Goal: Check status: Check status

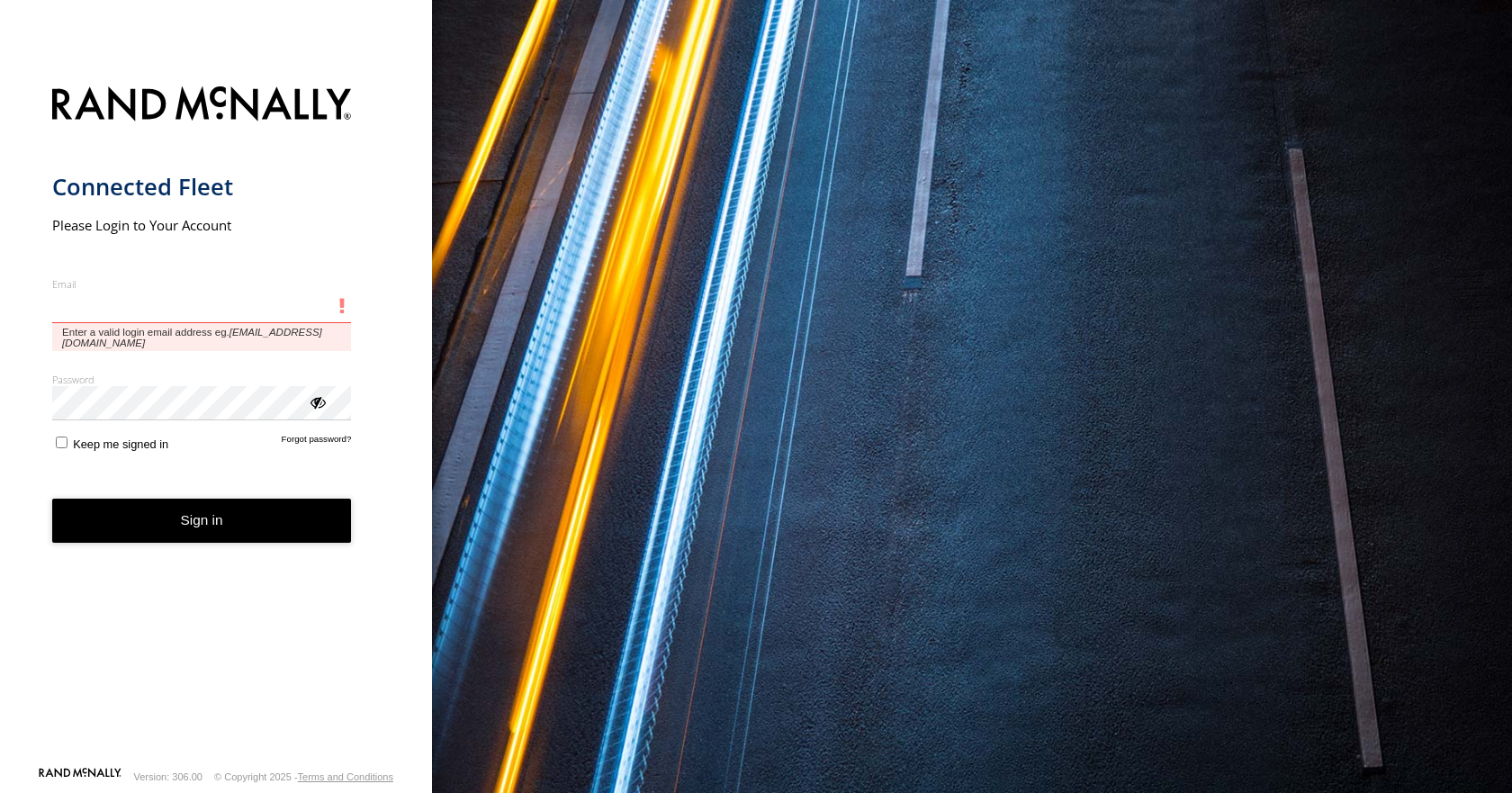
type input "**********"
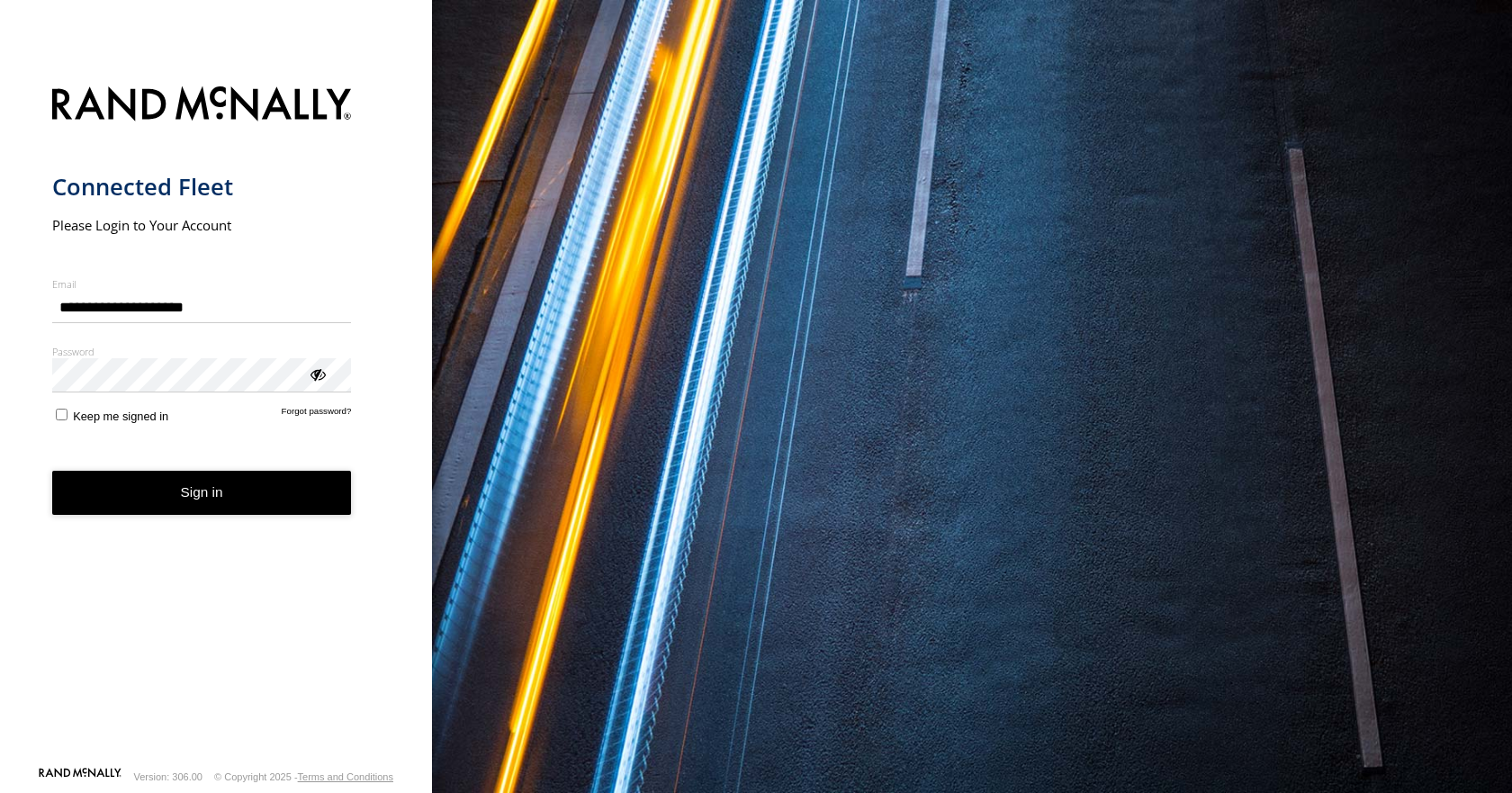
click at [273, 504] on button "Sign in" at bounding box center [202, 492] width 300 height 44
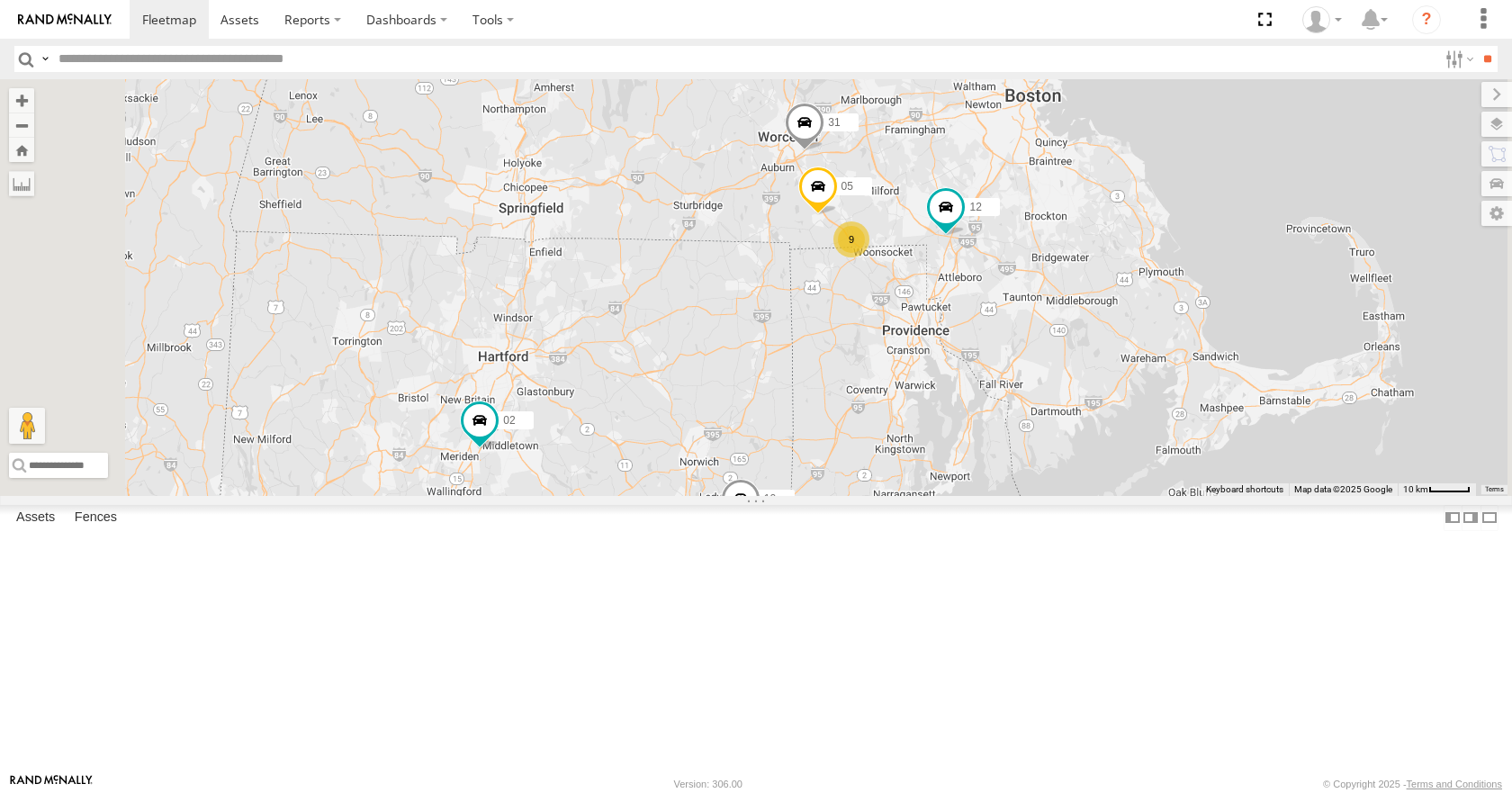
drag, startPoint x: 1217, startPoint y: 301, endPoint x: 1210, endPoint y: 372, distance: 71.3
click at [1210, 372] on div "35 08 11 03 10 02 04 12 31 9 05" at bounding box center [756, 287] width 1512 height 416
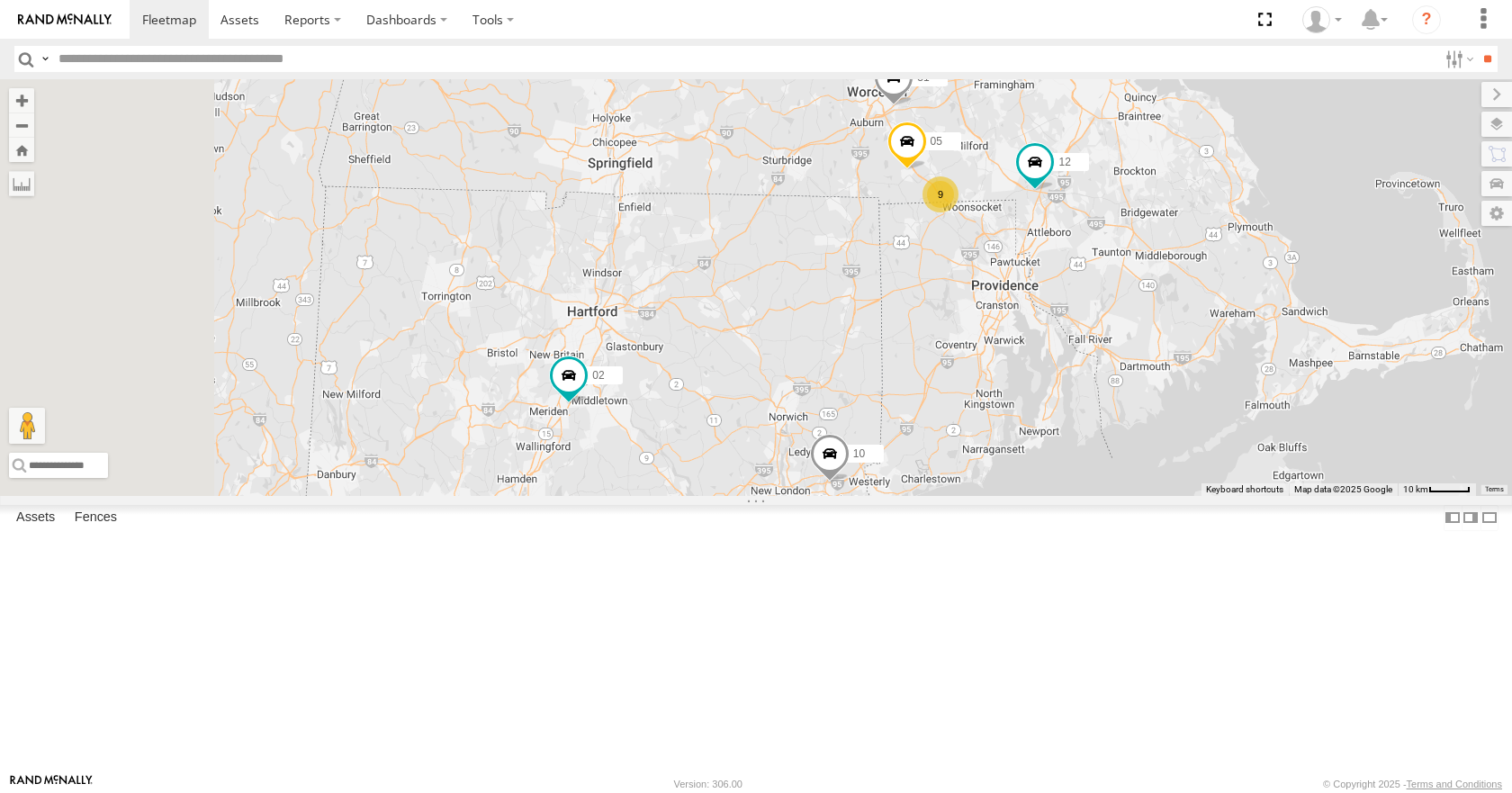
drag, startPoint x: 947, startPoint y: 270, endPoint x: 971, endPoint y: 324, distance: 59.1
click at [971, 324] on div "35 08 11 03 10 02 04 12 31 9 05" at bounding box center [756, 287] width 1512 height 416
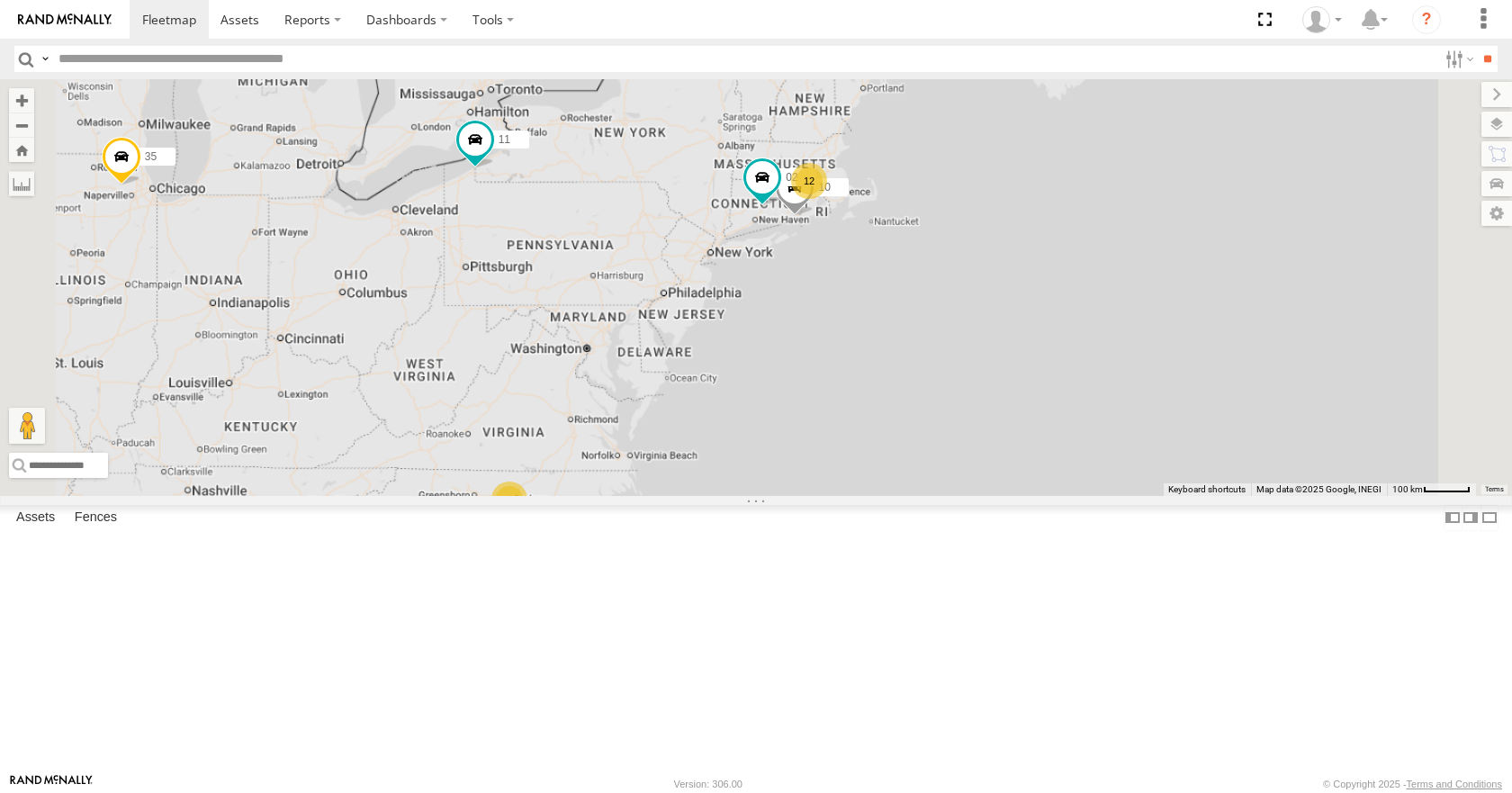
drag, startPoint x: 915, startPoint y: 292, endPoint x: 964, endPoint y: 276, distance: 51.5
click at [964, 276] on div "35 08 11 03 10 02 04 12 3" at bounding box center [756, 287] width 1512 height 416
drag, startPoint x: 967, startPoint y: 257, endPoint x: 979, endPoint y: 257, distance: 12.0
click at [979, 257] on div "35 08 11 03 10 02 04 12 3" at bounding box center [756, 287] width 1512 height 416
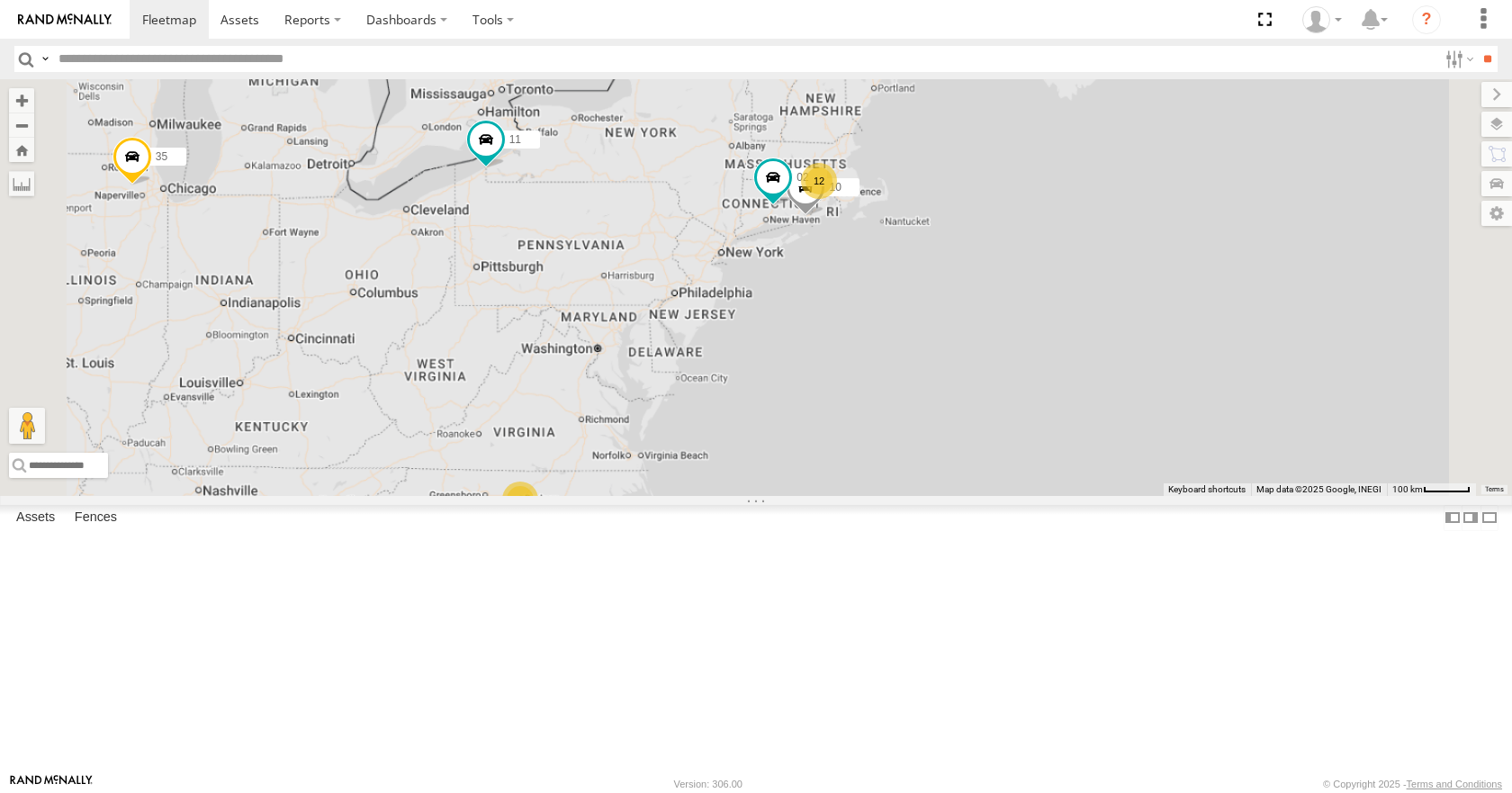
click at [1045, 241] on div "35 08 11 03 10 02 04 12 3" at bounding box center [756, 287] width 1512 height 416
click at [993, 200] on div "35 08 11 03 10 02 04 12 3" at bounding box center [756, 287] width 1512 height 416
click at [995, 185] on div "35 08 11 03 10 02 04 12 3" at bounding box center [756, 287] width 1512 height 416
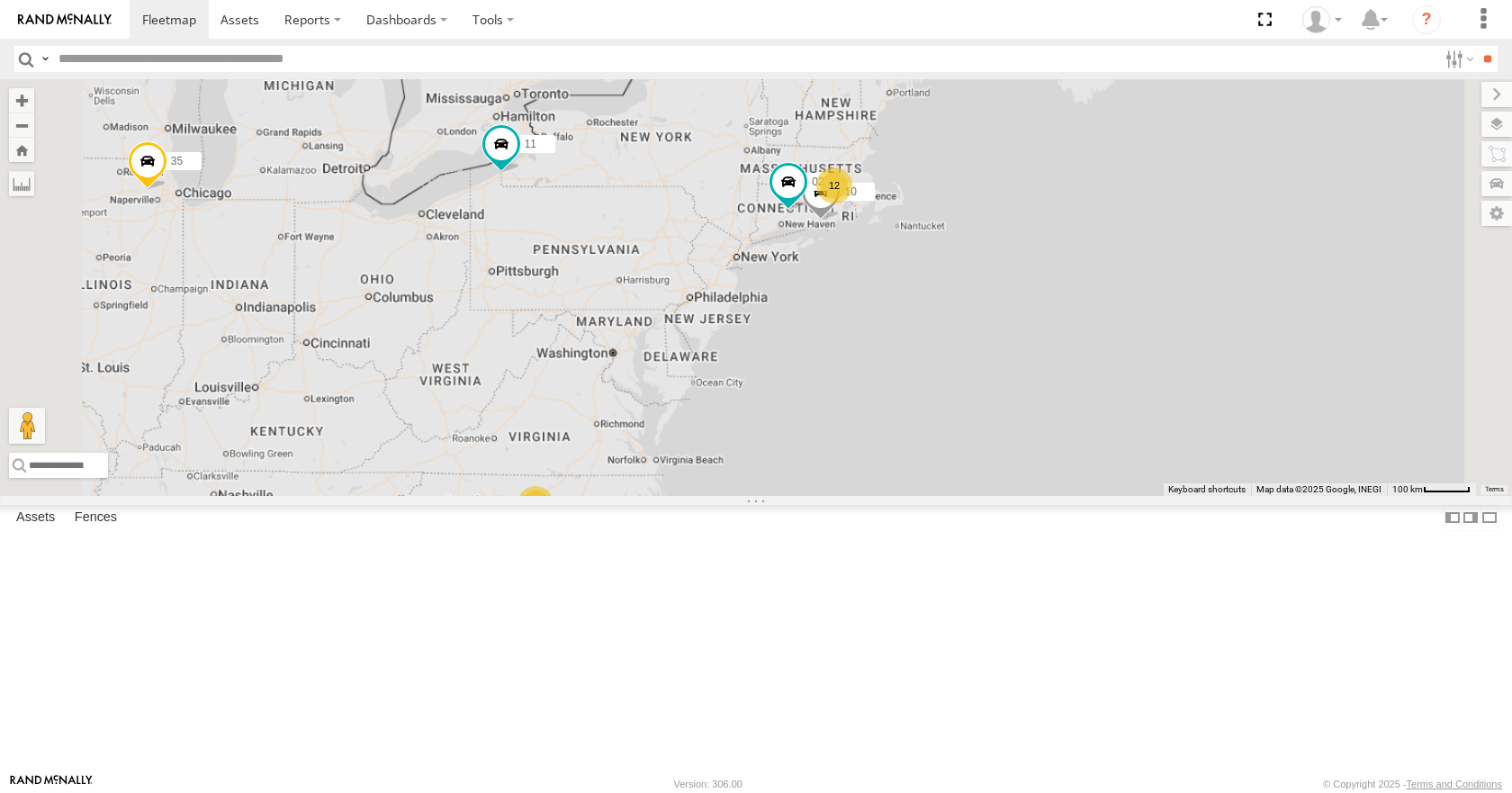
drag, startPoint x: 1001, startPoint y: 186, endPoint x: 1017, endPoint y: 191, distance: 16.8
click at [1017, 191] on div "35 08 11 03 10 02 04 12 3" at bounding box center [756, 287] width 1512 height 416
click at [1020, 191] on div "35 08 11 03 10 02 04 12 3" at bounding box center [756, 287] width 1512 height 416
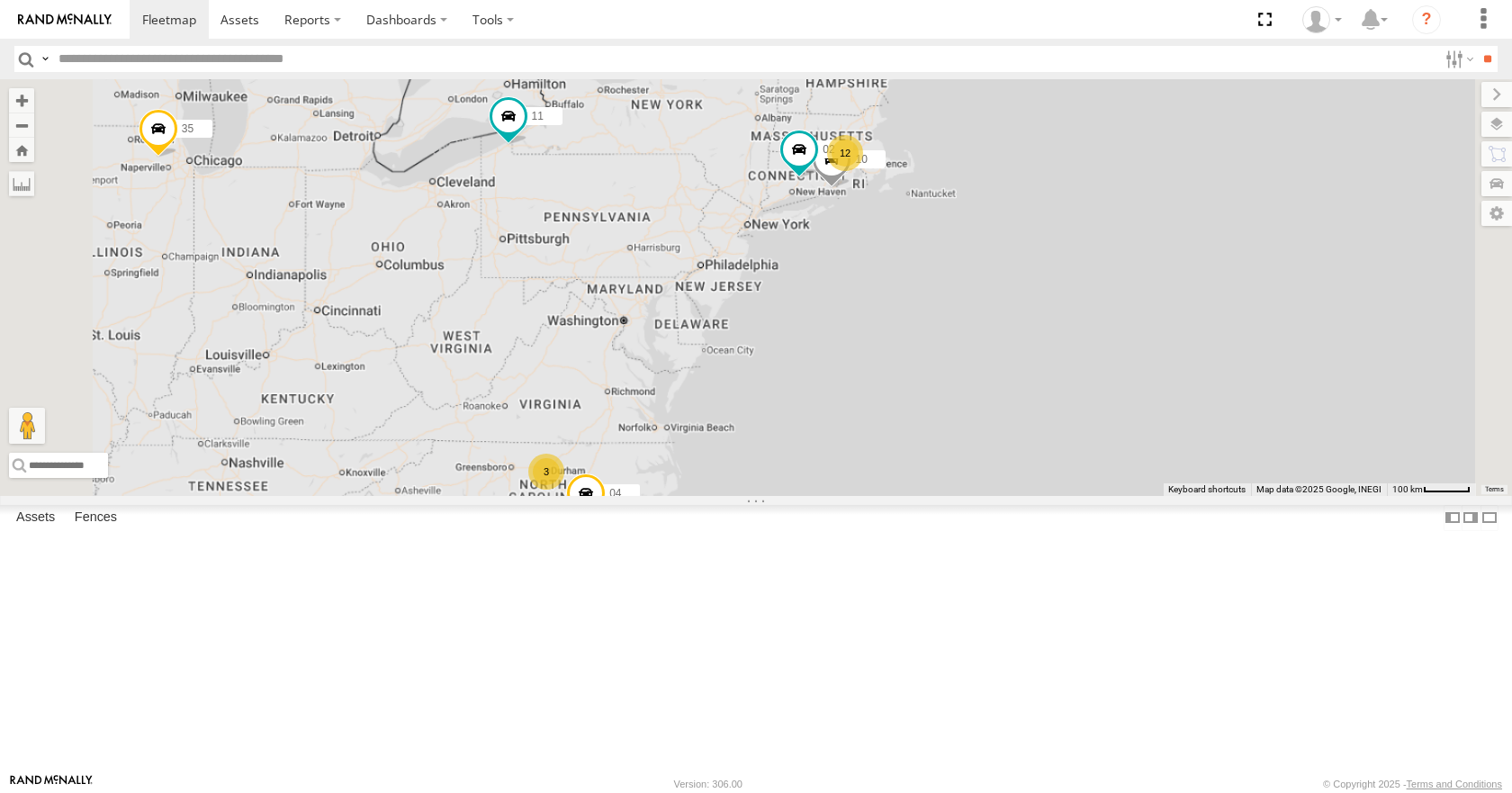
drag, startPoint x: 1035, startPoint y: 267, endPoint x: 1028, endPoint y: 233, distance: 34.7
click at [1028, 233] on div "35 08 11 03 10 02 04 12 3" at bounding box center [756, 287] width 1512 height 416
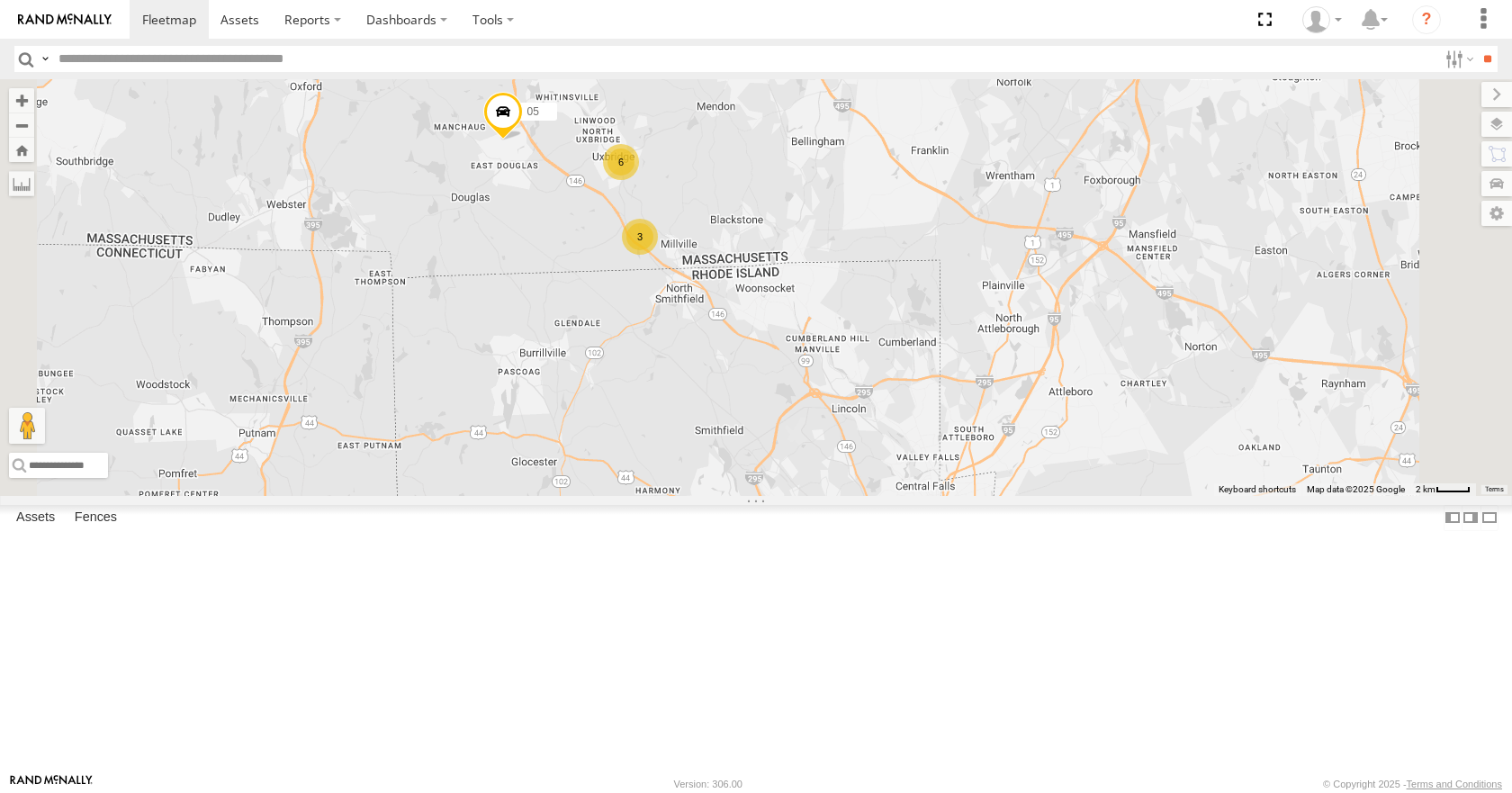
drag, startPoint x: 917, startPoint y: 234, endPoint x: 966, endPoint y: 365, distance: 139.9
click at [966, 365] on div "35 08 11 03 12 05 31 3 6" at bounding box center [756, 287] width 1512 height 416
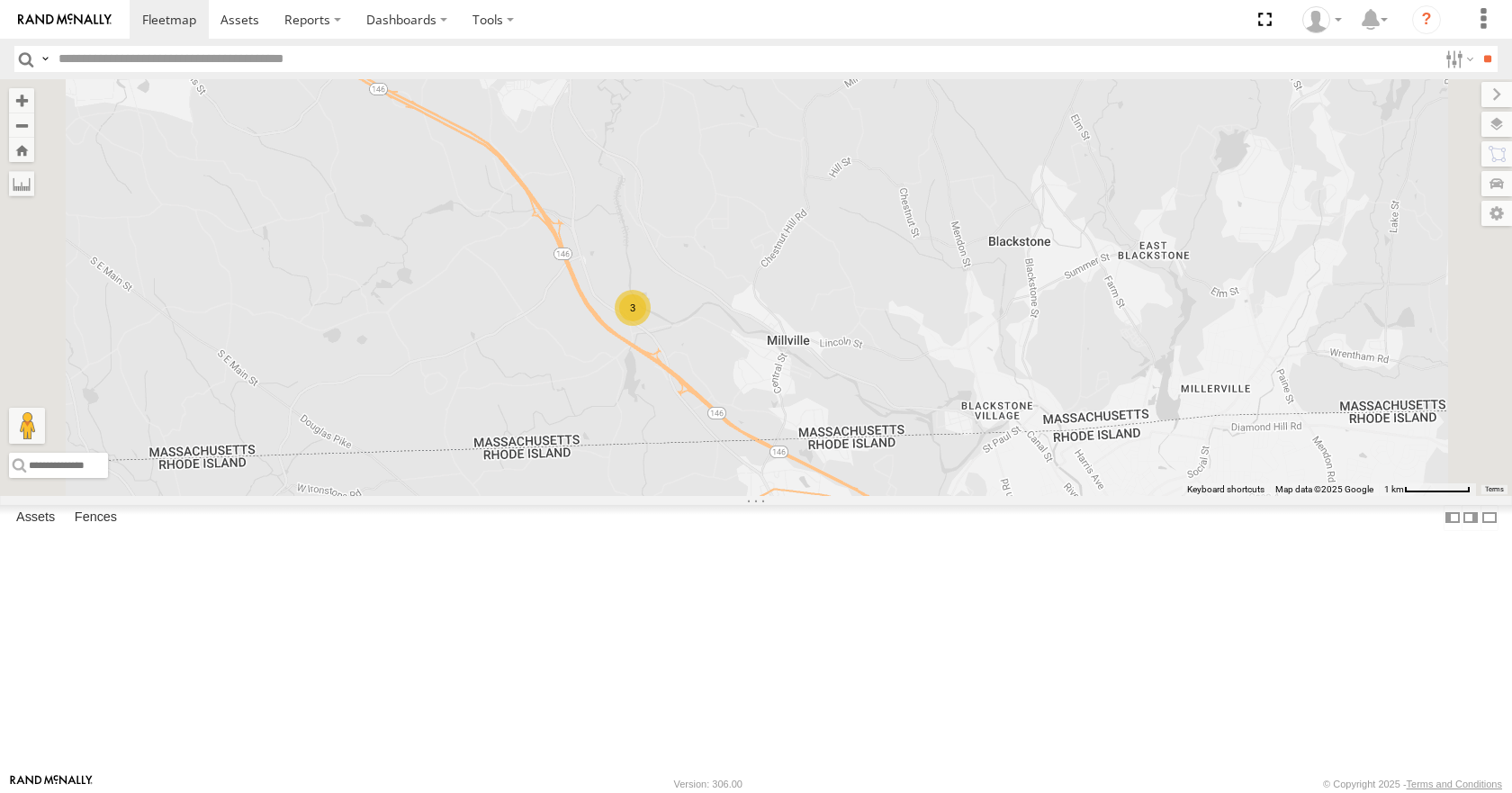
drag, startPoint x: 802, startPoint y: 363, endPoint x: 882, endPoint y: 355, distance: 80.4
click at [882, 355] on div "35 08 11 03 12 05 31 3 6" at bounding box center [756, 287] width 1512 height 416
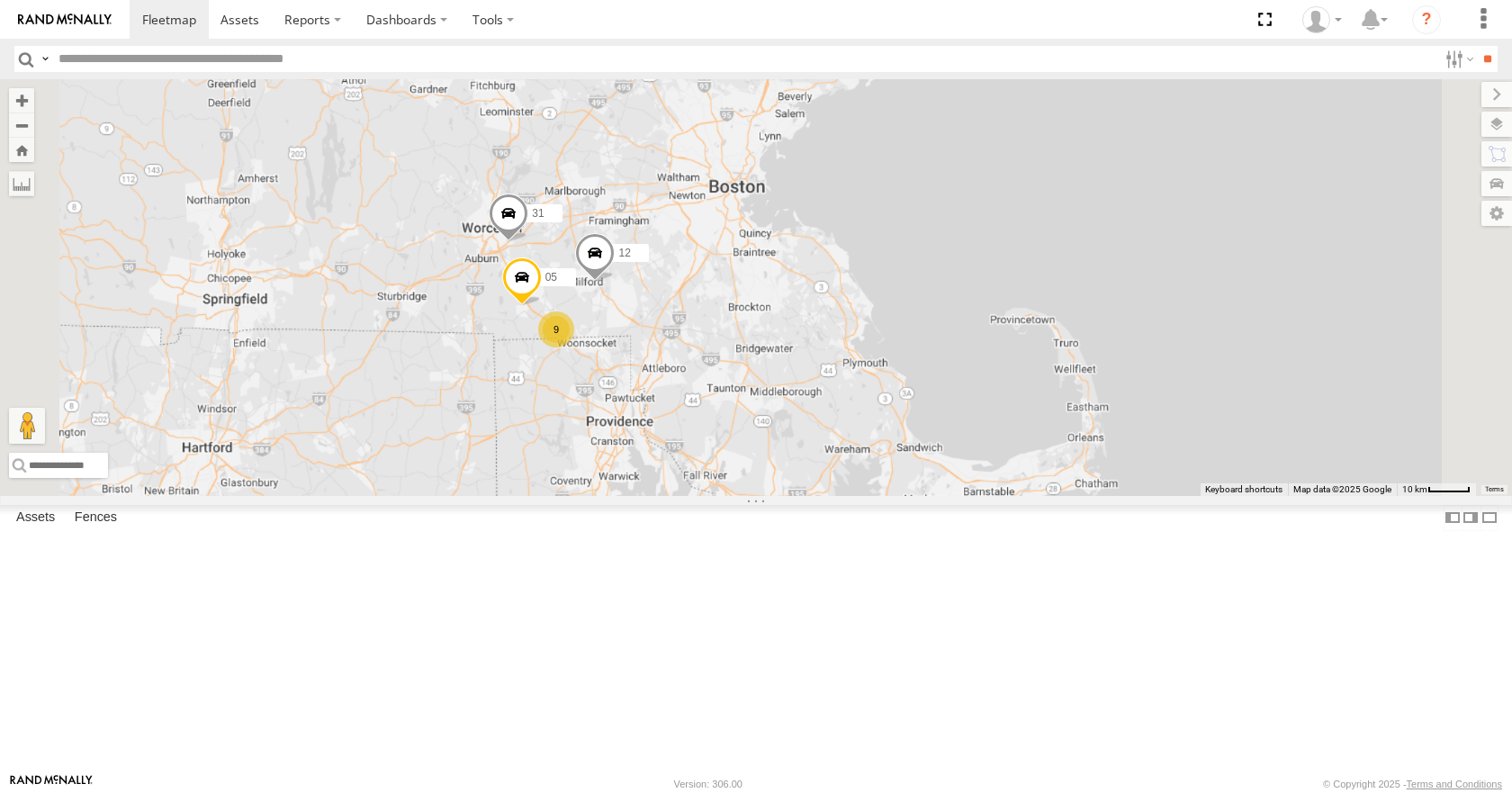
drag, startPoint x: 787, startPoint y: 529, endPoint x: 1021, endPoint y: 137, distance: 456.5
click at [1021, 137] on div "35 08 11 03 12 05 31 9 10" at bounding box center [756, 287] width 1512 height 416
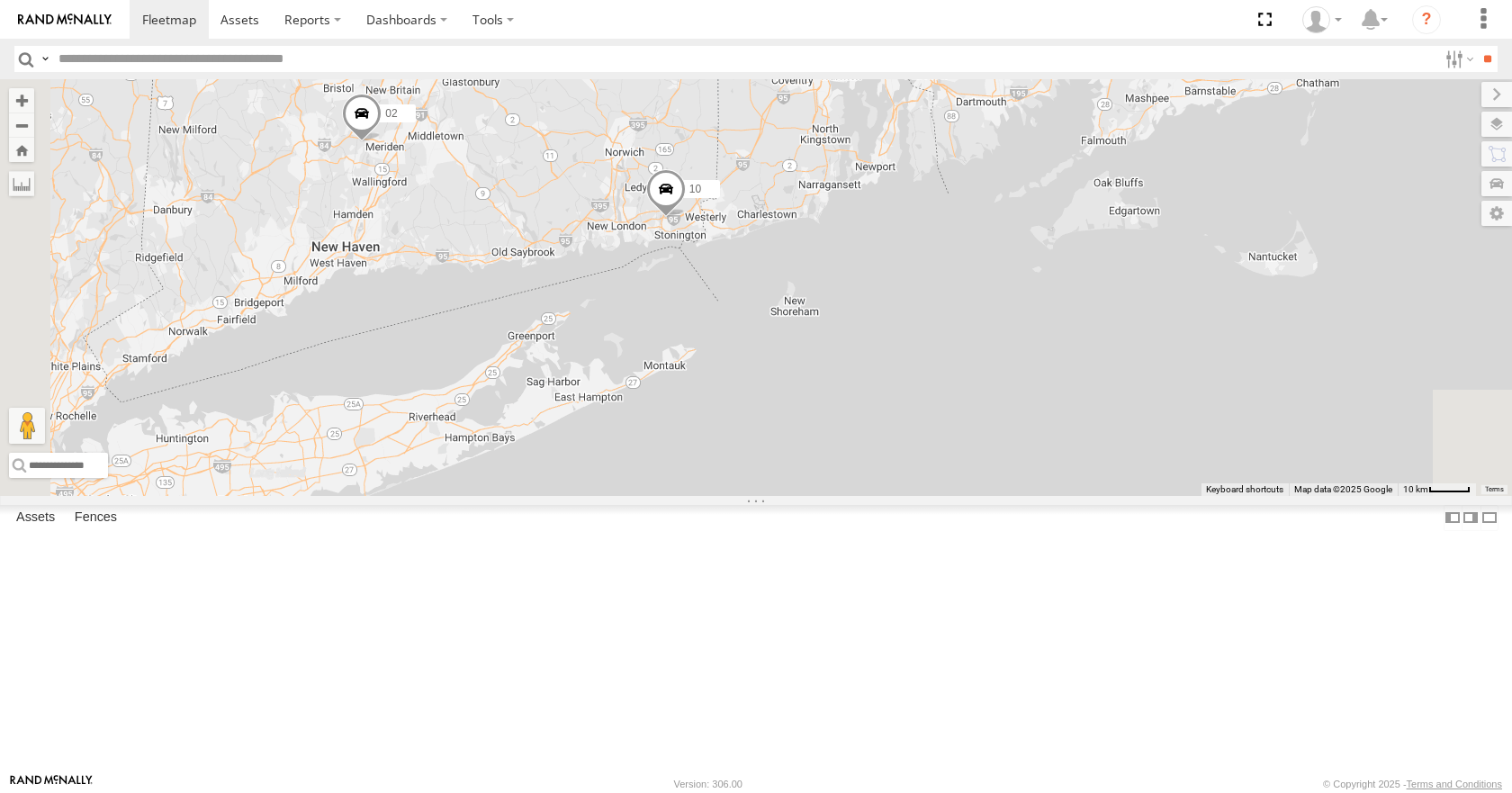
drag, startPoint x: 940, startPoint y: 308, endPoint x: 882, endPoint y: 337, distance: 64.8
click at [920, 322] on div "35 08 11 03 12 05 31 9 10 02" at bounding box center [756, 287] width 1512 height 416
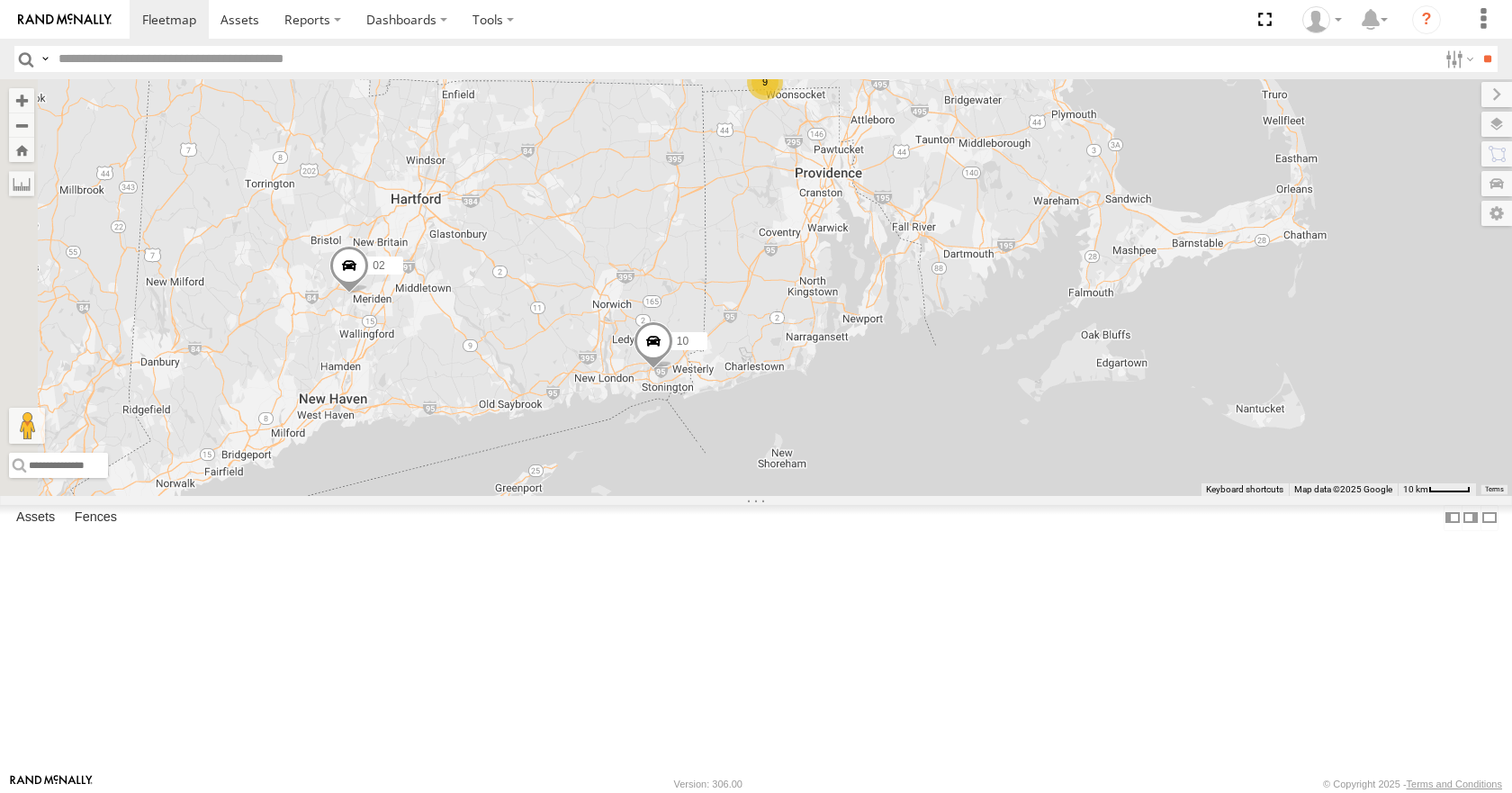
drag, startPoint x: 894, startPoint y: 214, endPoint x: 911, endPoint y: 372, distance: 158.9
click at [911, 372] on div "35 08 11 03 12 05 31 9 10 02" at bounding box center [756, 287] width 1512 height 416
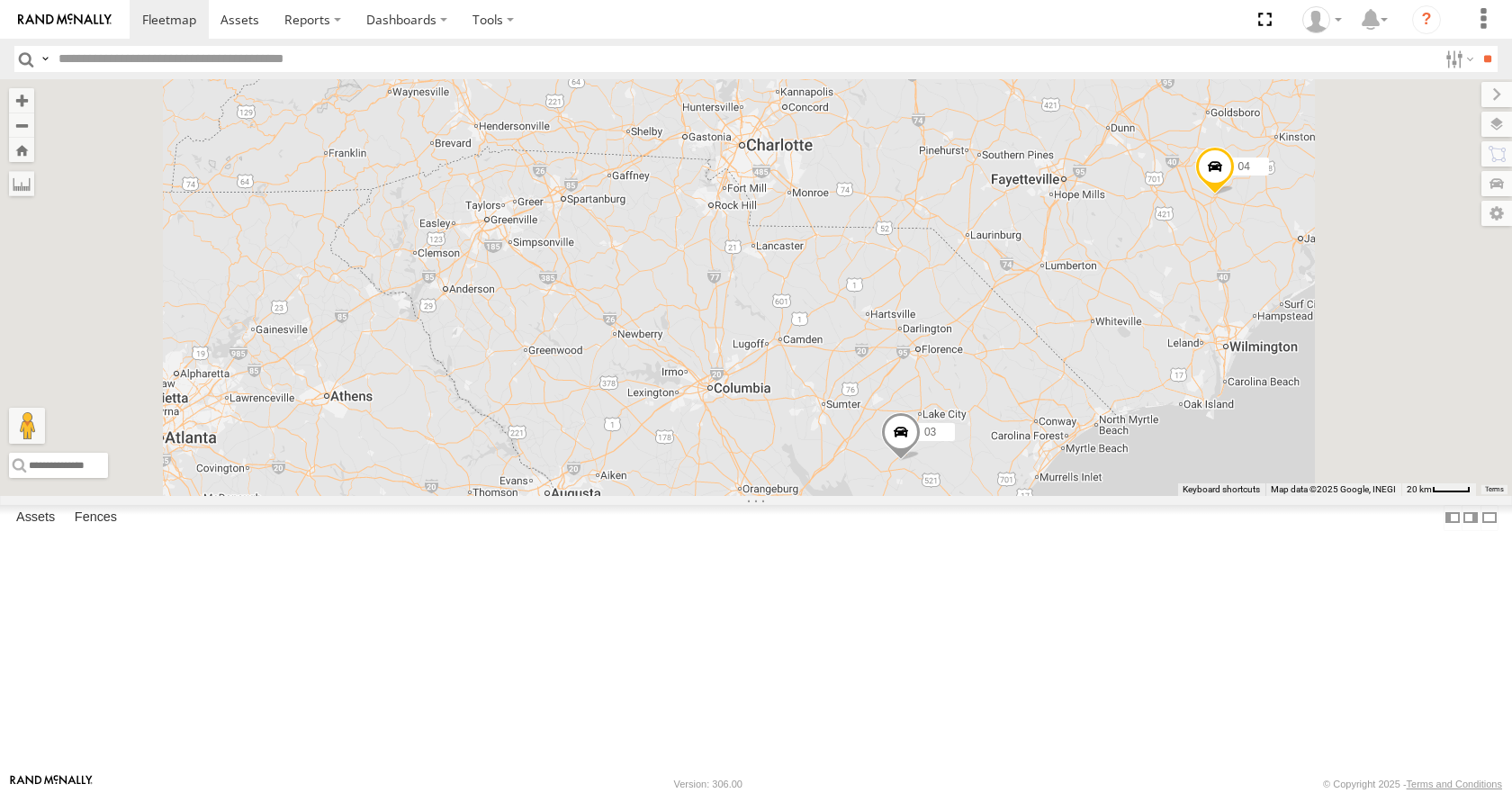
drag, startPoint x: 1198, startPoint y: 332, endPoint x: 844, endPoint y: 793, distance: 581.2
click at [844, 792] on html at bounding box center [756, 396] width 1512 height 793
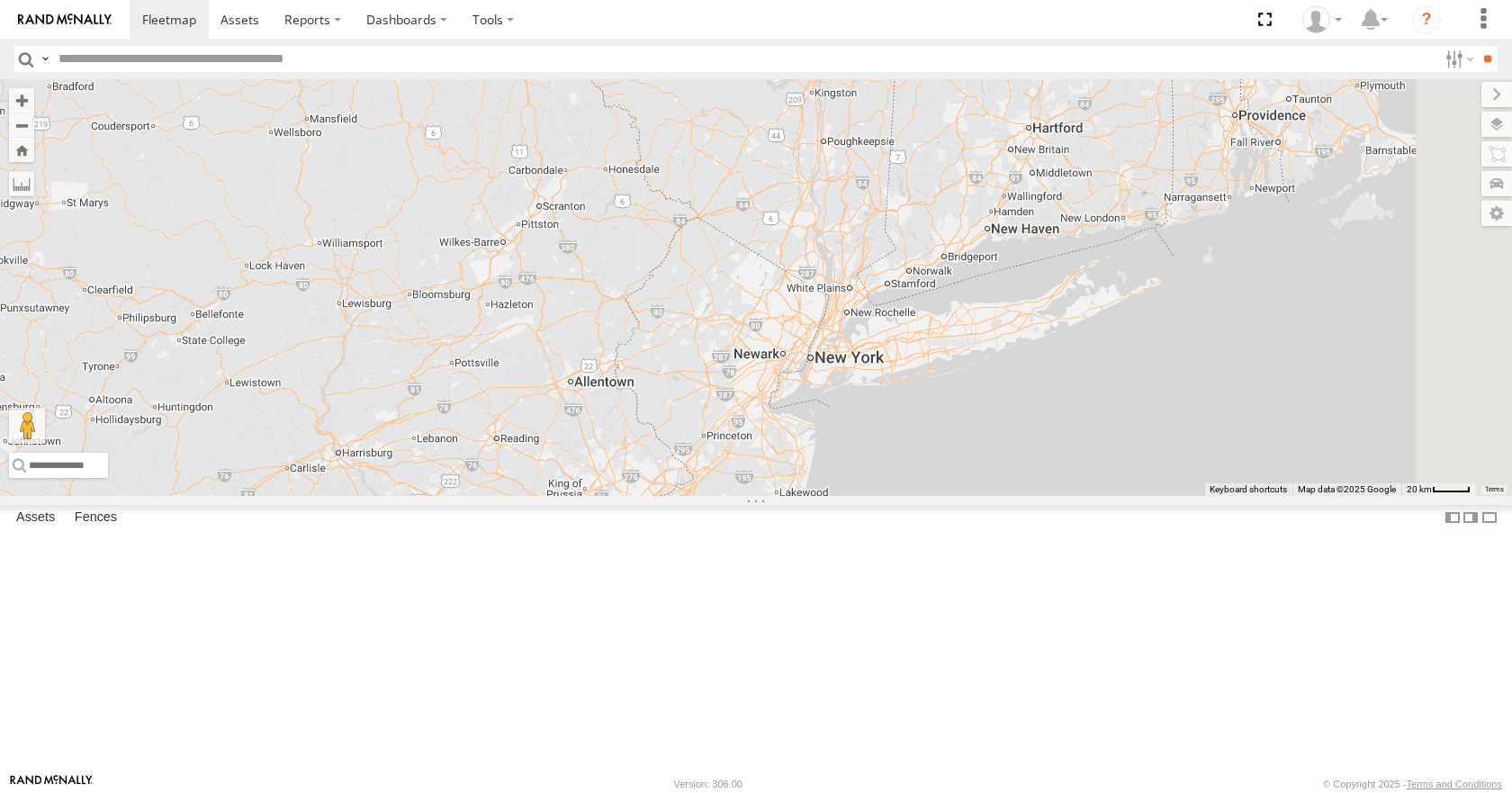
drag, startPoint x: 1099, startPoint y: 298, endPoint x: 855, endPoint y: 656, distance: 433.2
click at [855, 495] on div "35 08 11 03 2 04 50" at bounding box center [756, 287] width 1512 height 416
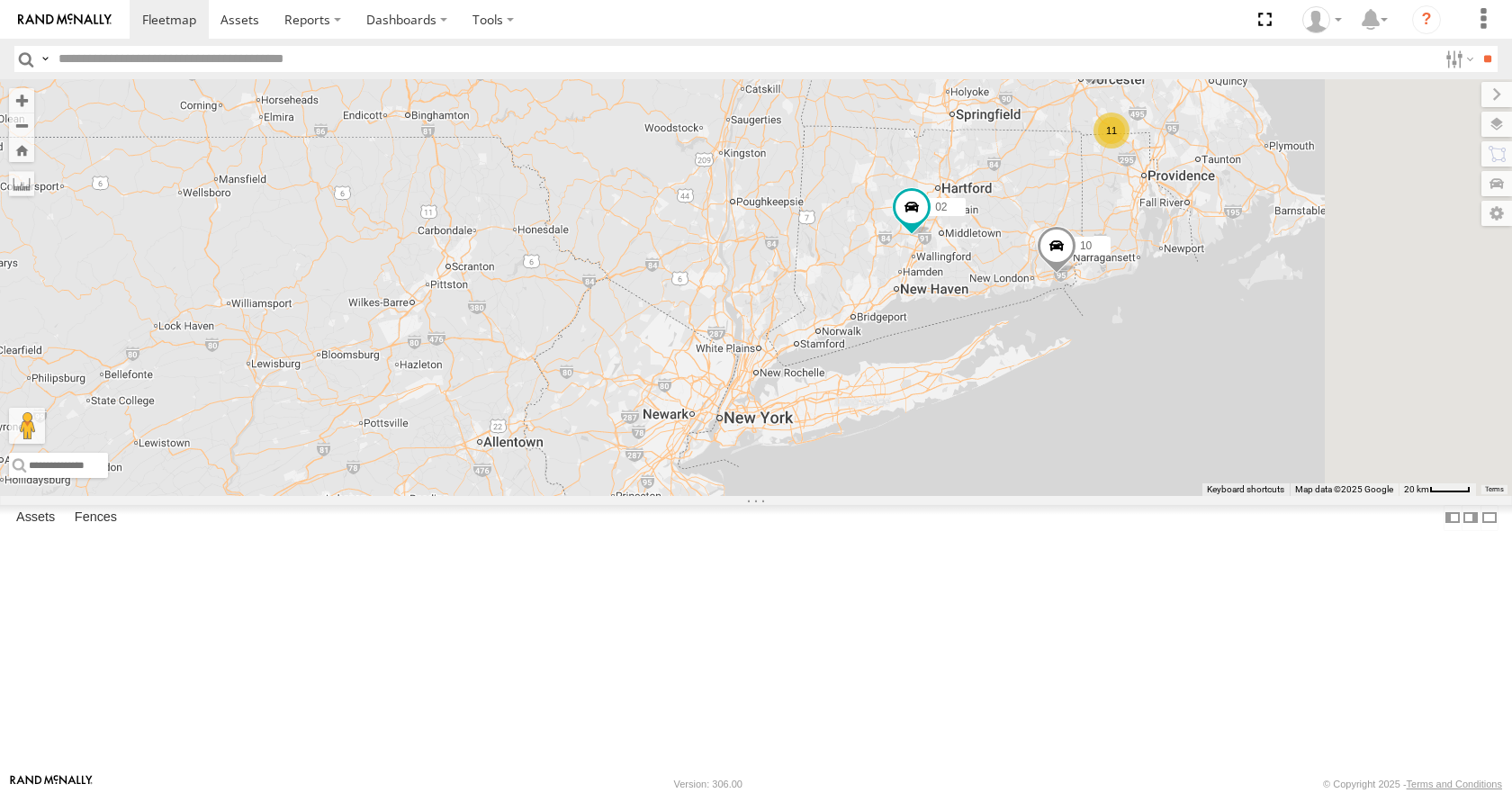
drag, startPoint x: 1200, startPoint y: 326, endPoint x: 1037, endPoint y: 416, distance: 186.2
click at [1037, 416] on div "35 08 11 03 2 04 50 11 10 02 31" at bounding box center [756, 287] width 1512 height 416
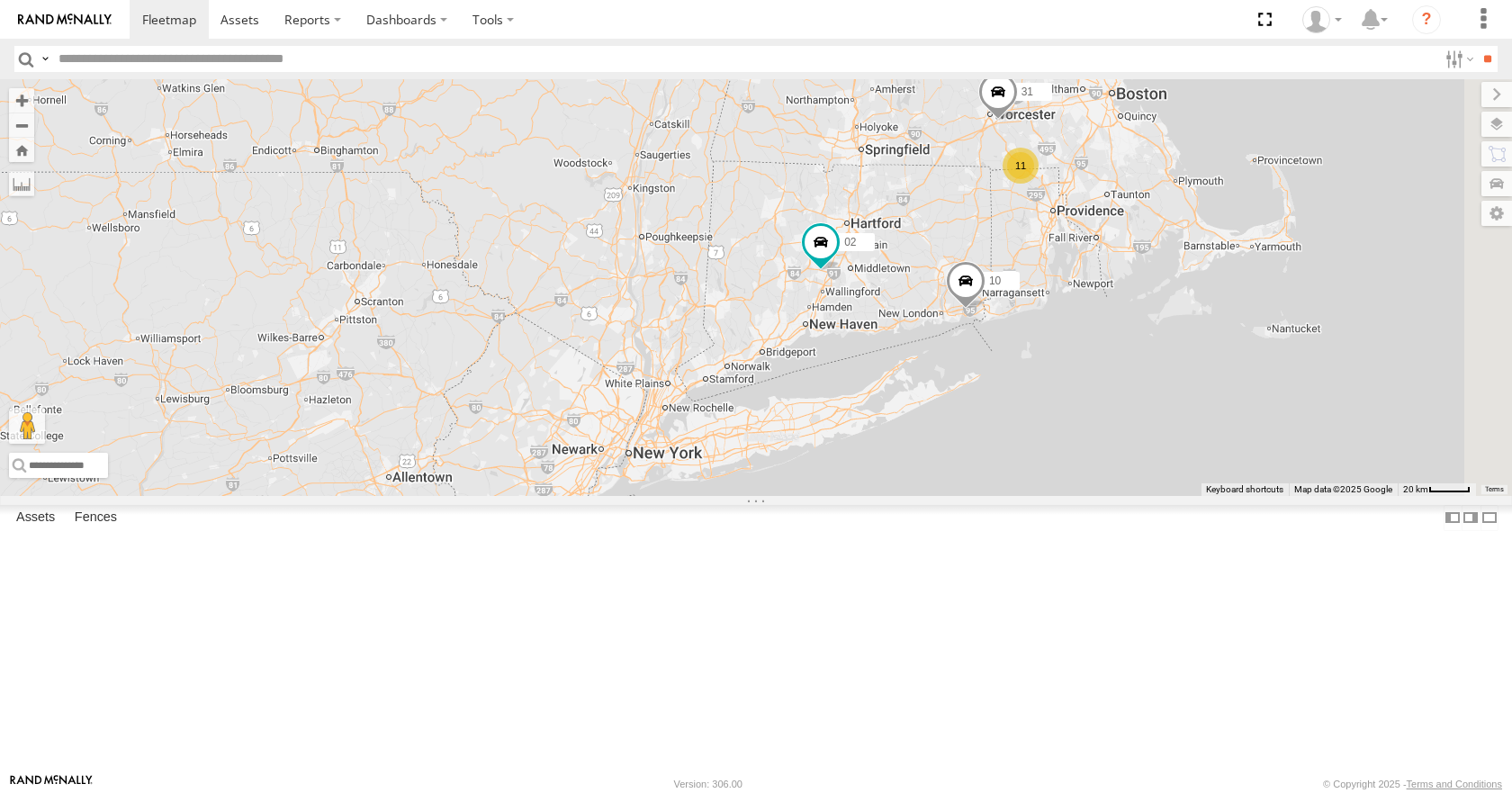
click at [985, 310] on span at bounding box center [966, 285] width 39 height 49
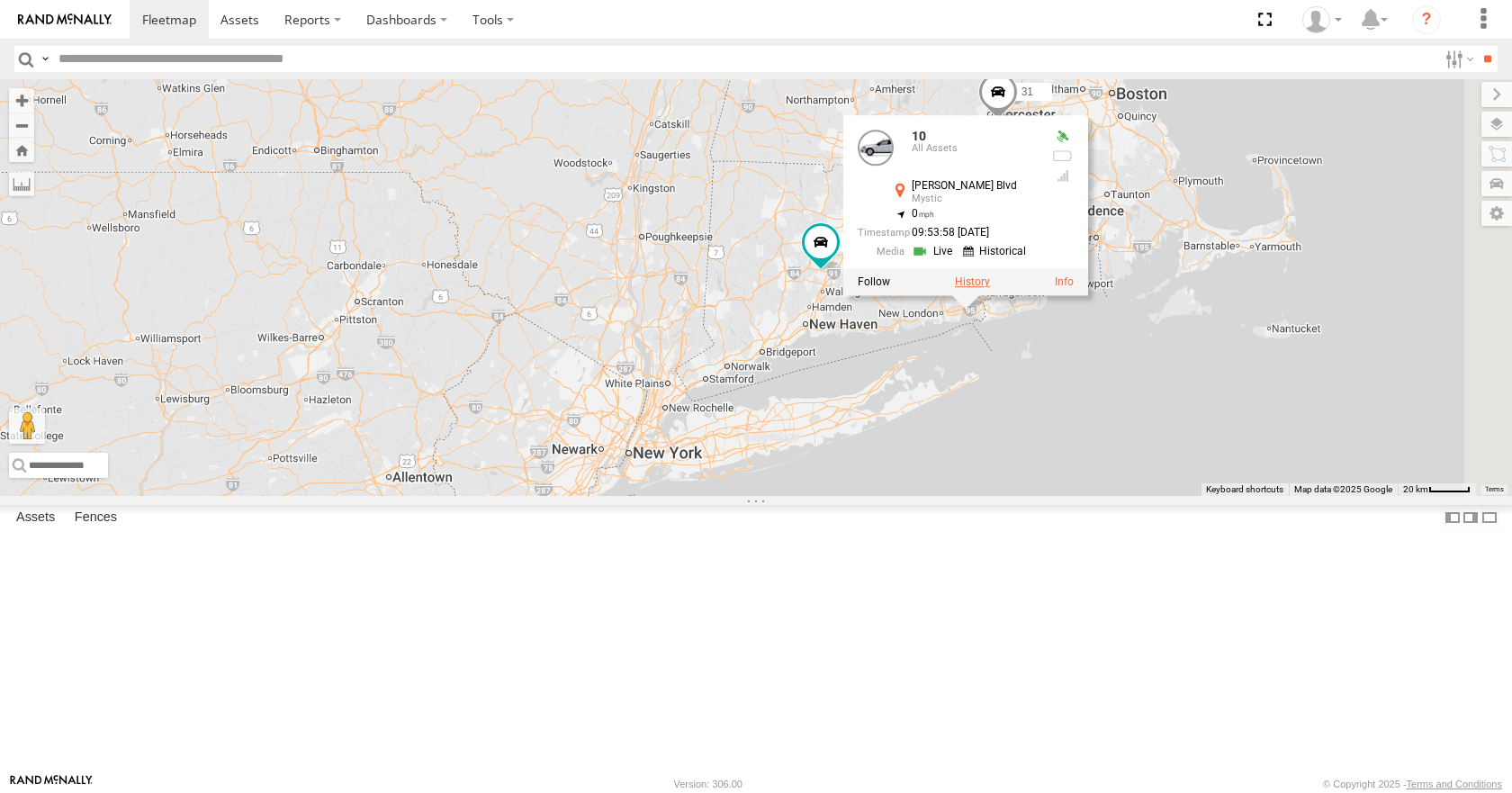
click at [990, 289] on label at bounding box center [973, 282] width 35 height 13
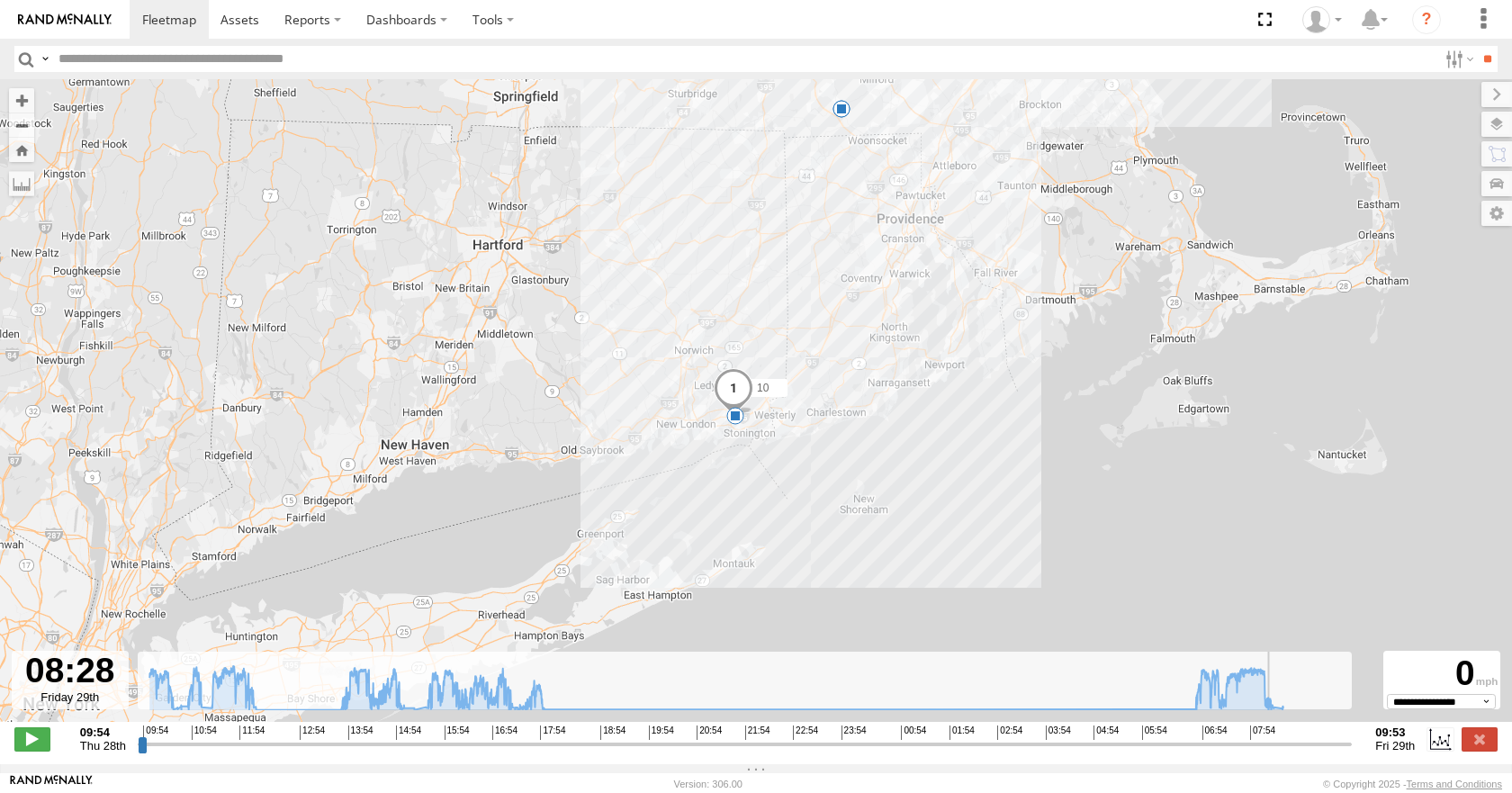
drag, startPoint x: 142, startPoint y: 759, endPoint x: 1275, endPoint y: 742, distance: 1133.1
type input "**********"
click at [1275, 742] on input "range" at bounding box center [744, 743] width 1215 height 17
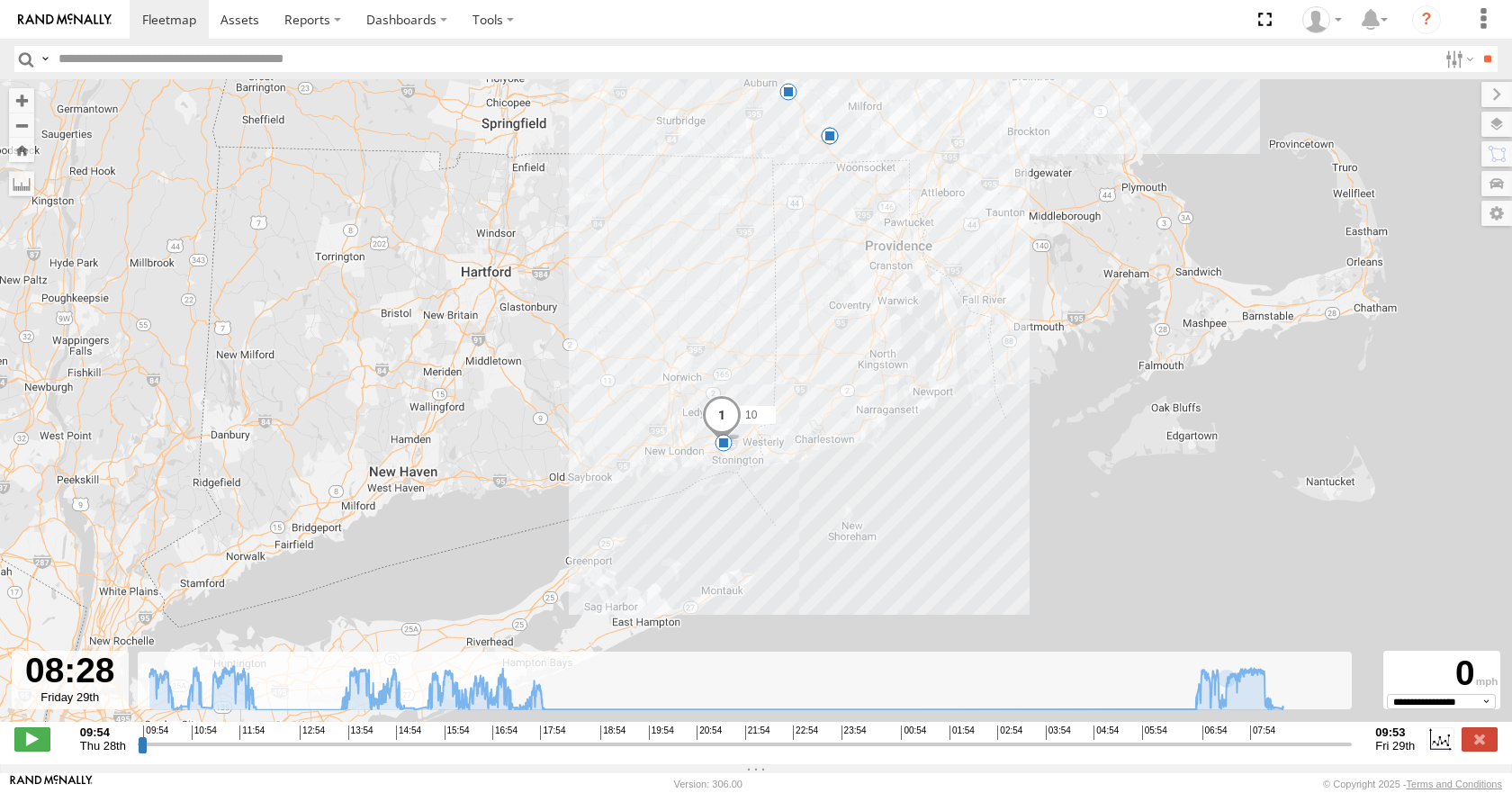
drag, startPoint x: 738, startPoint y: 273, endPoint x: 724, endPoint y: 300, distance: 30.4
click at [724, 300] on div "10 10:32 Thu 10:56 Thu 12:03 Thu 13:34 Thu 13:36 Thu 13:43 Thu 15:02 Thu 17:51 …" at bounding box center [756, 410] width 1512 height 662
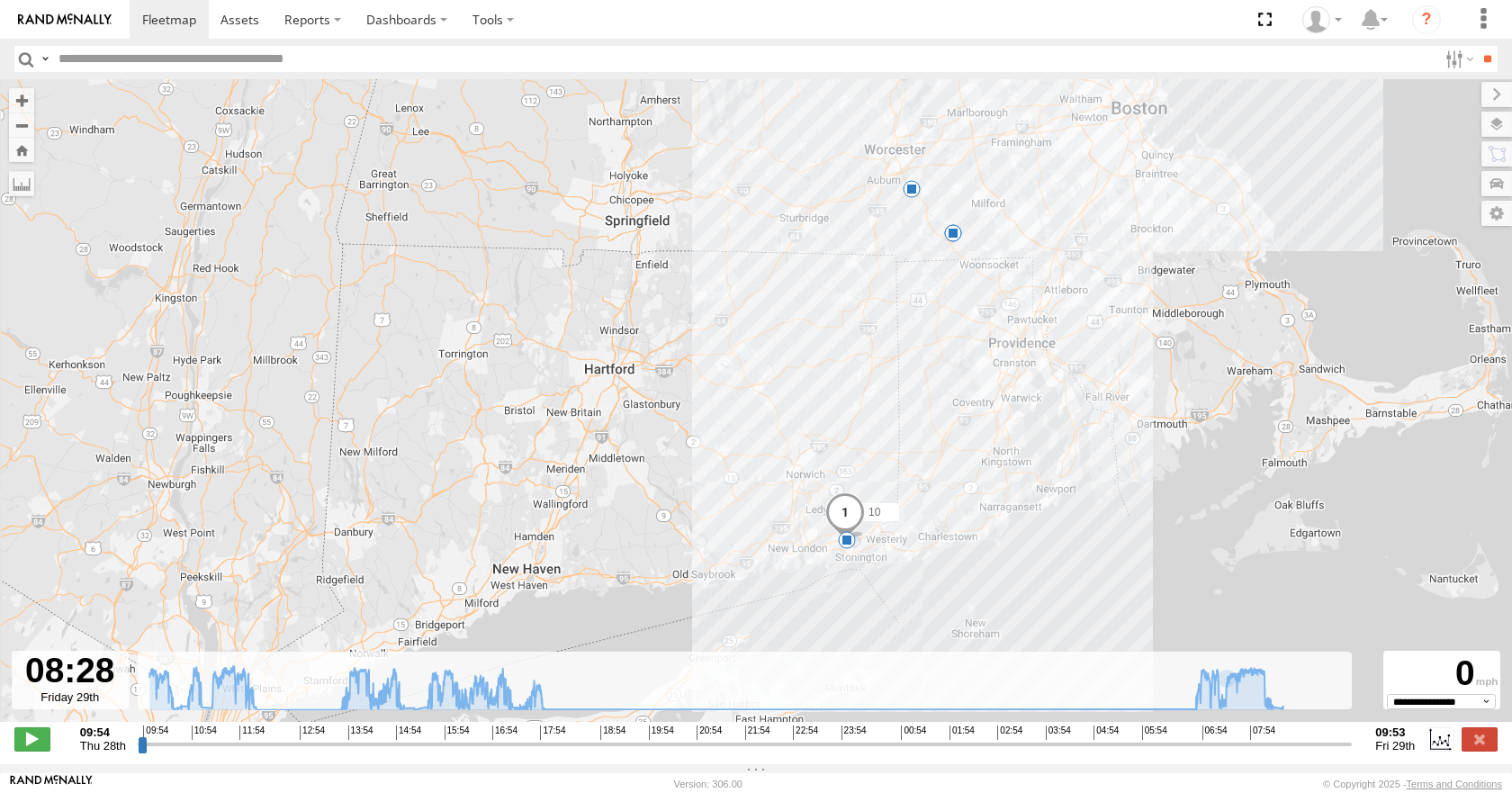
drag, startPoint x: 603, startPoint y: 283, endPoint x: 731, endPoint y: 381, distance: 161.2
click at [731, 381] on div "10 10:32 Thu 10:56 Thu 12:03 Thu 13:34 Thu 13:36 Thu 13:43 Thu 15:02 Thu 17:51 …" at bounding box center [756, 410] width 1512 height 662
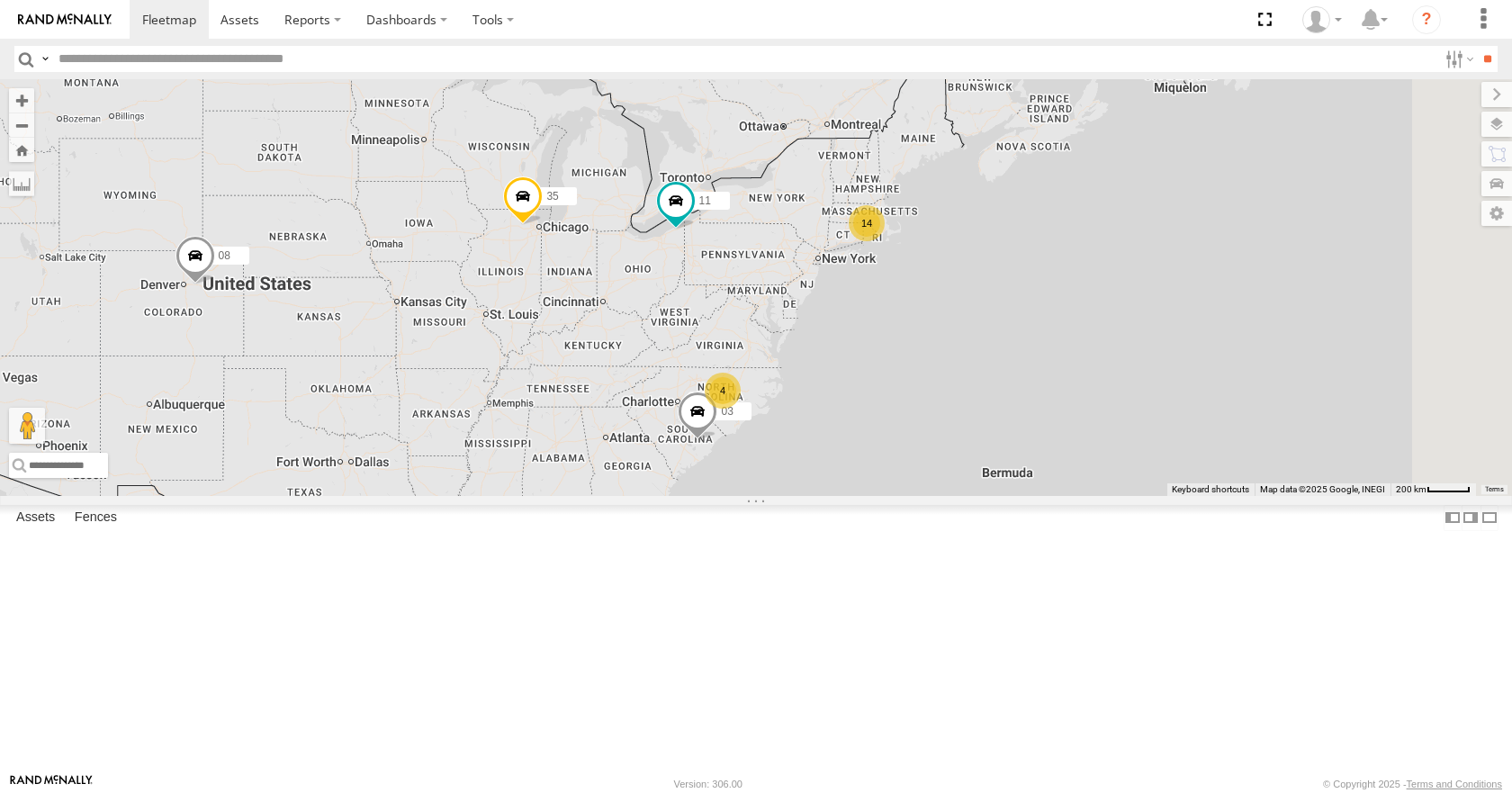
drag, startPoint x: 1121, startPoint y: 353, endPoint x: 896, endPoint y: 396, distance: 229.1
click at [896, 396] on div "35 08 11 14 4 03" at bounding box center [756, 287] width 1512 height 416
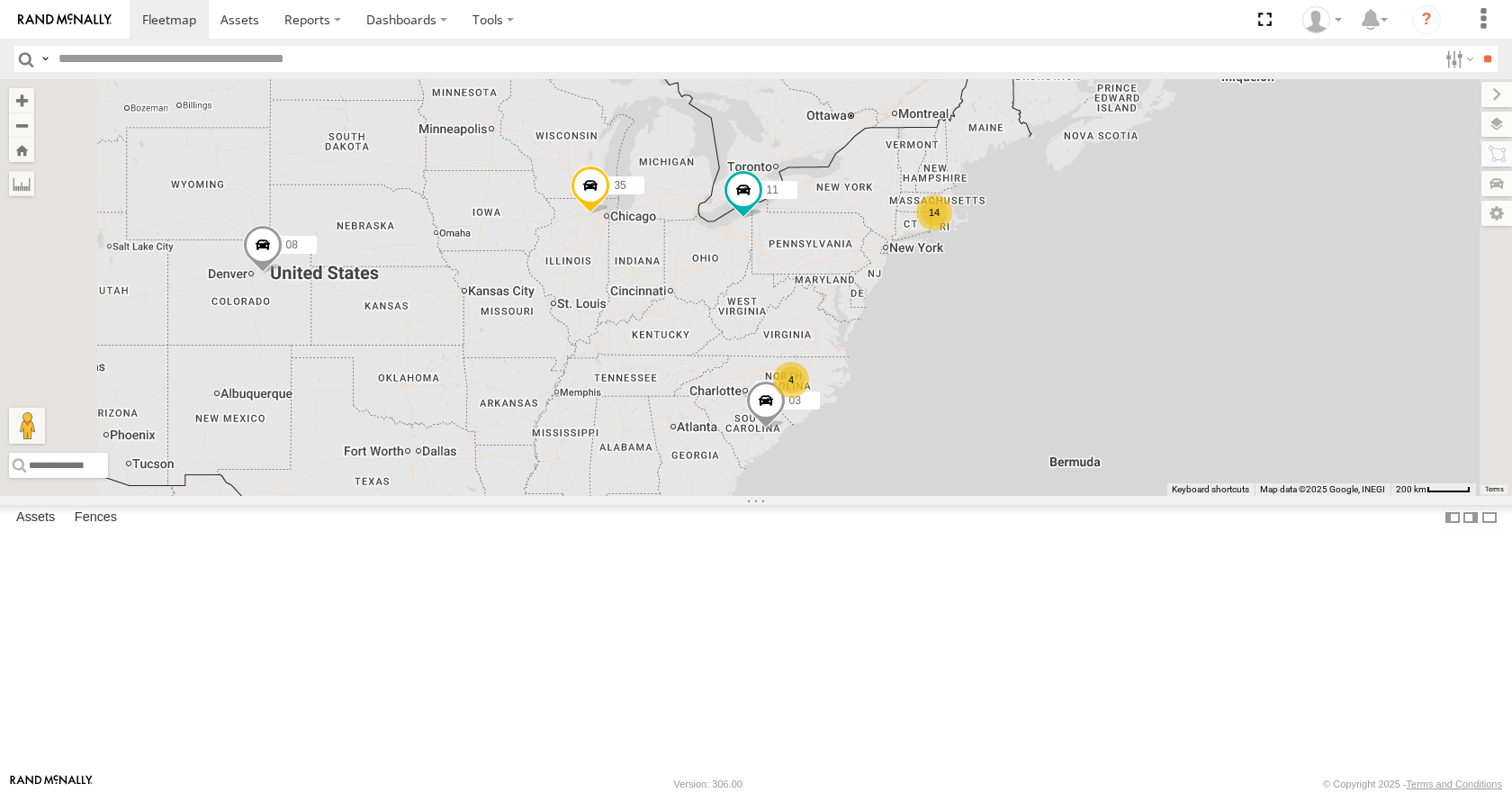
drag, startPoint x: 880, startPoint y: 385, endPoint x: 950, endPoint y: 385, distance: 70.0
click at [950, 385] on div "35 08 11 14 4 03" at bounding box center [756, 287] width 1512 height 416
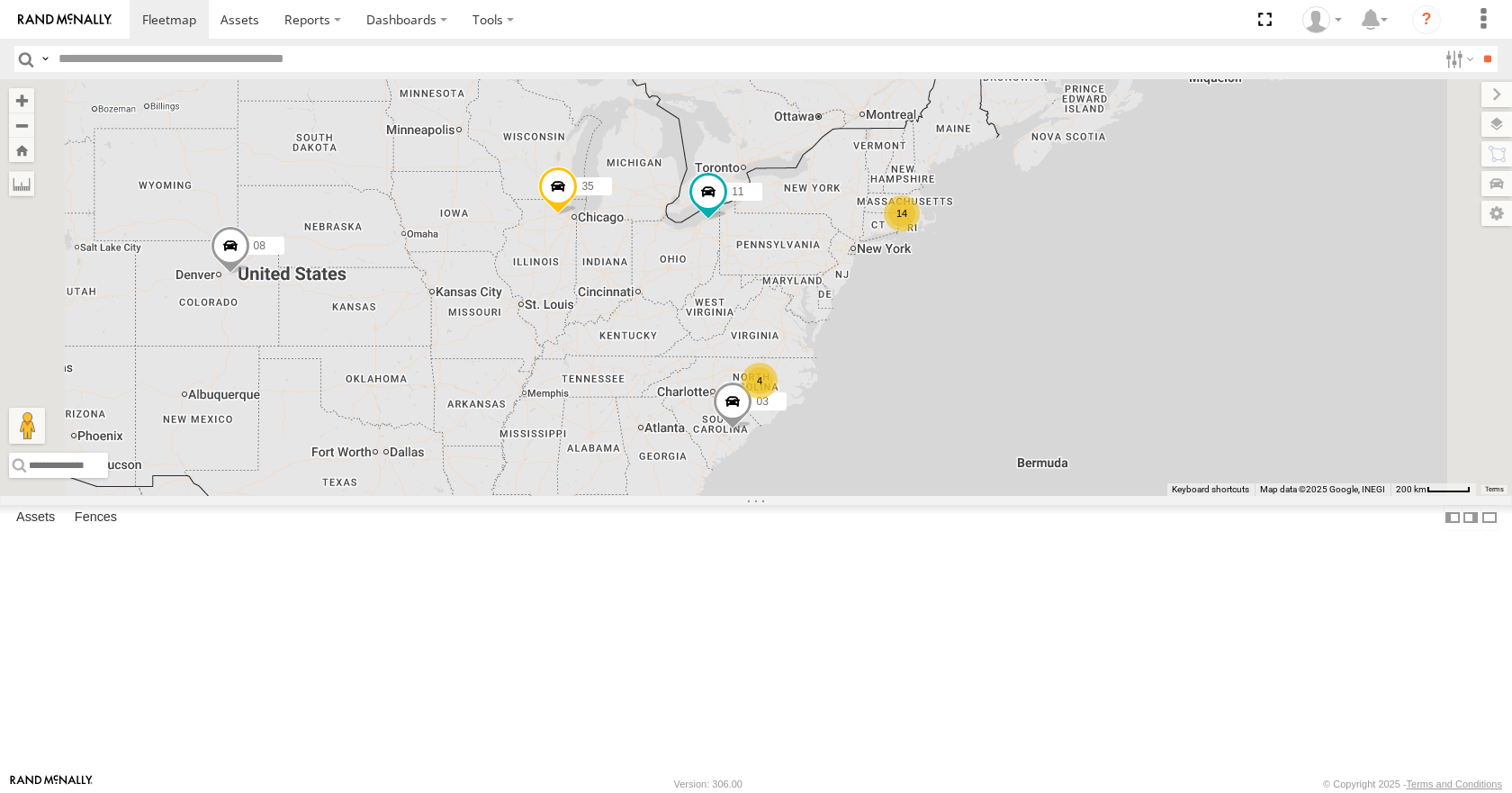
drag, startPoint x: 1221, startPoint y: 289, endPoint x: 1177, endPoint y: 291, distance: 44.0
click at [1177, 291] on div "35 08 11 03 14 4" at bounding box center [756, 287] width 1512 height 416
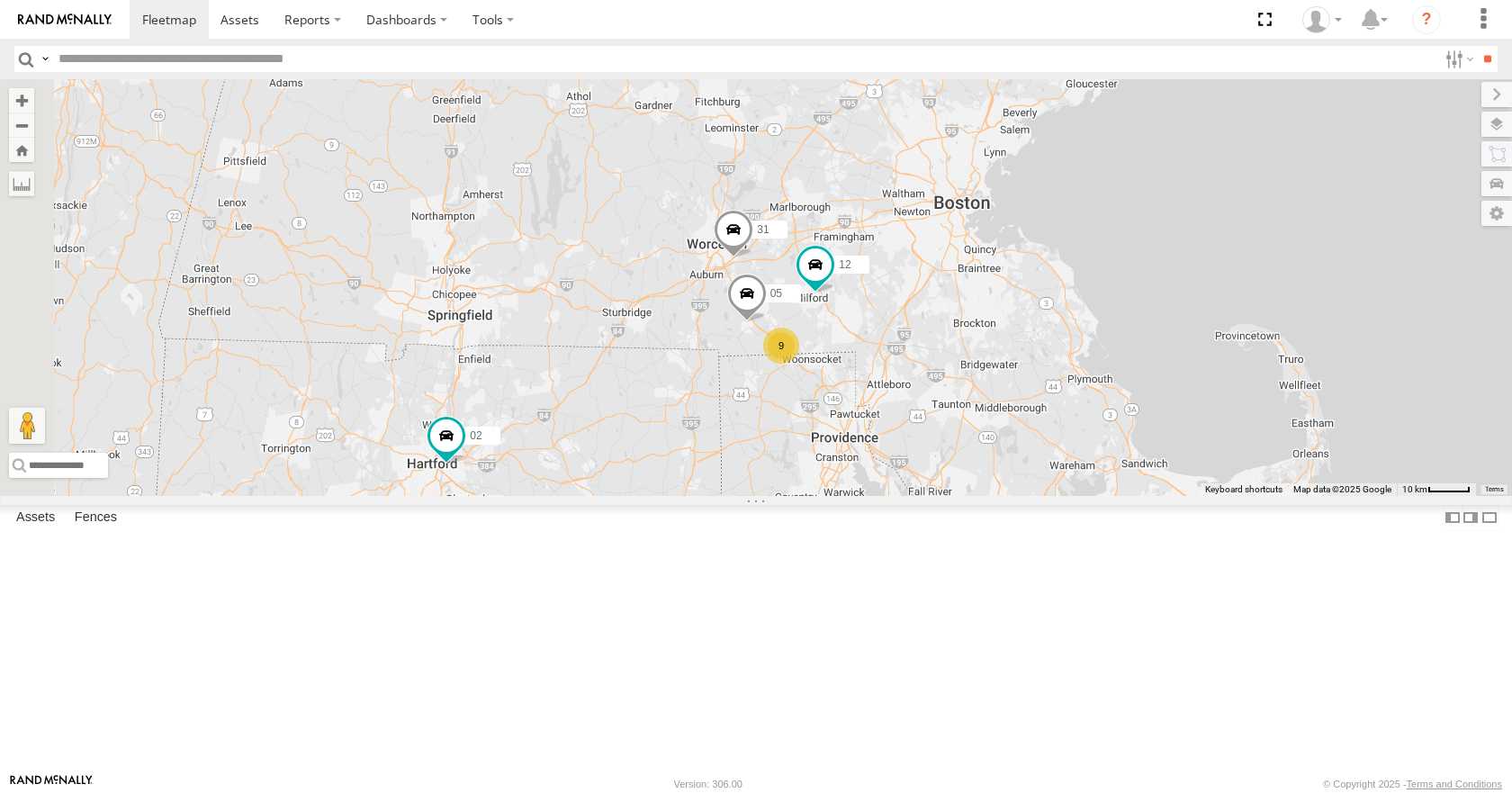
drag, startPoint x: 820, startPoint y: 340, endPoint x: 1034, endPoint y: 309, distance: 216.2
click at [1034, 309] on div "35 08 11 03 9 12 05 02 31" at bounding box center [756, 287] width 1512 height 416
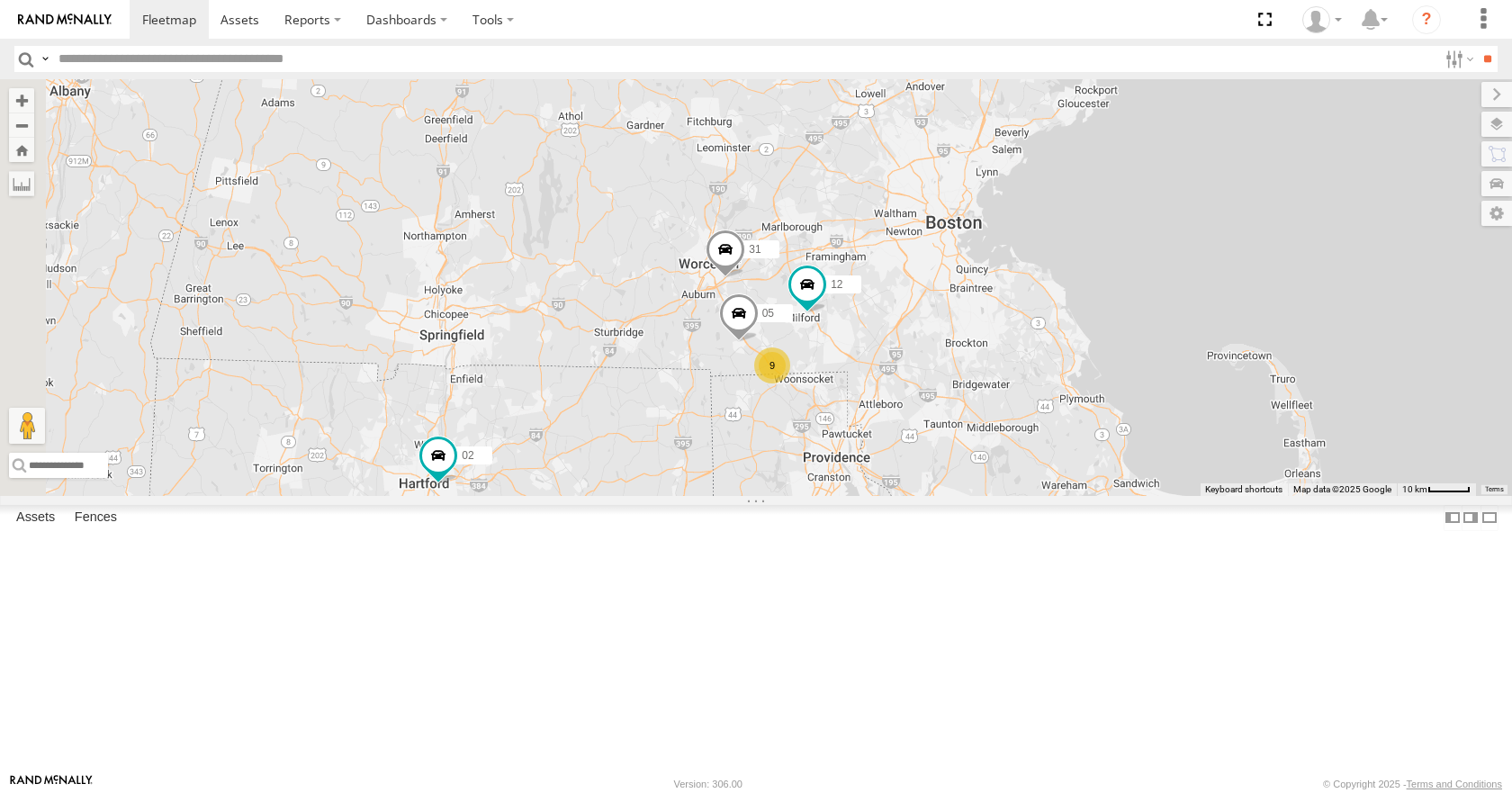
drag, startPoint x: 847, startPoint y: 335, endPoint x: 834, endPoint y: 366, distance: 33.6
click at [834, 366] on div "35 08 11 03 9 12 05 02 31" at bounding box center [756, 287] width 1512 height 416
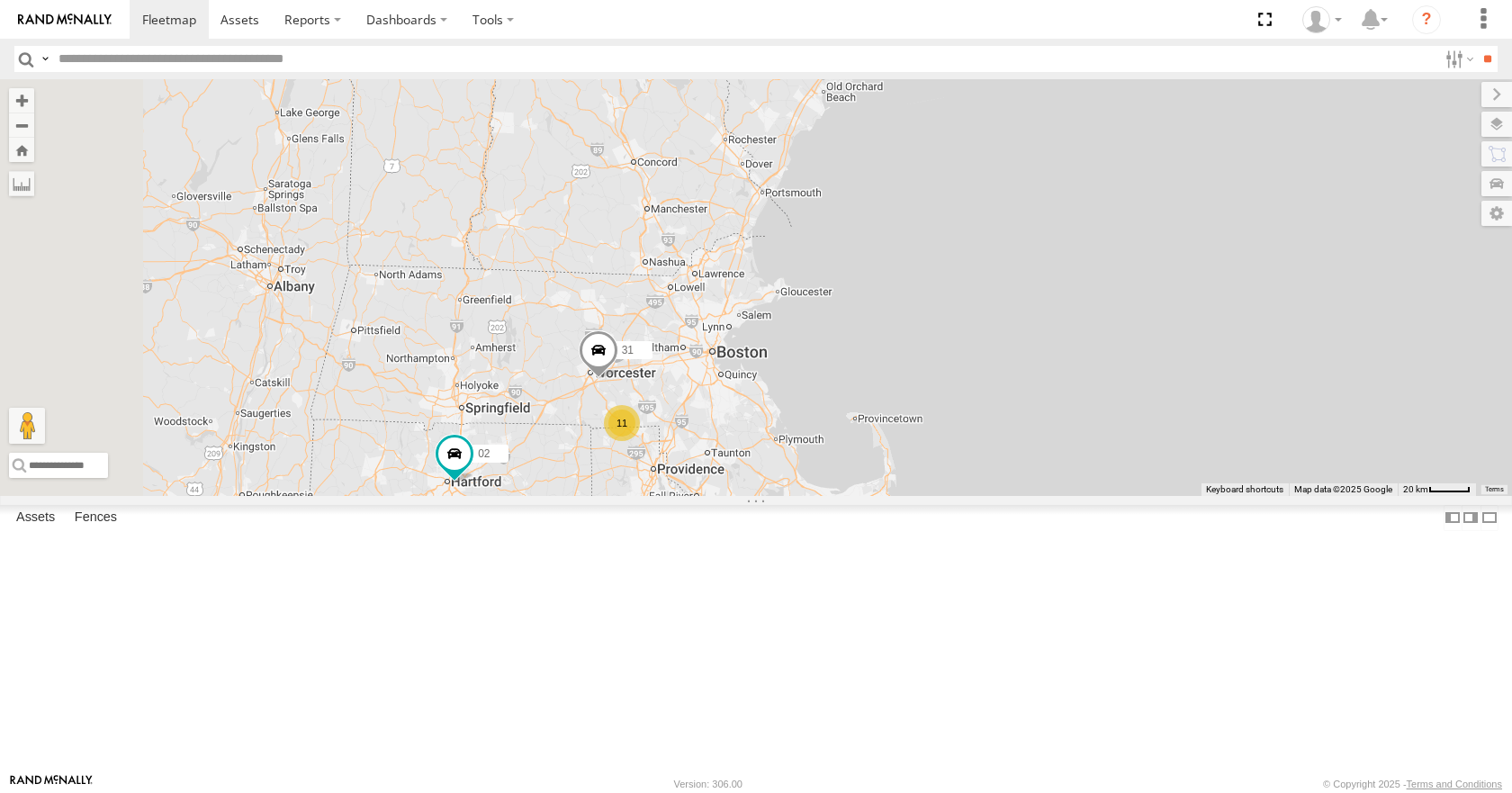
drag, startPoint x: 669, startPoint y: 547, endPoint x: 743, endPoint y: 518, distance: 79.5
click at [743, 495] on div "35 08 11 03 02 31 10 11" at bounding box center [756, 287] width 1512 height 416
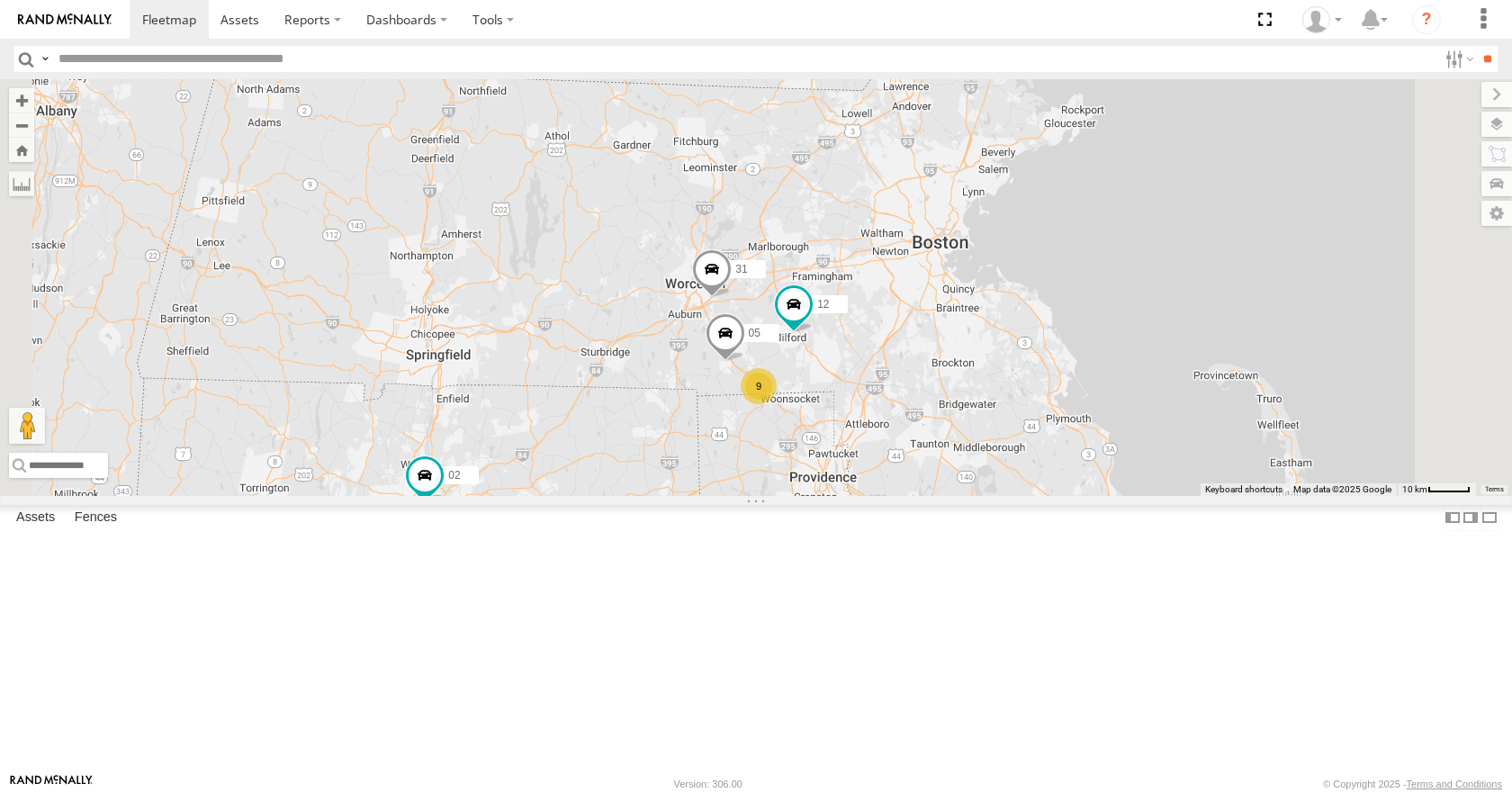
drag, startPoint x: 841, startPoint y: 389, endPoint x: 740, endPoint y: 472, distance: 130.7
click at [740, 472] on div "35 08 11 03 02 31 10 12 05 9" at bounding box center [756, 287] width 1512 height 416
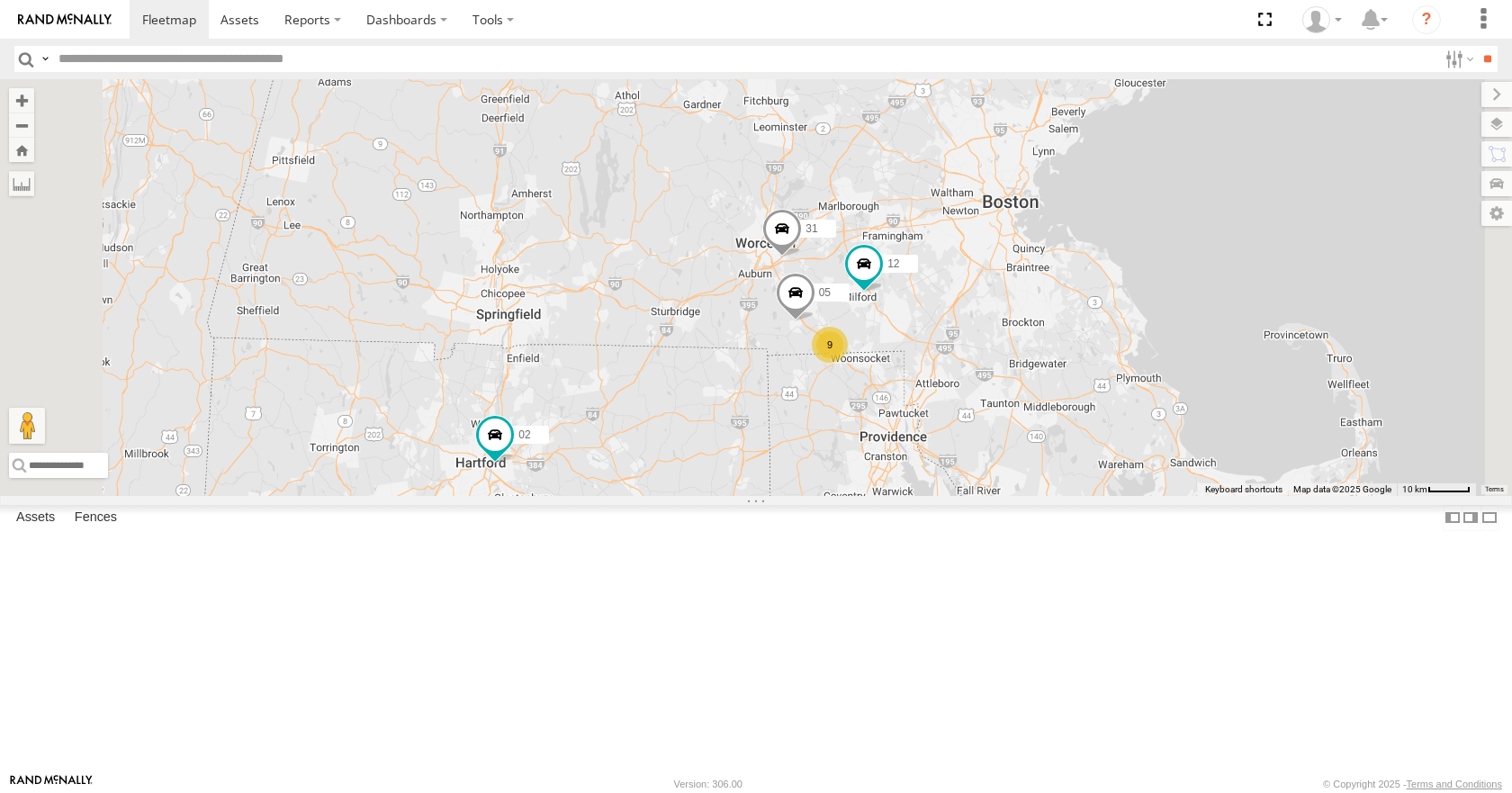
drag, startPoint x: 740, startPoint y: 472, endPoint x: 819, endPoint y: 427, distance: 90.9
click at [819, 427] on div "35 08 11 03 02 31 10 12 05 9" at bounding box center [756, 287] width 1512 height 416
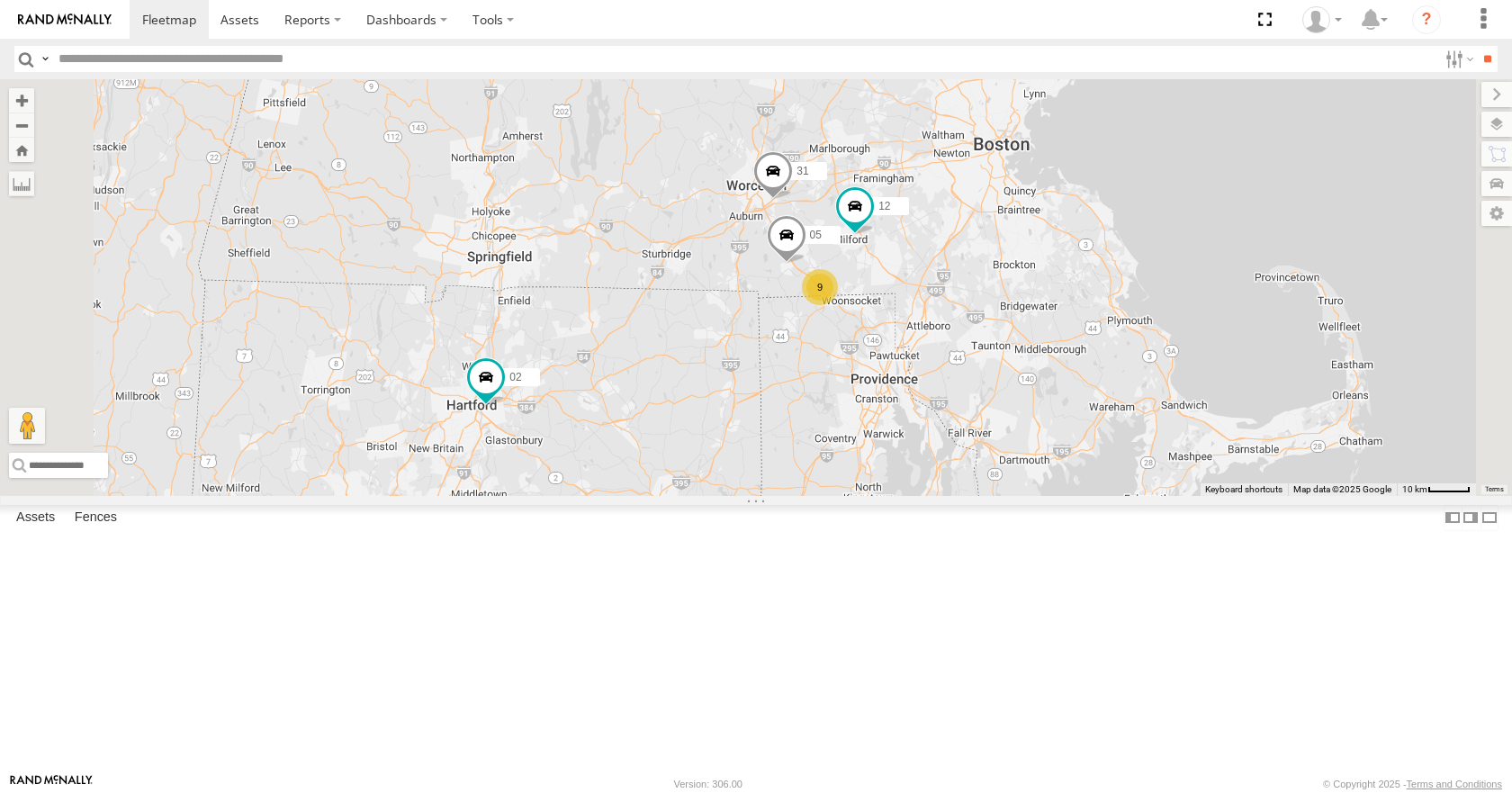
drag, startPoint x: 884, startPoint y: 527, endPoint x: 886, endPoint y: 461, distance: 66.0
click at [886, 461] on div "35 08 11 03 02 31 10 12 05 9" at bounding box center [756, 287] width 1512 height 416
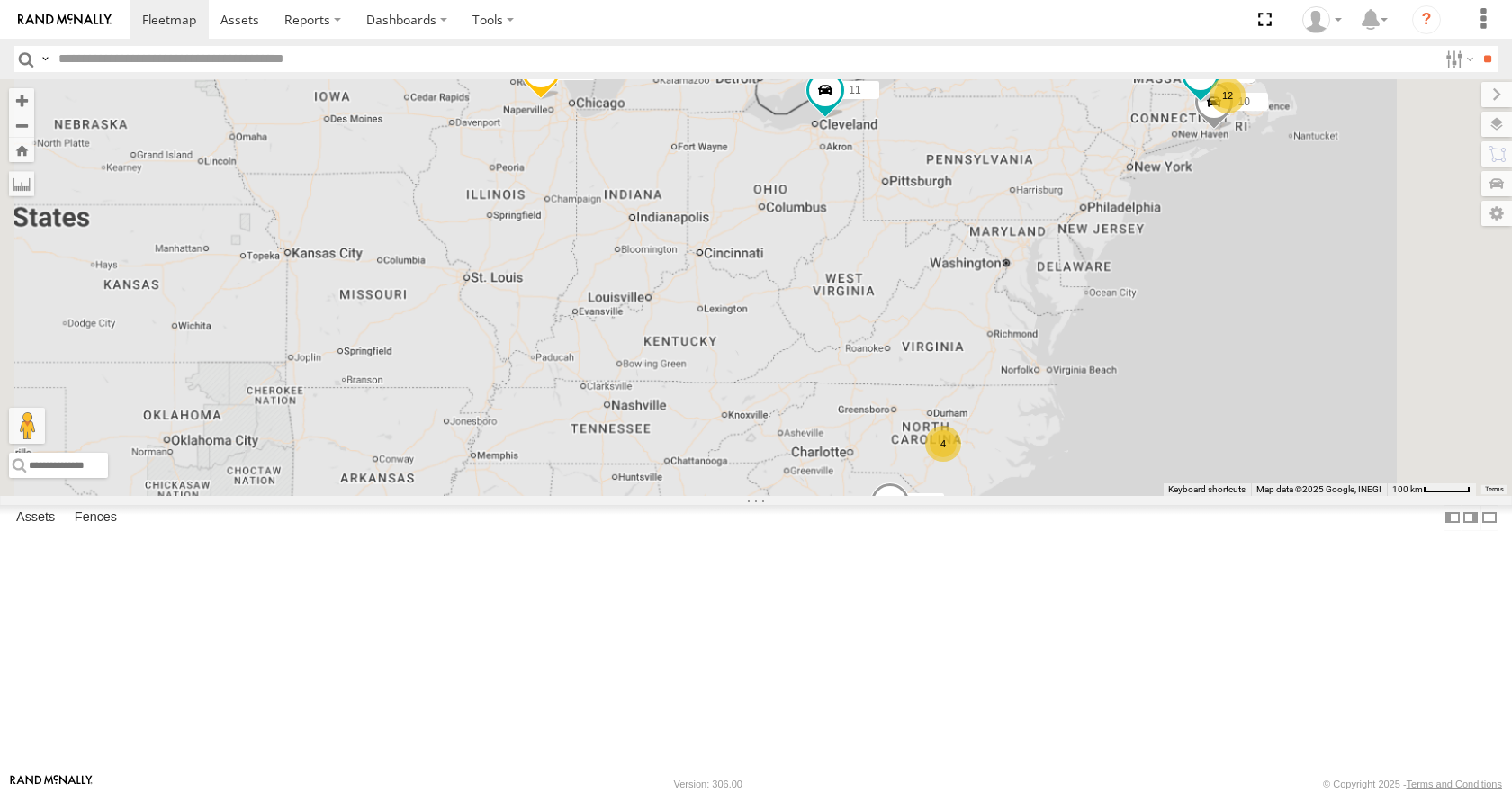
drag, startPoint x: 1092, startPoint y: 609, endPoint x: 1033, endPoint y: 532, distance: 97.0
click at [1033, 495] on div "35 10 08 02 11 03 12 4" at bounding box center [756, 287] width 1512 height 416
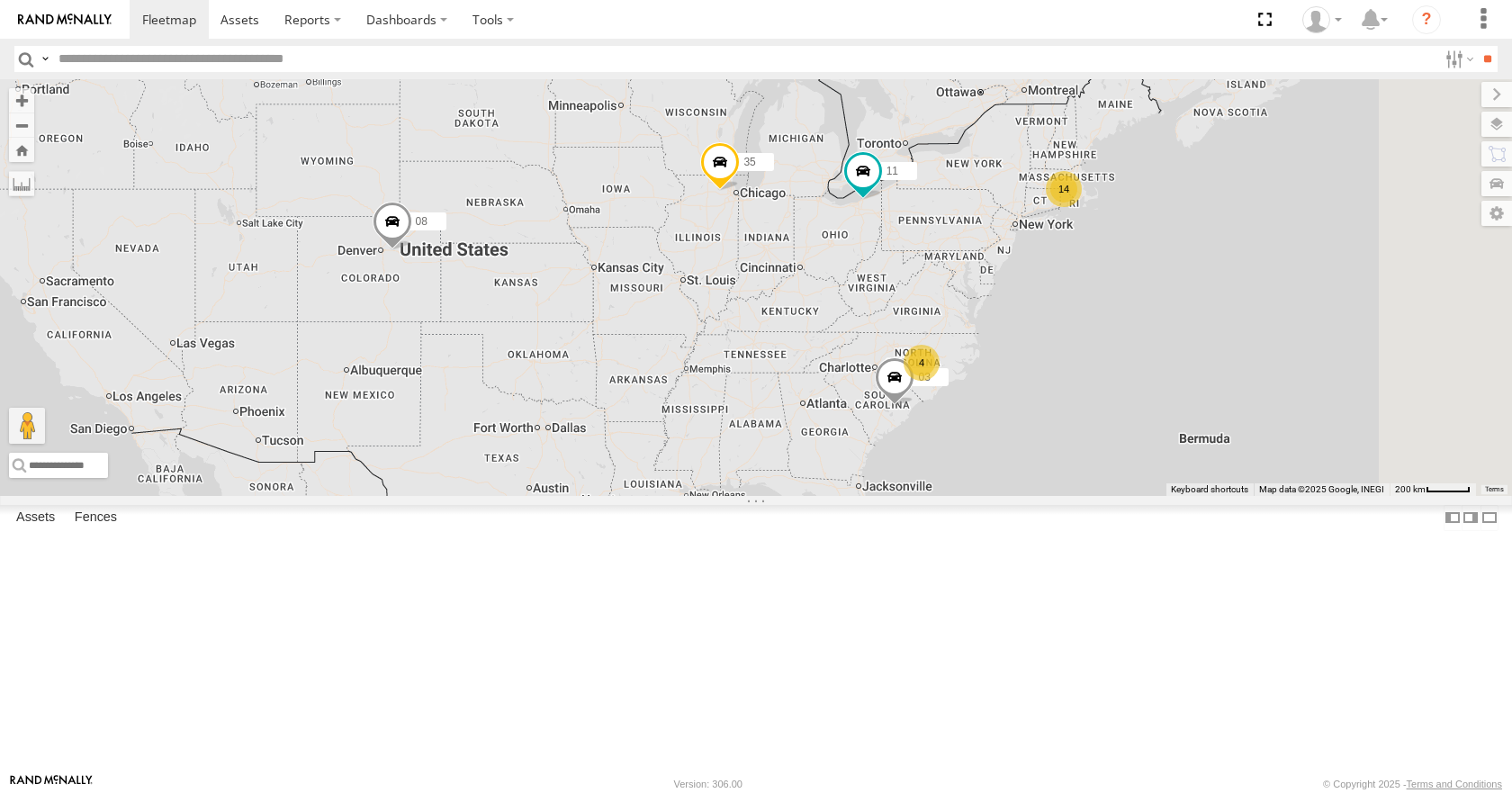
drag, startPoint x: 1021, startPoint y: 530, endPoint x: 1074, endPoint y: 476, distance: 75.7
click at [1074, 476] on div "35 08 11 03 14 4" at bounding box center [756, 287] width 1512 height 416
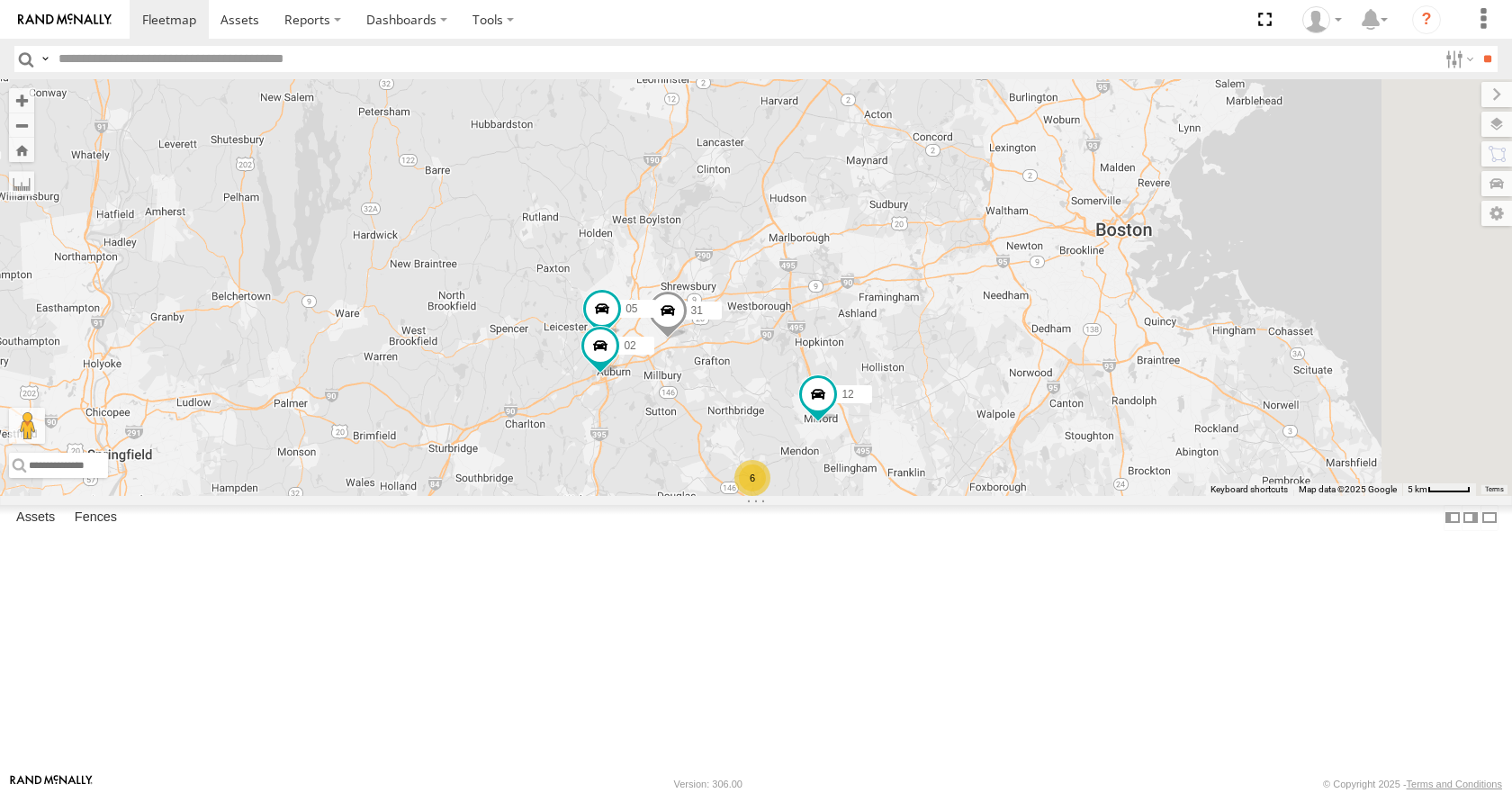
drag, startPoint x: 696, startPoint y: 377, endPoint x: 740, endPoint y: 421, distance: 62.2
click at [740, 421] on div "35 08 11 03 10 12 31 3 6 05 02" at bounding box center [756, 287] width 1512 height 416
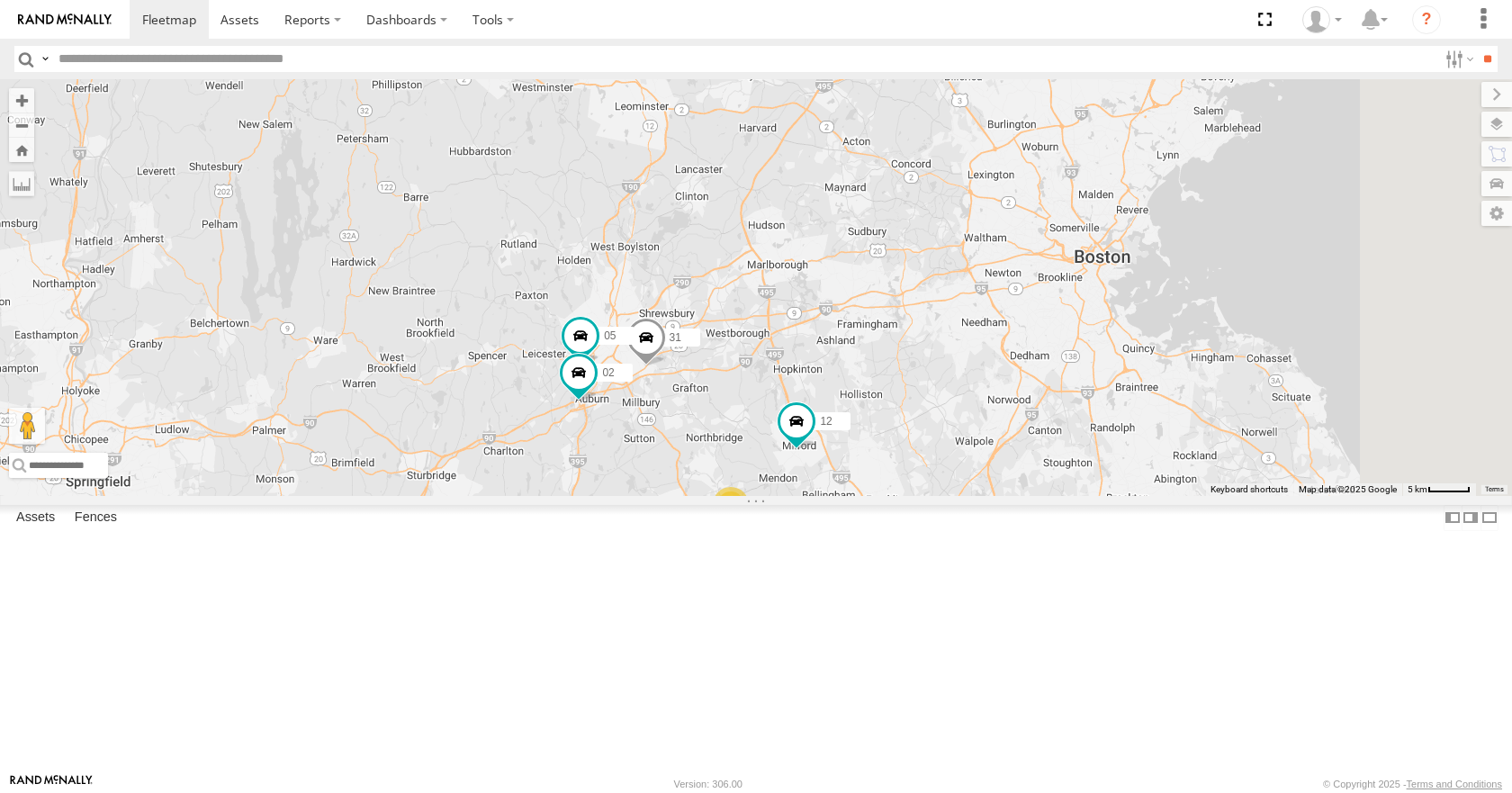
drag, startPoint x: 740, startPoint y: 421, endPoint x: 717, endPoint y: 454, distance: 40.2
click at [717, 454] on div "35 08 11 03 10 12 31 3 6 05 02" at bounding box center [756, 287] width 1512 height 416
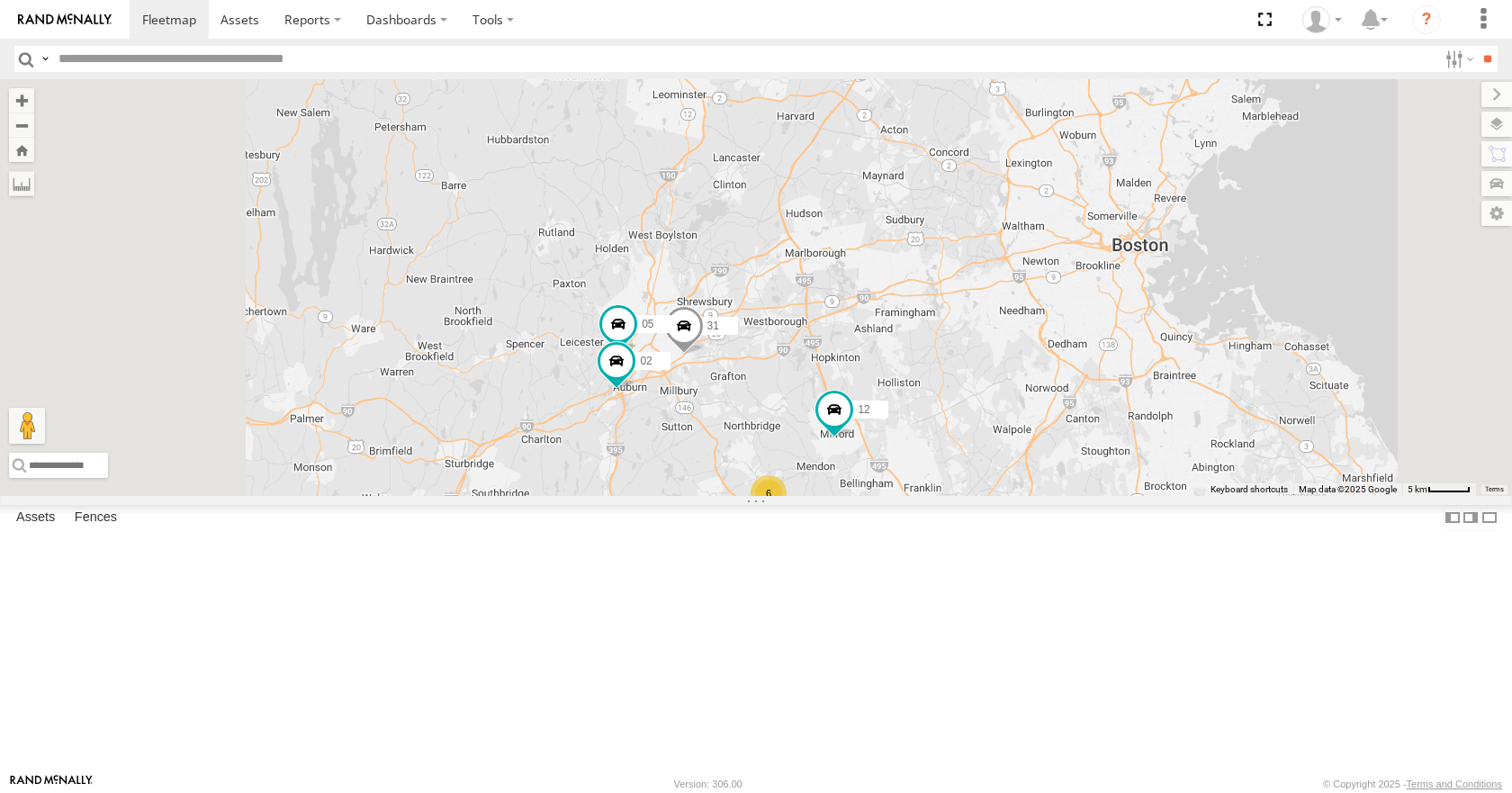
drag, startPoint x: 738, startPoint y: 406, endPoint x: 800, endPoint y: 362, distance: 76.0
click at [800, 362] on div "35 08 11 03 10 12 31 3 6 05 02" at bounding box center [756, 287] width 1512 height 416
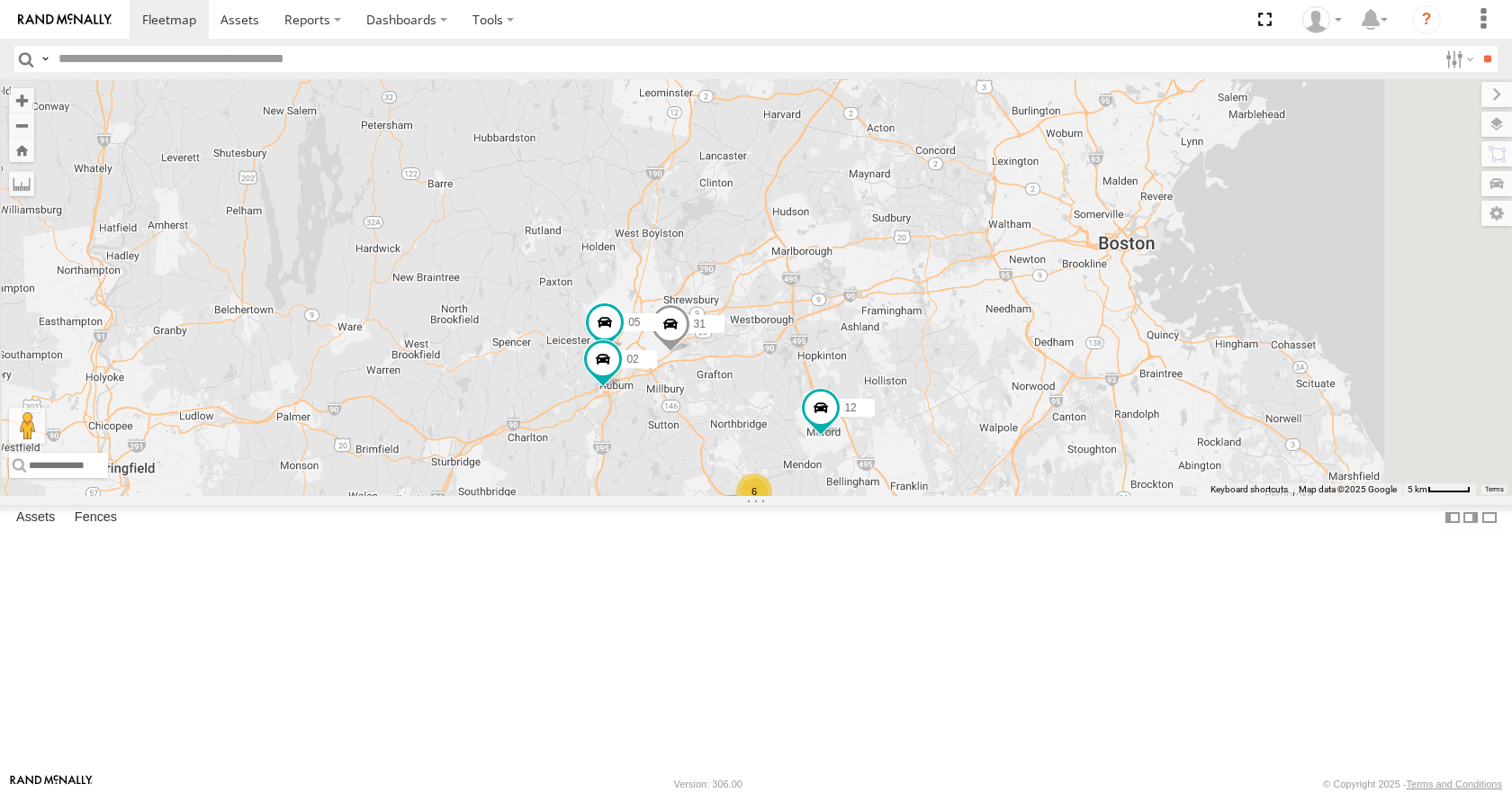
drag, startPoint x: 905, startPoint y: 312, endPoint x: 874, endPoint y: 322, distance: 32.6
click at [874, 322] on div "35 08 11 03 10 12 31 3 6 05 02" at bounding box center [756, 287] width 1512 height 416
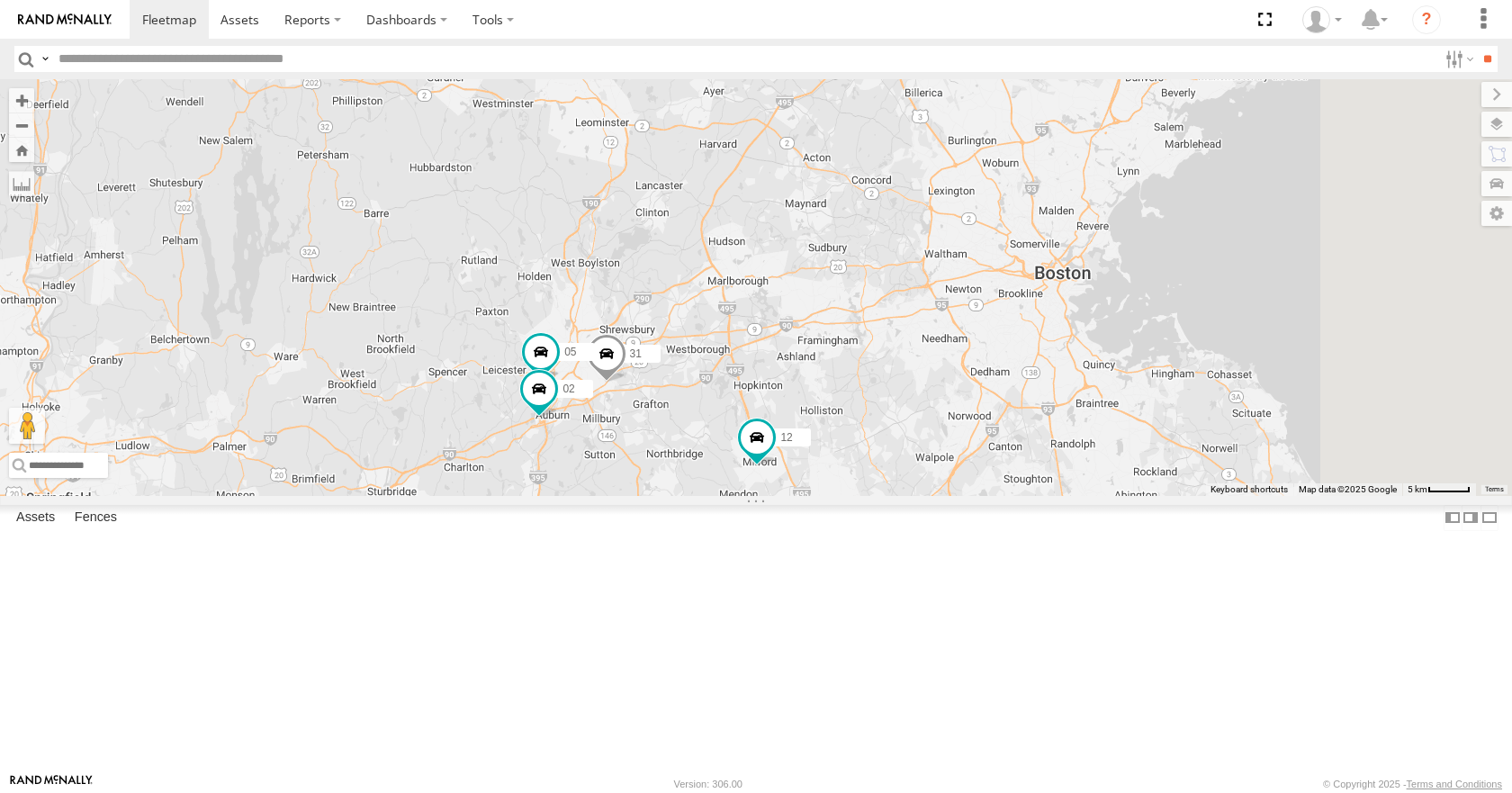
drag, startPoint x: 940, startPoint y: 278, endPoint x: 874, endPoint y: 310, distance: 73.3
click at [874, 310] on div "35 08 11 03 10 12 31 3 6 05 02" at bounding box center [756, 287] width 1512 height 416
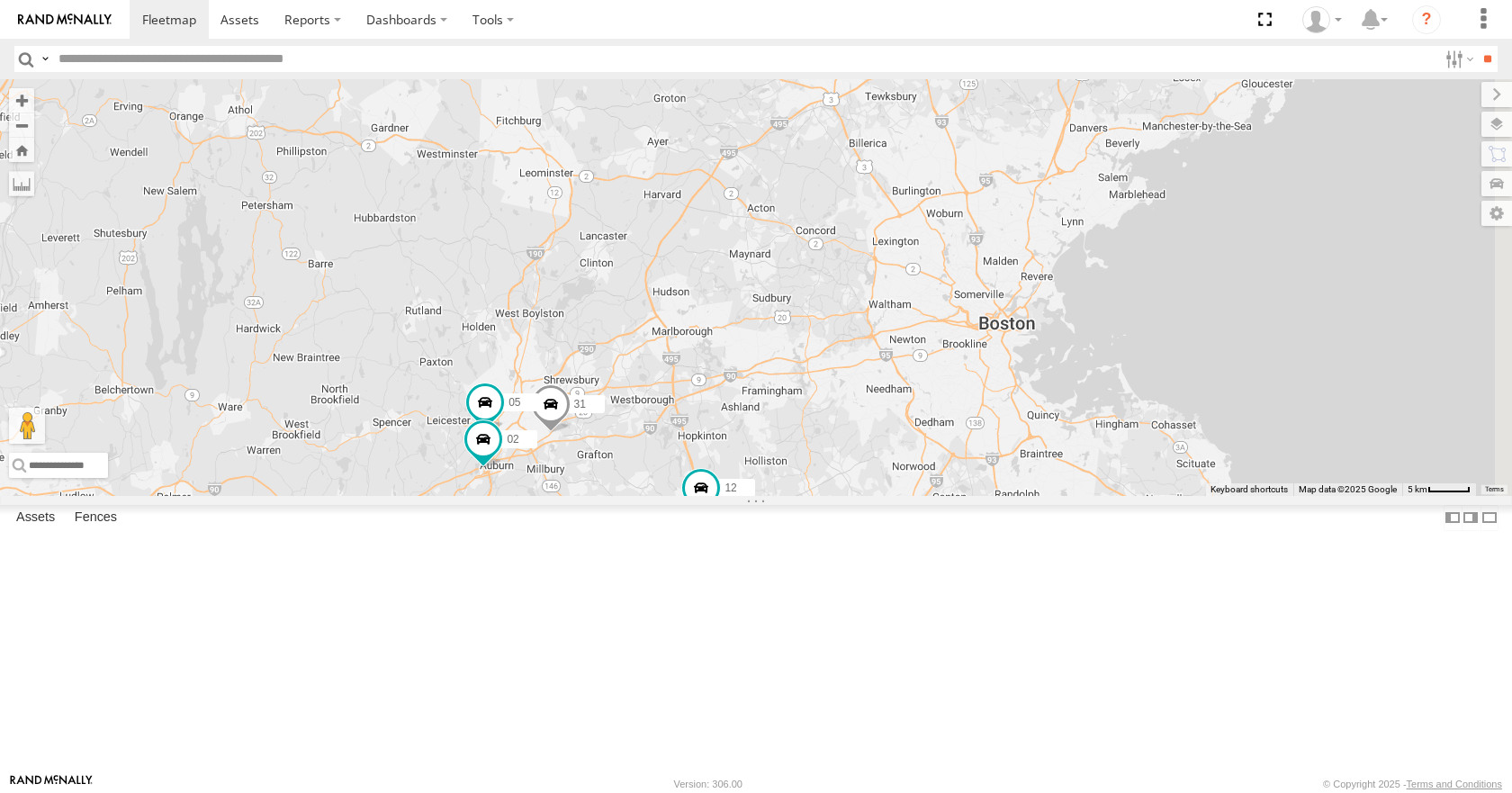
drag, startPoint x: 927, startPoint y: 252, endPoint x: 901, endPoint y: 296, distance: 51.1
click at [901, 296] on div "35 08 11 03 10 12 31 3 6 05 02" at bounding box center [756, 287] width 1512 height 416
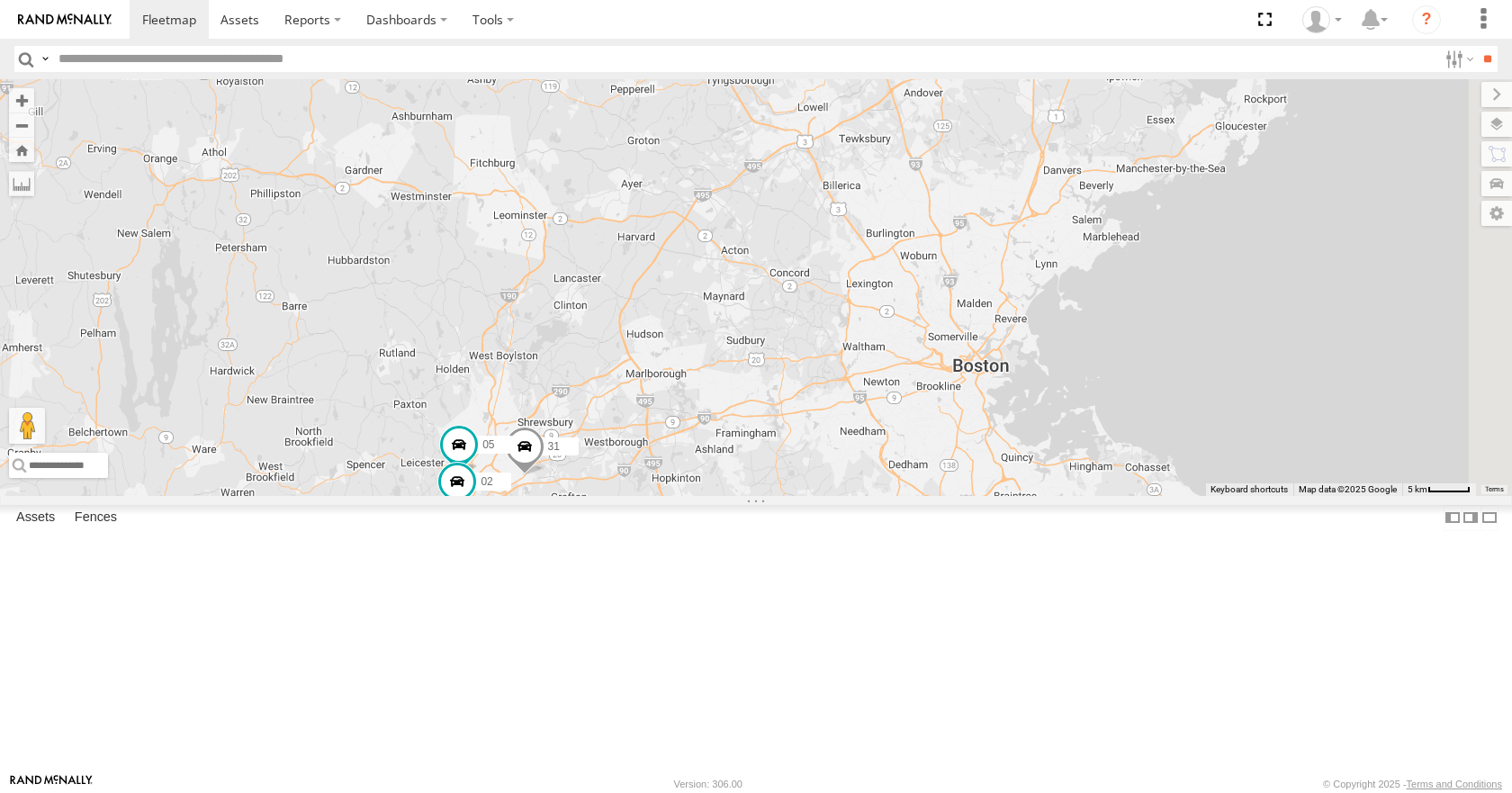
drag, startPoint x: 882, startPoint y: 270, endPoint x: 912, endPoint y: 295, distance: 39.1
click at [912, 295] on div "35 08 11 03 10 12 31 3 6 05 02" at bounding box center [756, 287] width 1512 height 416
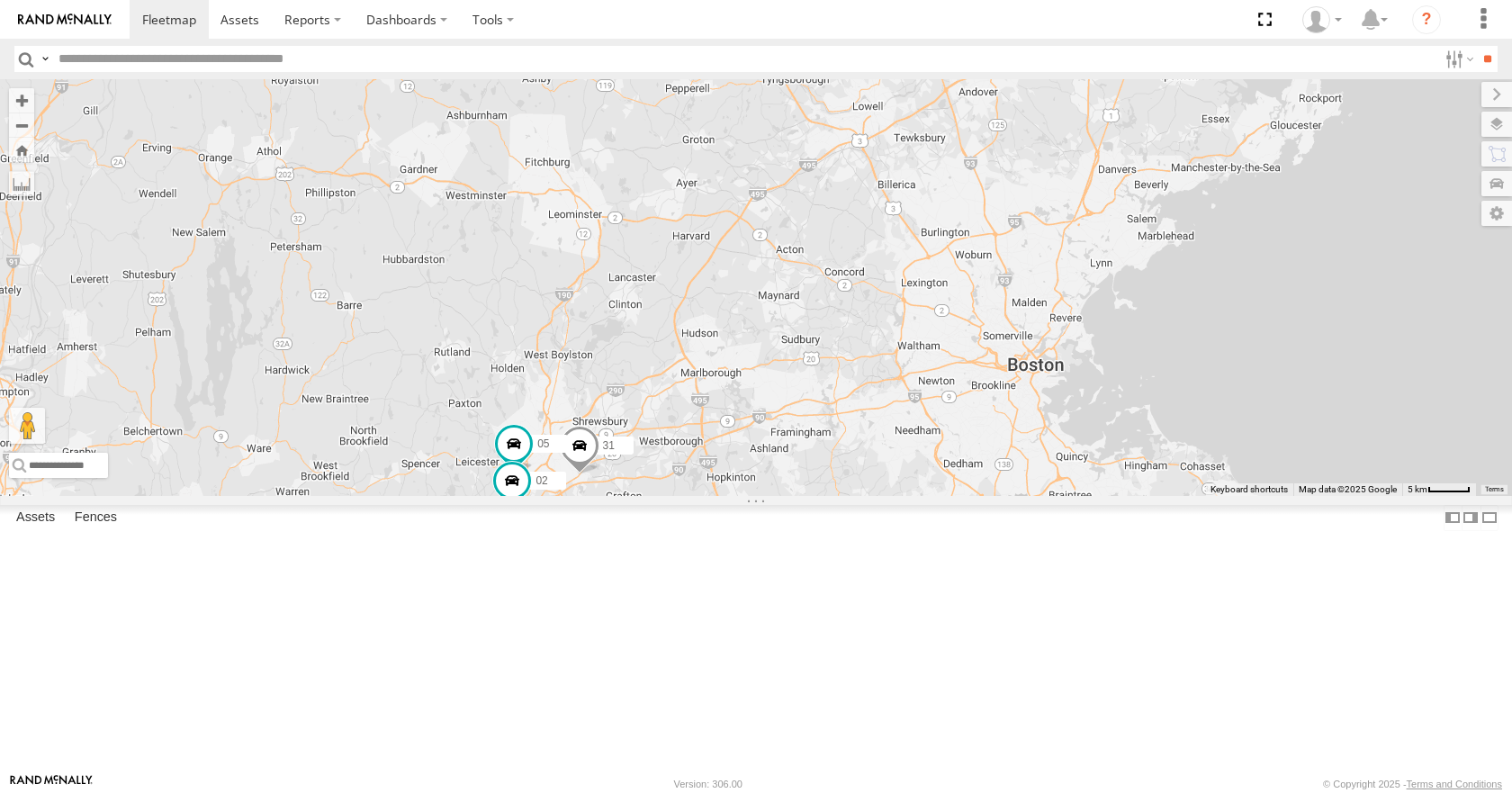
drag, startPoint x: 912, startPoint y: 290, endPoint x: 933, endPoint y: 268, distance: 30.4
click at [933, 268] on div "35 08 11 03 10 12 31 3 6 05 02" at bounding box center [756, 287] width 1512 height 416
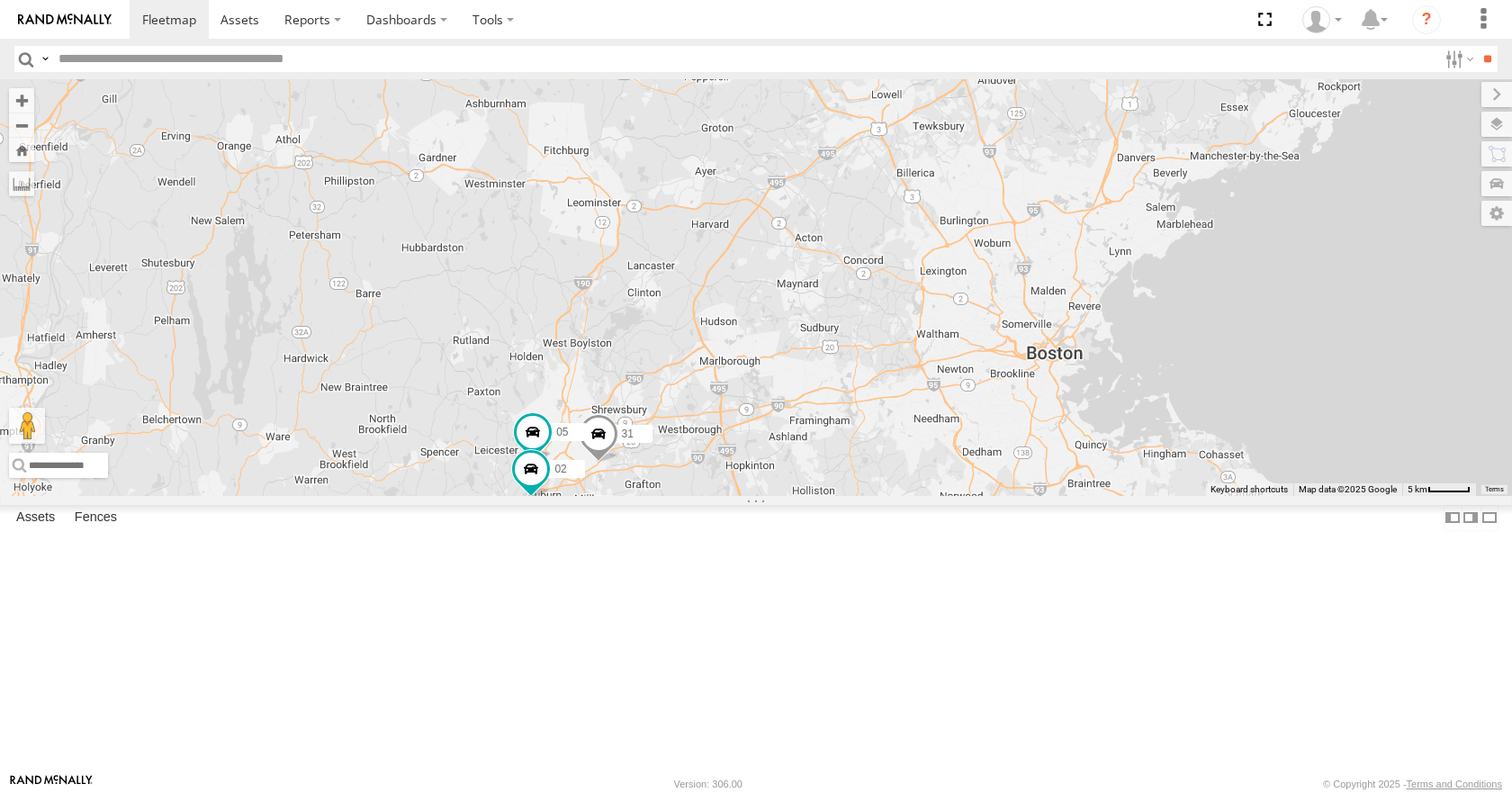
drag, startPoint x: 1051, startPoint y: 235, endPoint x: 1077, endPoint y: 218, distance: 31.1
click at [1077, 218] on div "35 08 11 03 10 12 31 3 6 05 02" at bounding box center [756, 287] width 1512 height 416
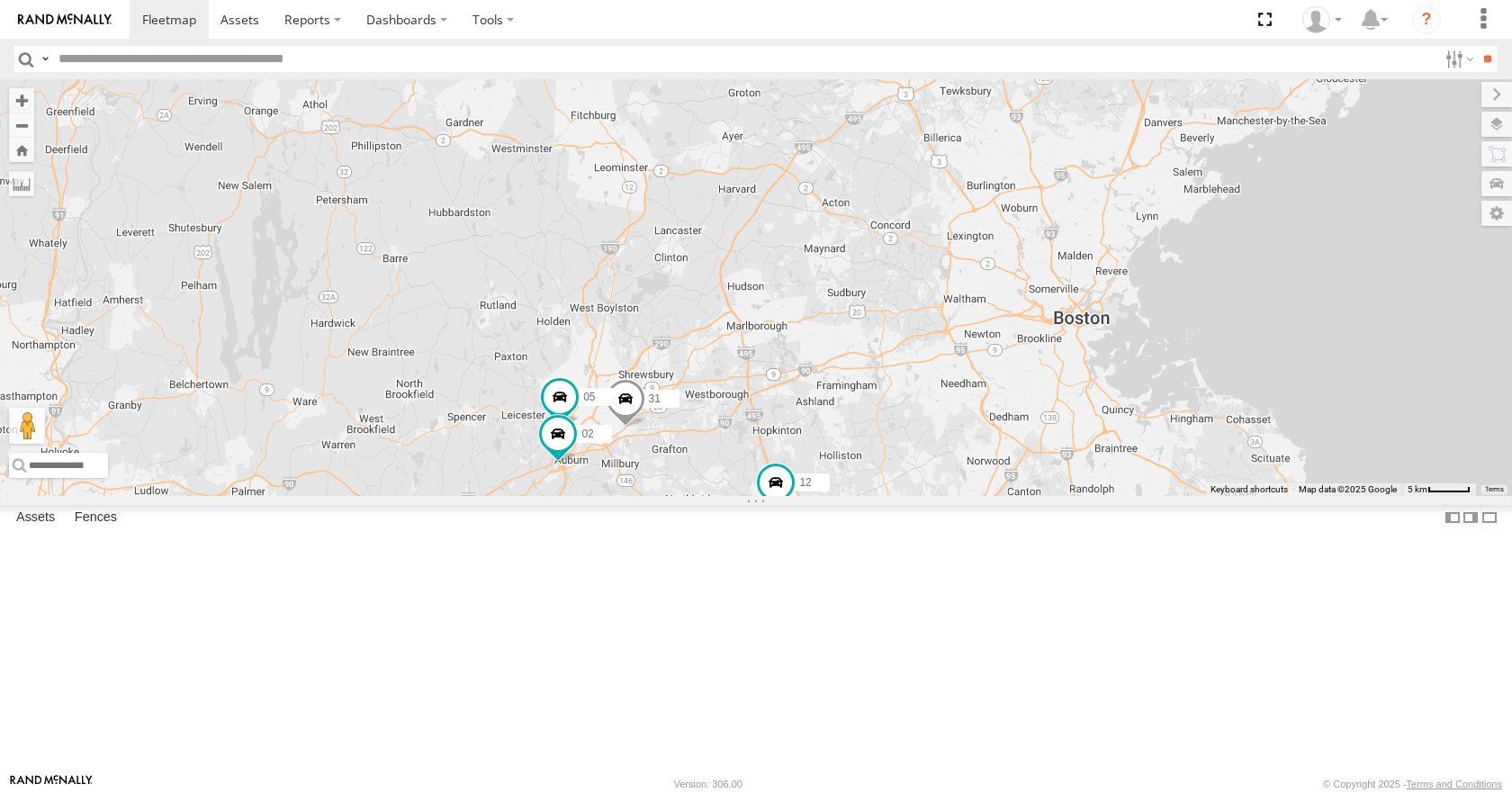
drag, startPoint x: 1116, startPoint y: 212, endPoint x: 1146, endPoint y: 172, distance: 50.0
click at [1146, 172] on div "35 08 11 03 10 12 31 3 6 05 02" at bounding box center [756, 287] width 1512 height 416
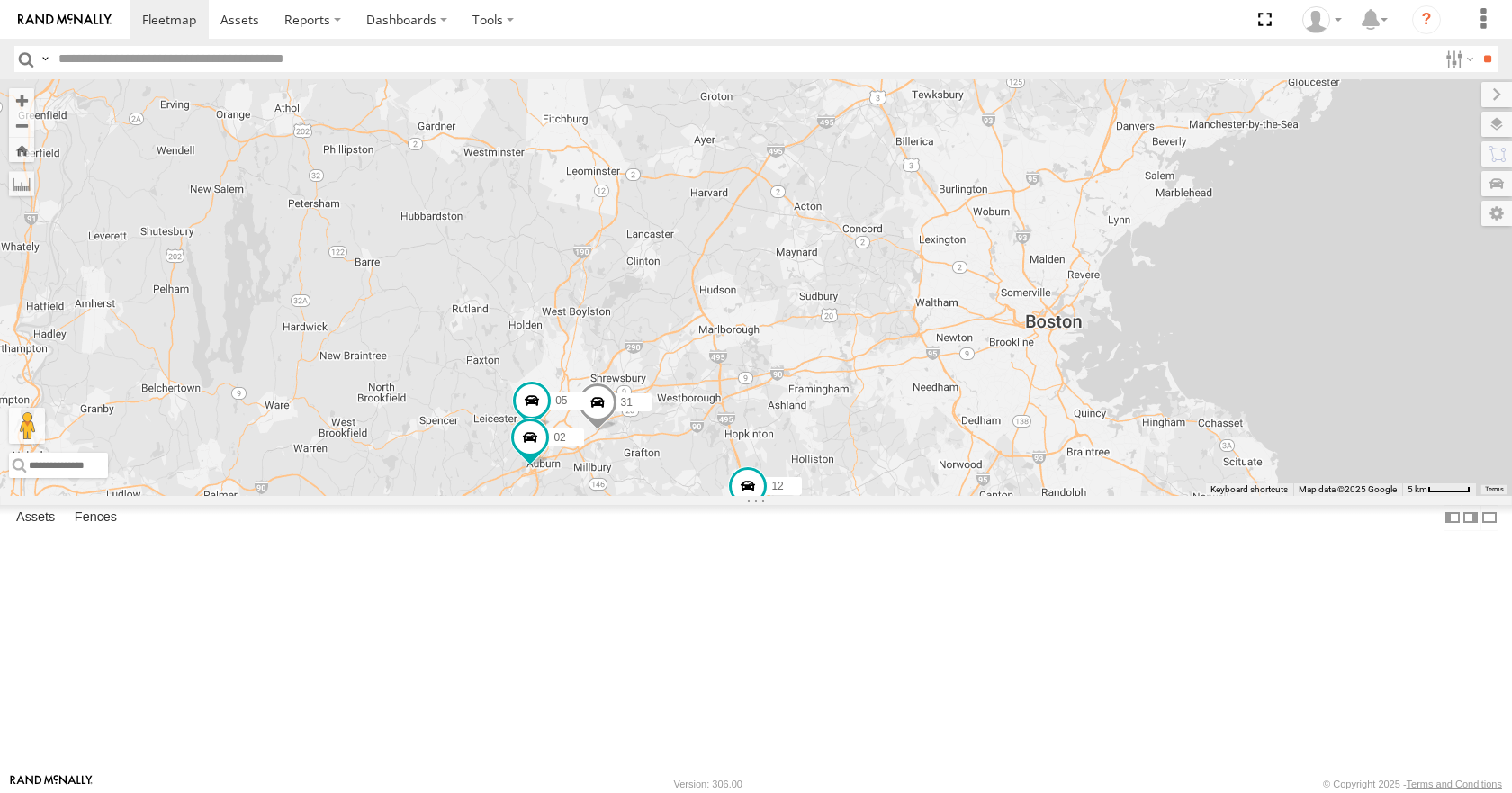
drag, startPoint x: 1119, startPoint y: 231, endPoint x: 1089, endPoint y: 236, distance: 30.4
click at [1089, 236] on div "35 08 11 03 10 12 31 3 6 05 02" at bounding box center [756, 287] width 1512 height 416
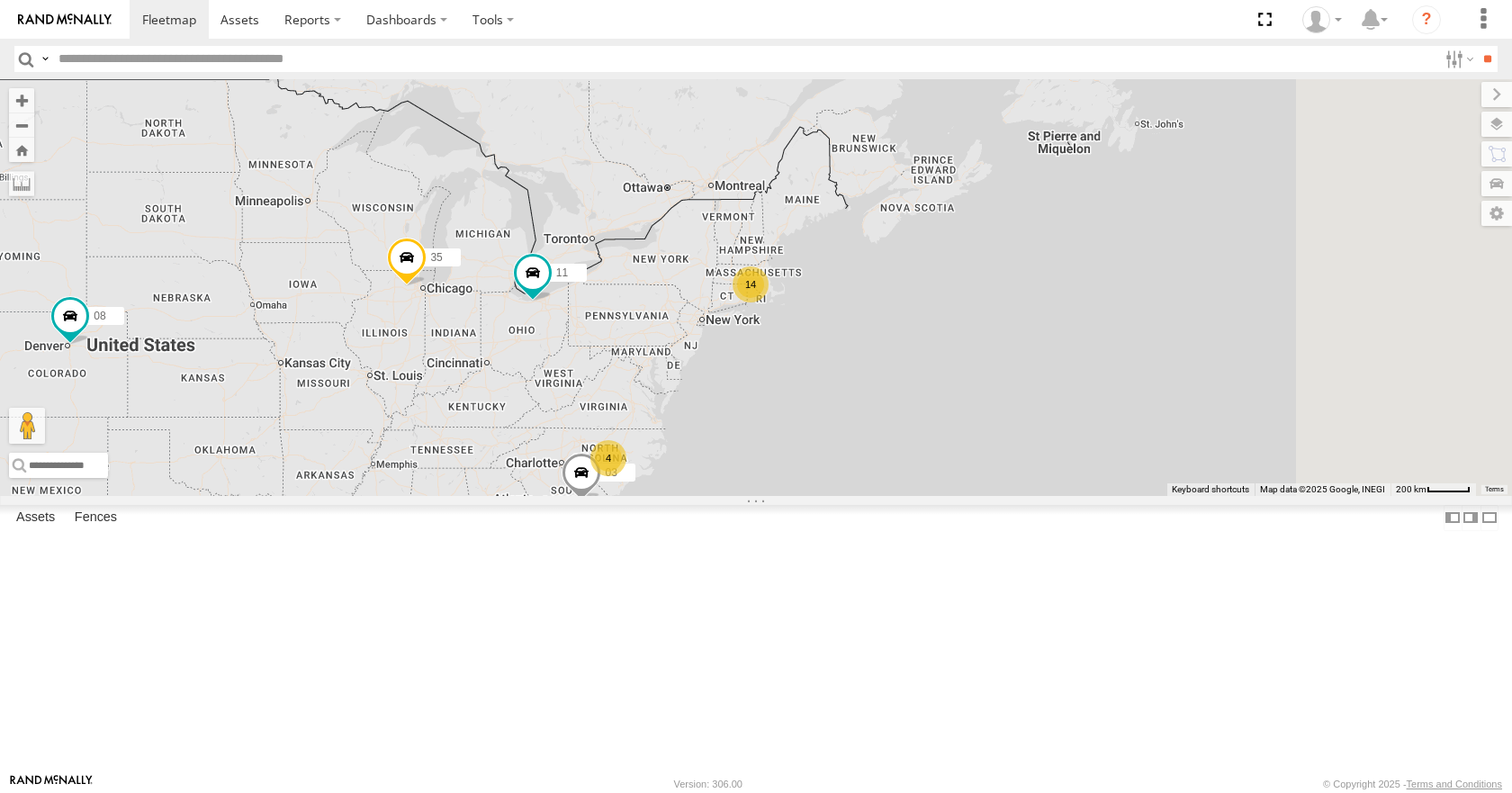
drag, startPoint x: 1269, startPoint y: 350, endPoint x: 904, endPoint y: 458, distance: 380.6
click at [904, 458] on div "14 35 4 08 11 03" at bounding box center [756, 287] width 1512 height 416
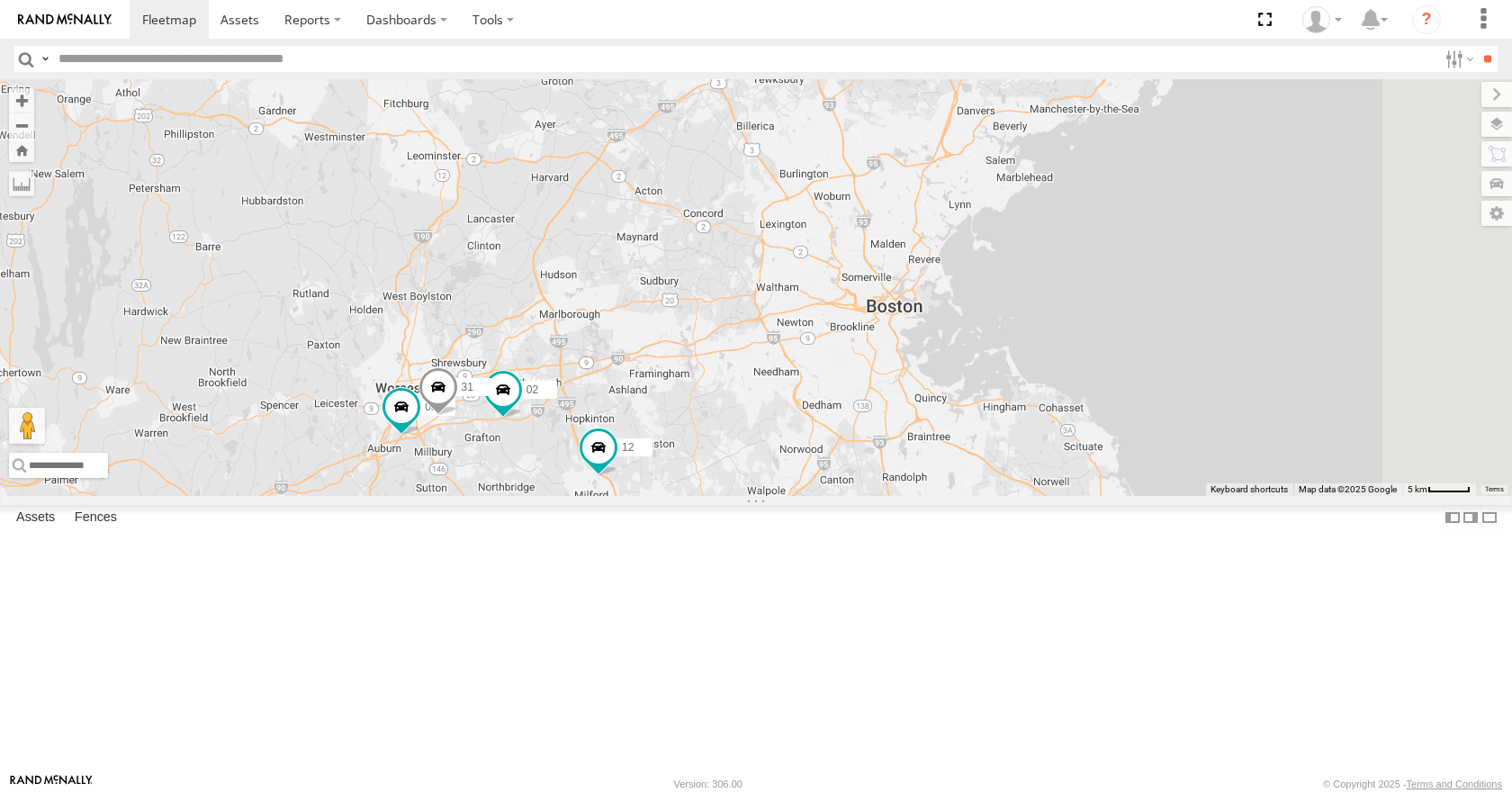
drag, startPoint x: 779, startPoint y: 383, endPoint x: 1416, endPoint y: 280, distance: 645.3
click at [1397, 287] on div "35 08 11 03 10 12 02 3 6 05 31" at bounding box center [756, 287] width 1512 height 416
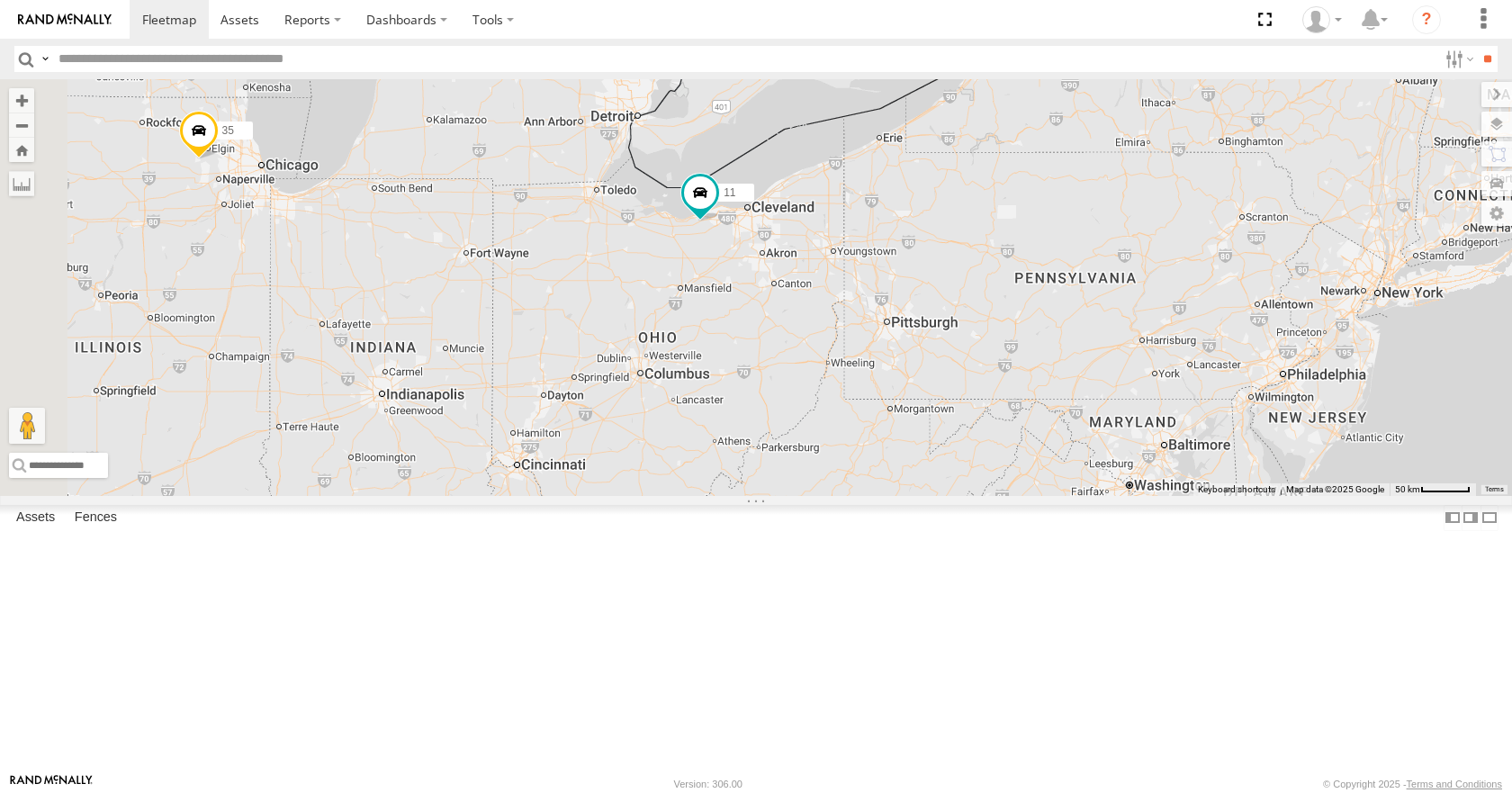
drag, startPoint x: 768, startPoint y: 481, endPoint x: 1247, endPoint y: 348, distance: 497.1
click at [1247, 348] on div "35 08 11 03 10 13" at bounding box center [756, 287] width 1512 height 416
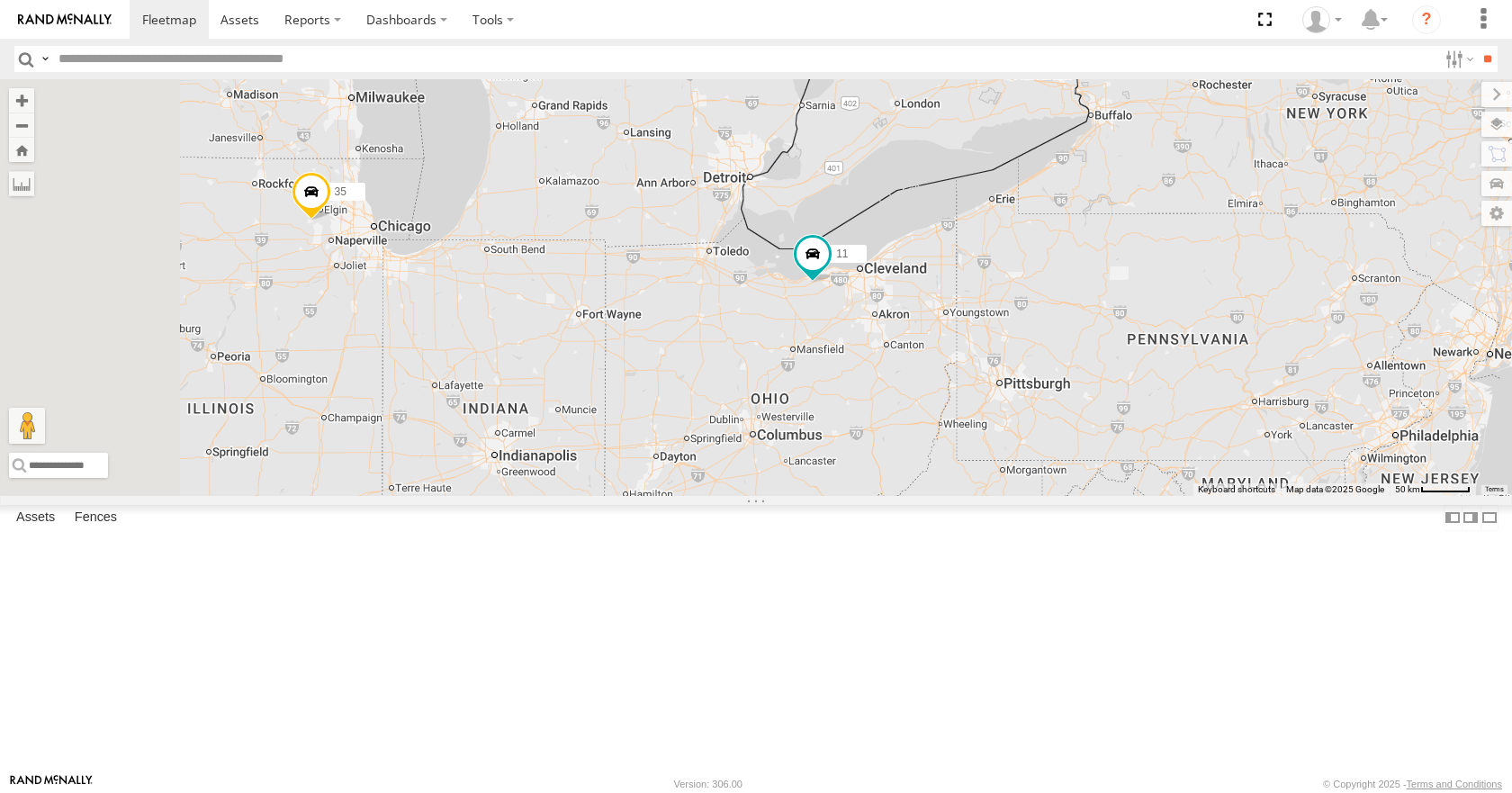
drag, startPoint x: 819, startPoint y: 372, endPoint x: 956, endPoint y: 441, distance: 153.4
click at [956, 441] on div "35 08 11 03 10 13" at bounding box center [756, 287] width 1512 height 416
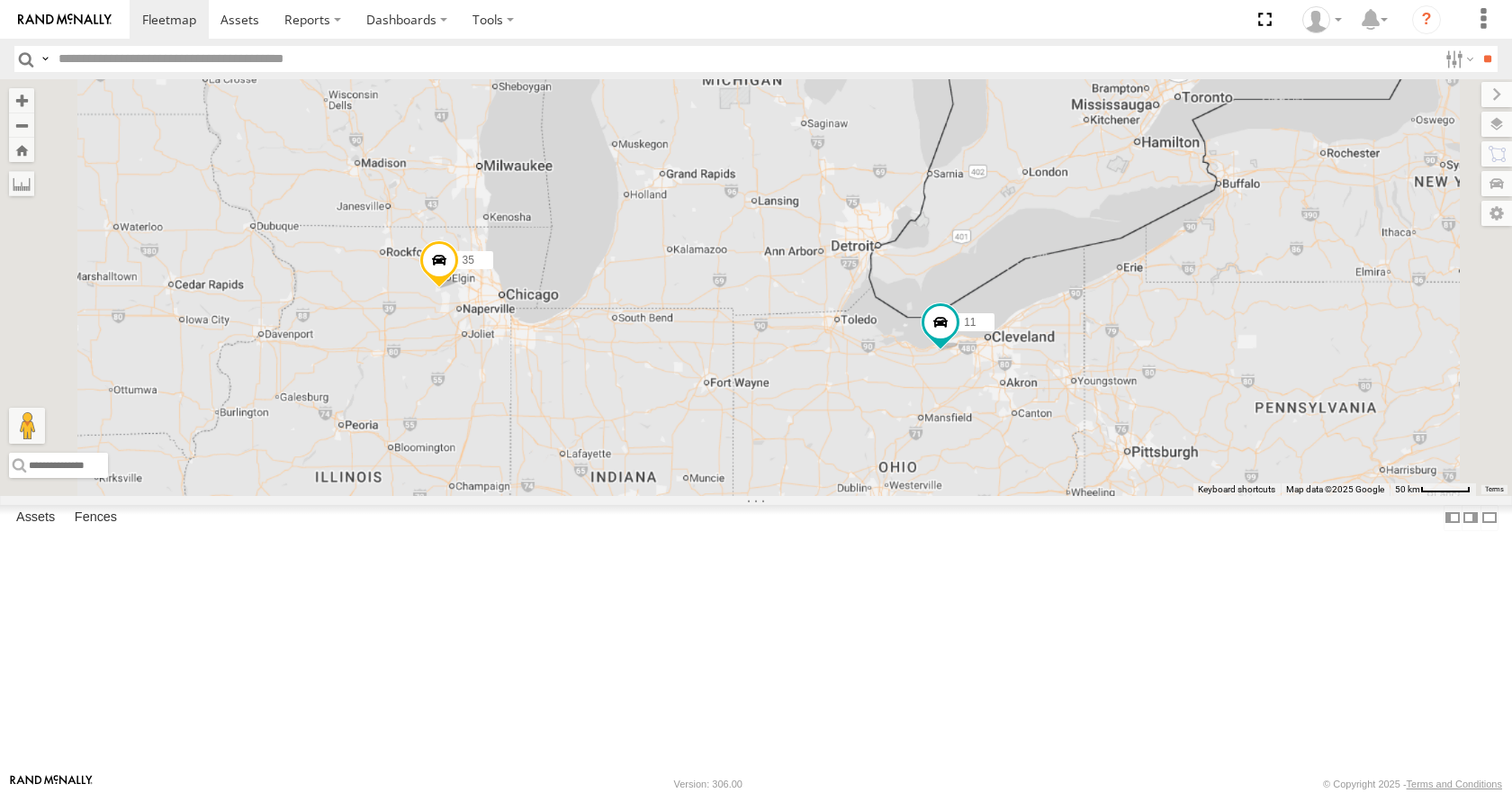
drag, startPoint x: 946, startPoint y: 493, endPoint x: 1030, endPoint y: 504, distance: 84.7
click at [1030, 495] on div "35 08 11 03 10" at bounding box center [756, 287] width 1512 height 416
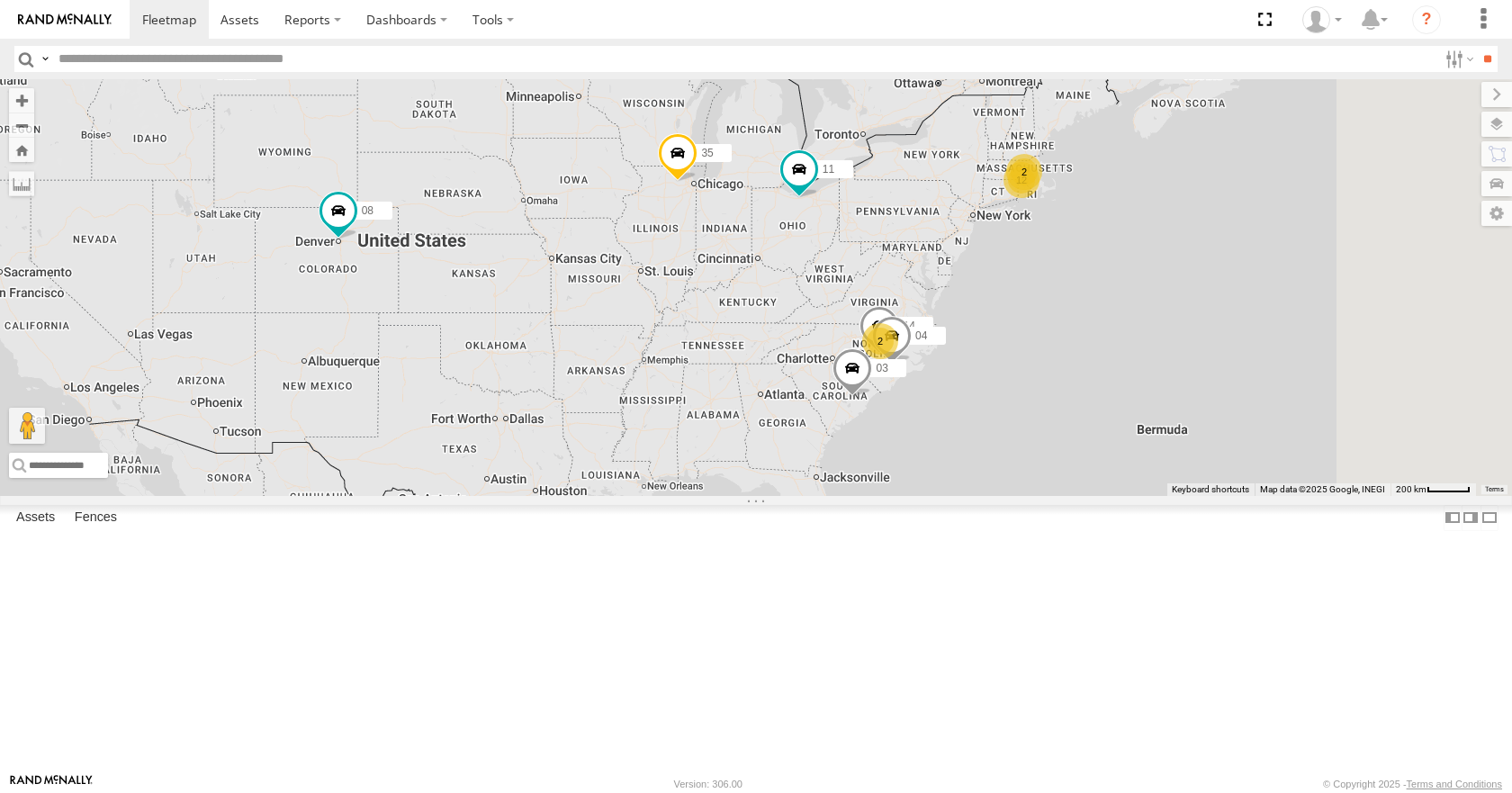
drag, startPoint x: 1059, startPoint y: 374, endPoint x: 980, endPoint y: 372, distance: 79.0
click at [980, 372] on div "12 35 14 08 2 04 11 2 03" at bounding box center [756, 287] width 1512 height 416
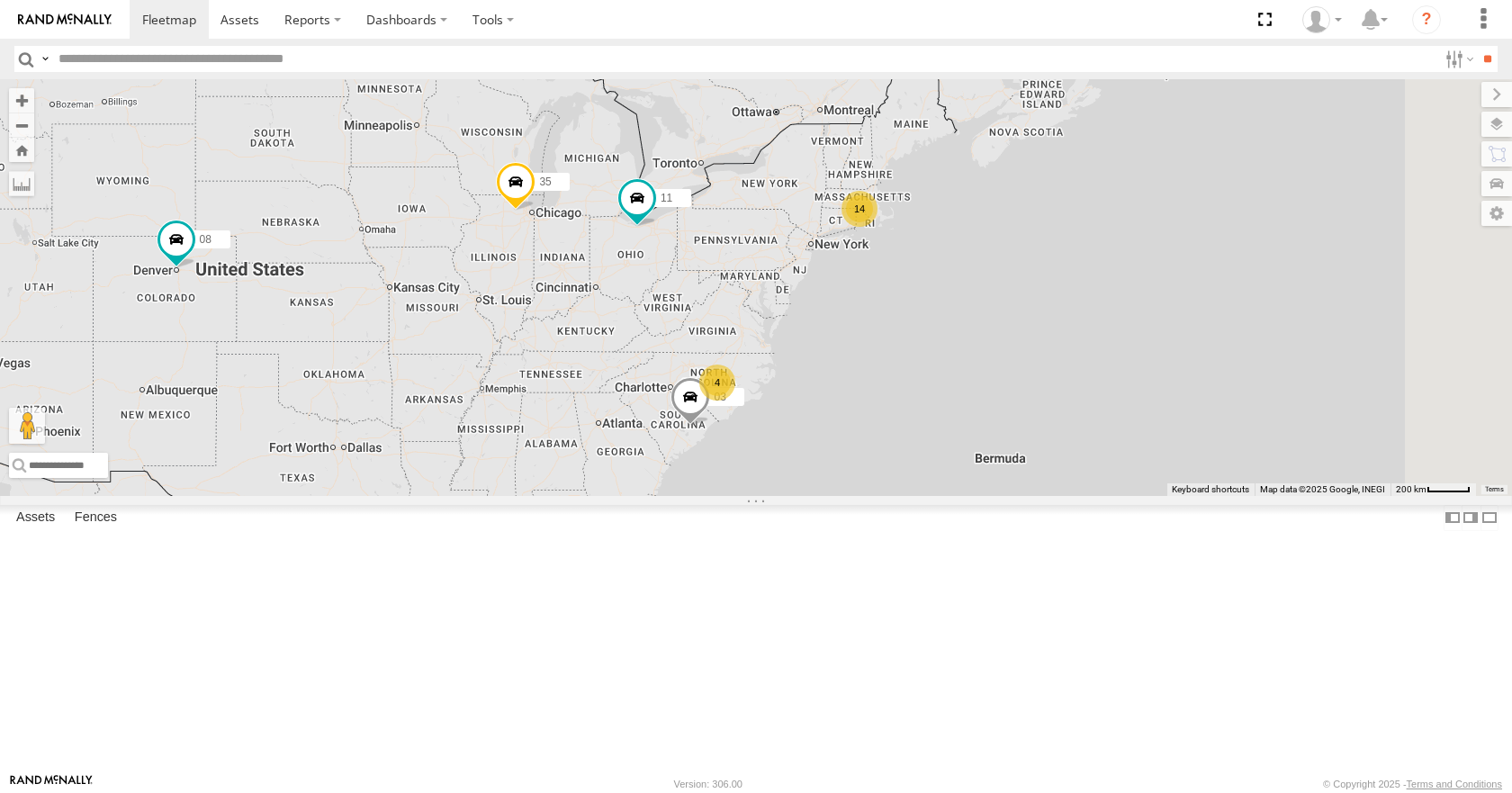
drag, startPoint x: 1283, startPoint y: 382, endPoint x: 1044, endPoint y: 409, distance: 240.5
click at [1044, 409] on div "14 35 4 08 11 03" at bounding box center [756, 287] width 1512 height 416
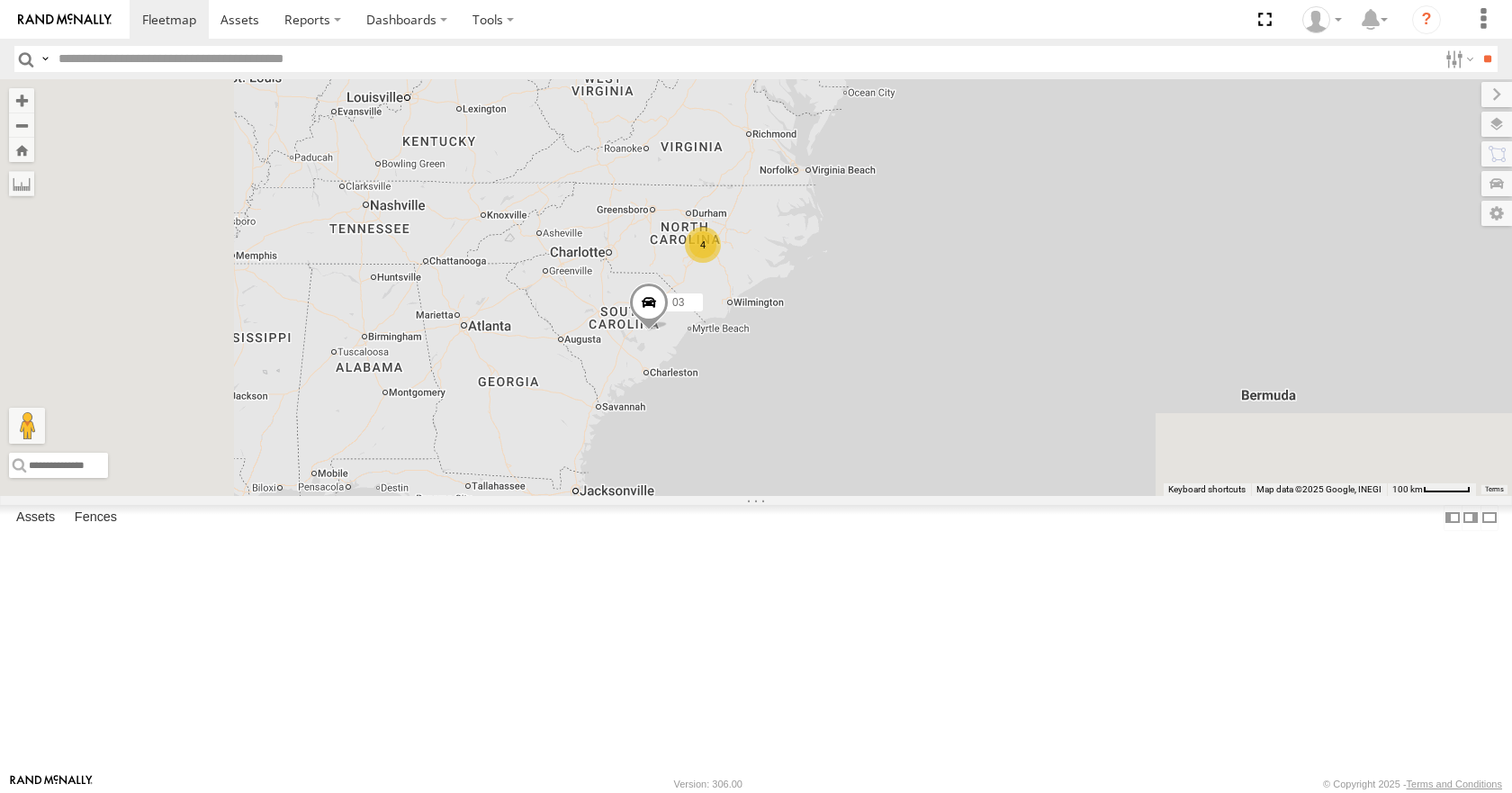
drag, startPoint x: 907, startPoint y: 463, endPoint x: 1034, endPoint y: 157, distance: 331.3
click at [1034, 157] on div "35 08 11 03 14 4" at bounding box center [756, 287] width 1512 height 416
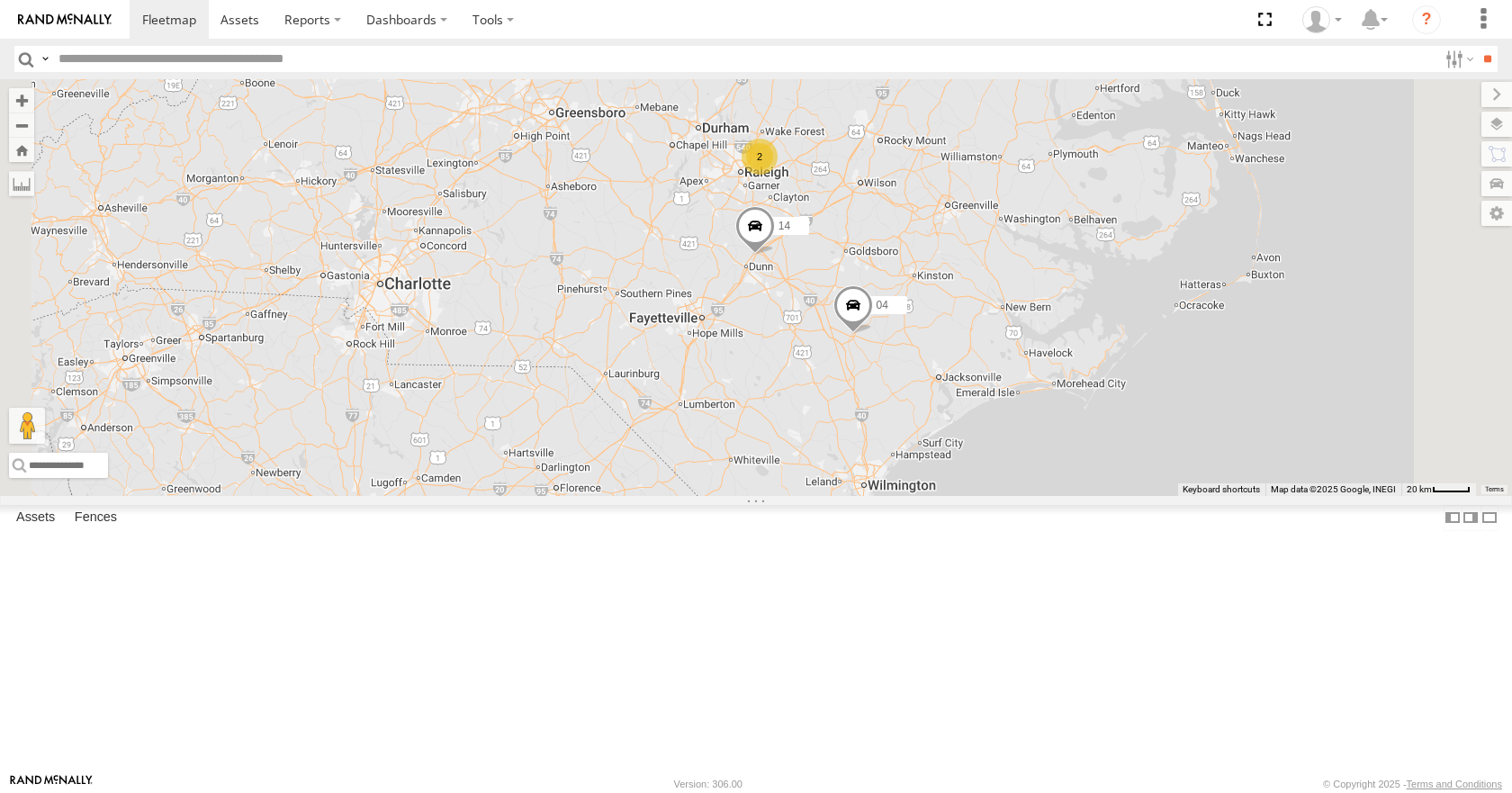
drag, startPoint x: 872, startPoint y: 452, endPoint x: 834, endPoint y: 471, distance: 42.5
click at [834, 471] on div "35 08 11 03 14 04 2" at bounding box center [756, 287] width 1512 height 416
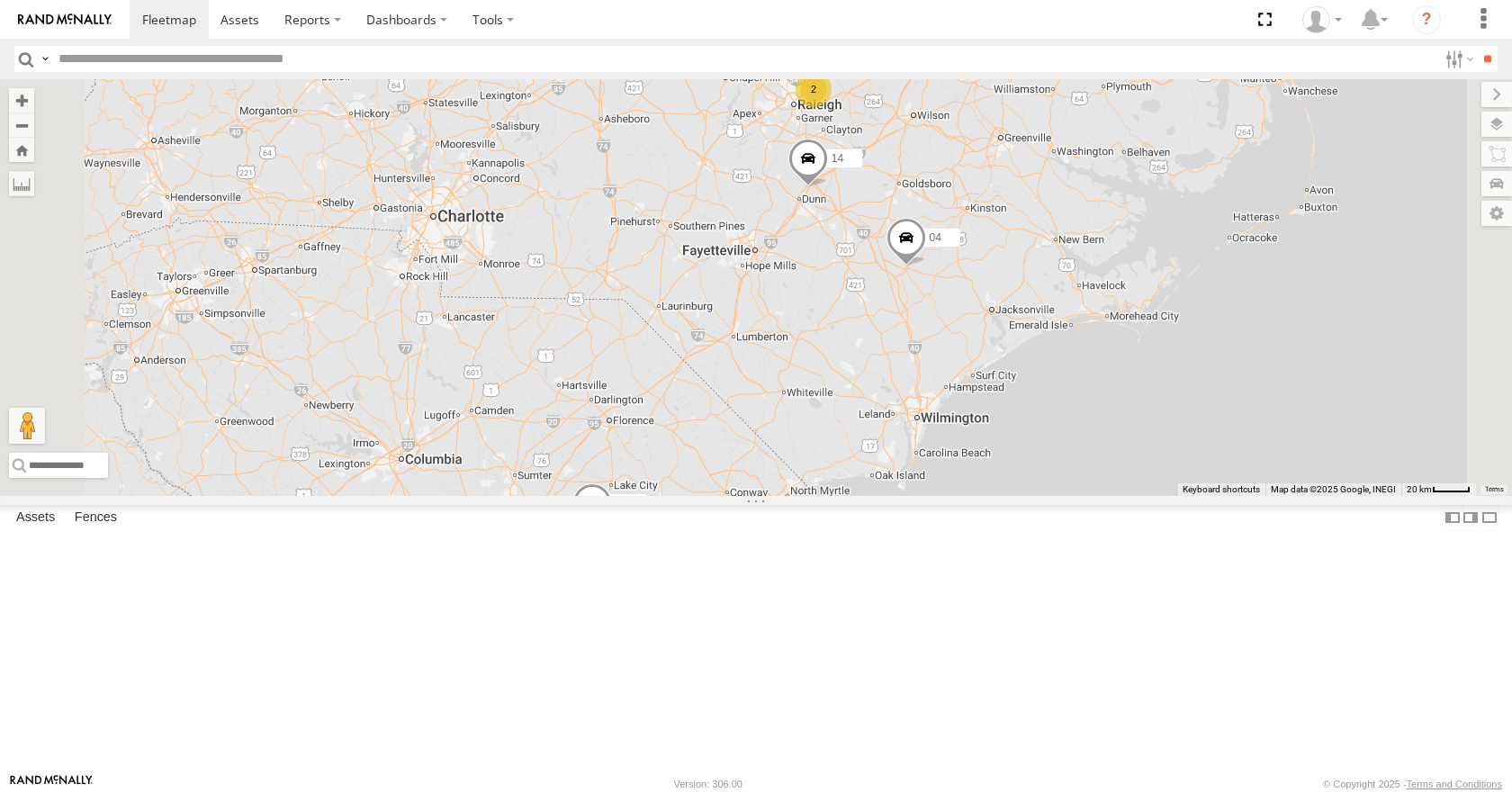
drag, startPoint x: 834, startPoint y: 471, endPoint x: 887, endPoint y: 401, distance: 87.8
click at [887, 401] on div "35 08 11 03 14 04 2" at bounding box center [756, 287] width 1512 height 416
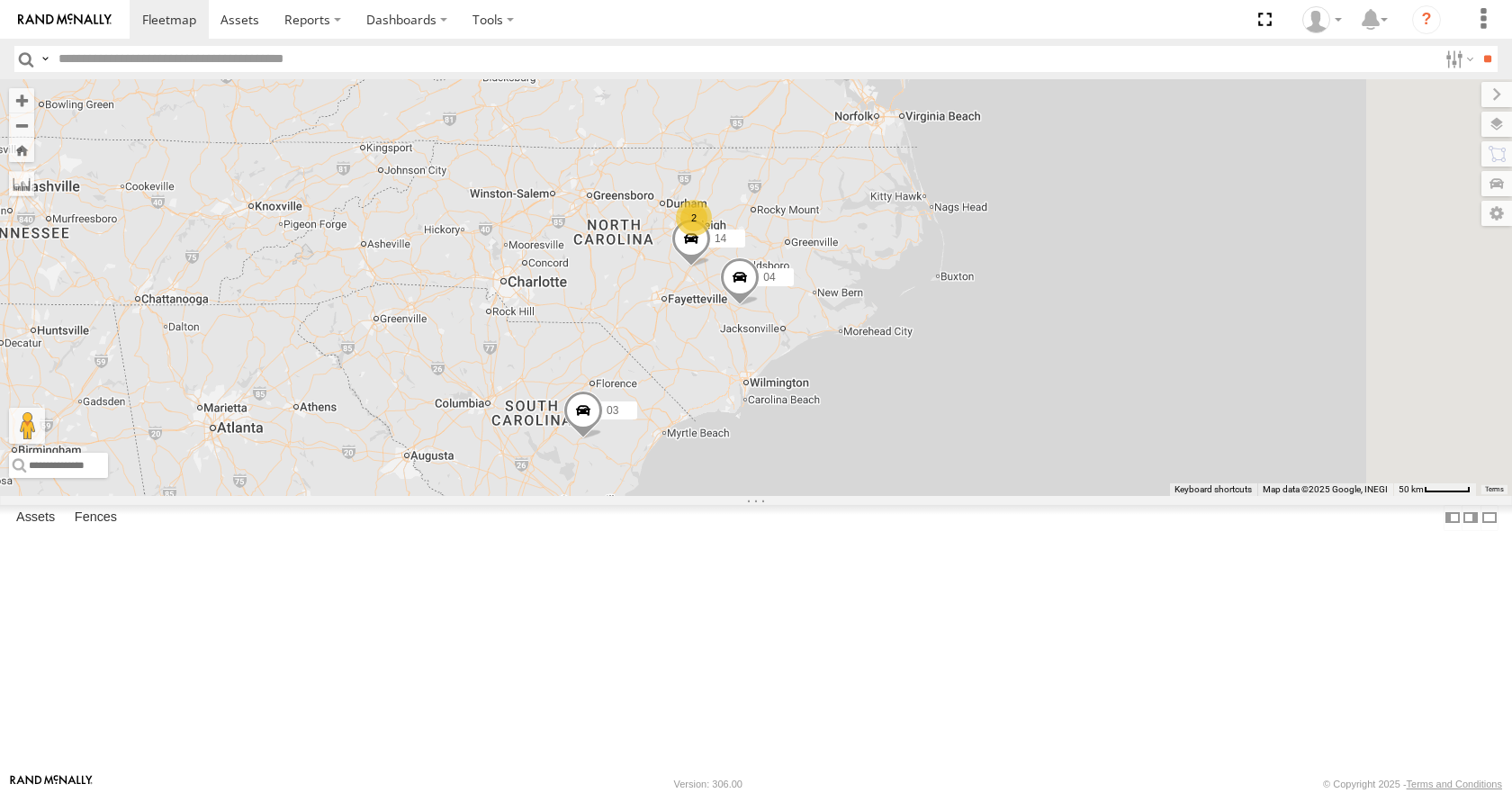
drag, startPoint x: 886, startPoint y: 400, endPoint x: 839, endPoint y: 443, distance: 63.7
click at [839, 443] on div "35 08 11 03 14 04 2" at bounding box center [756, 287] width 1512 height 416
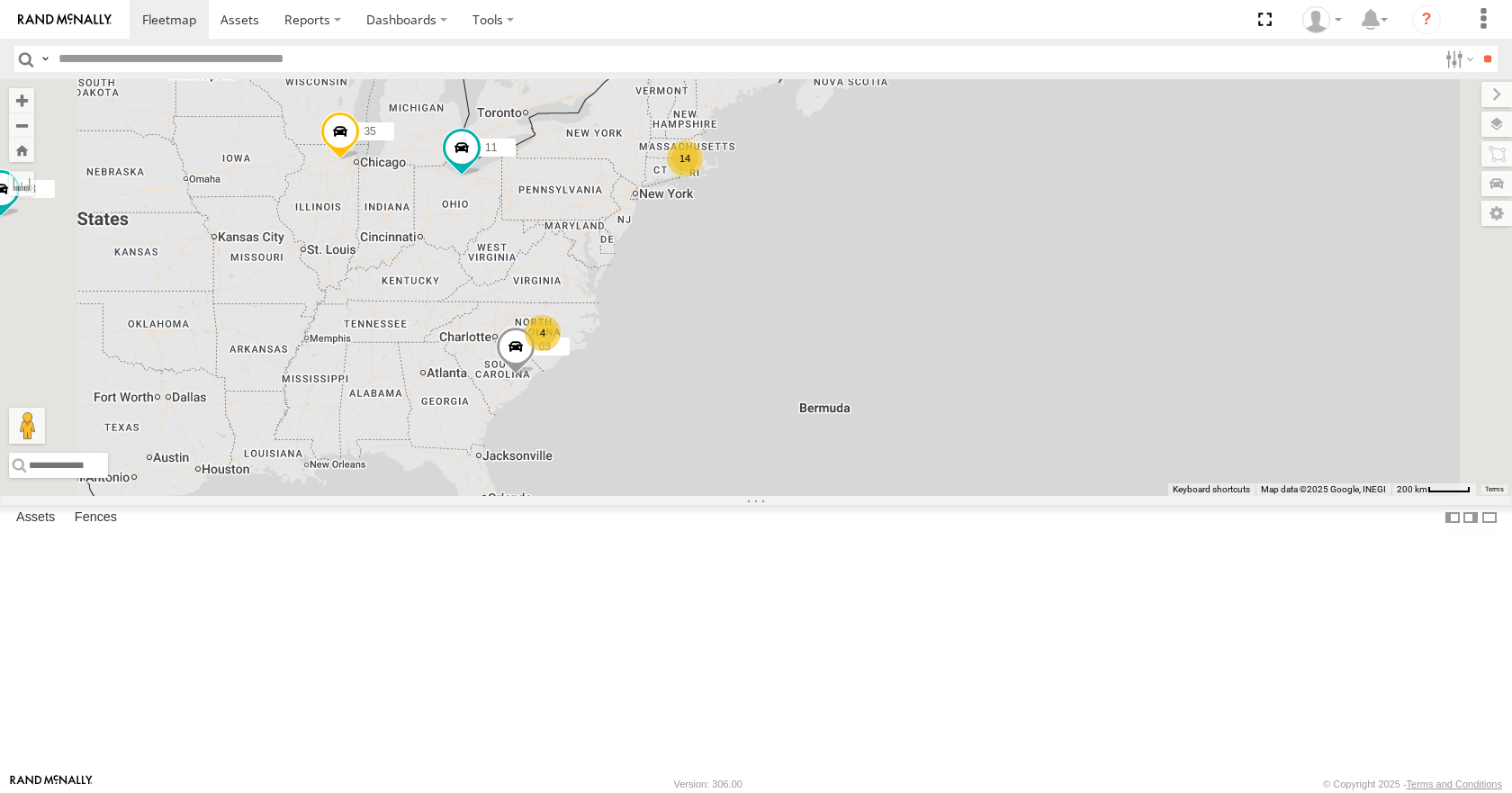
drag, startPoint x: 906, startPoint y: 273, endPoint x: 820, endPoint y: 322, distance: 99.0
click at [820, 322] on div "35 08 11 03 14 4" at bounding box center [756, 287] width 1512 height 416
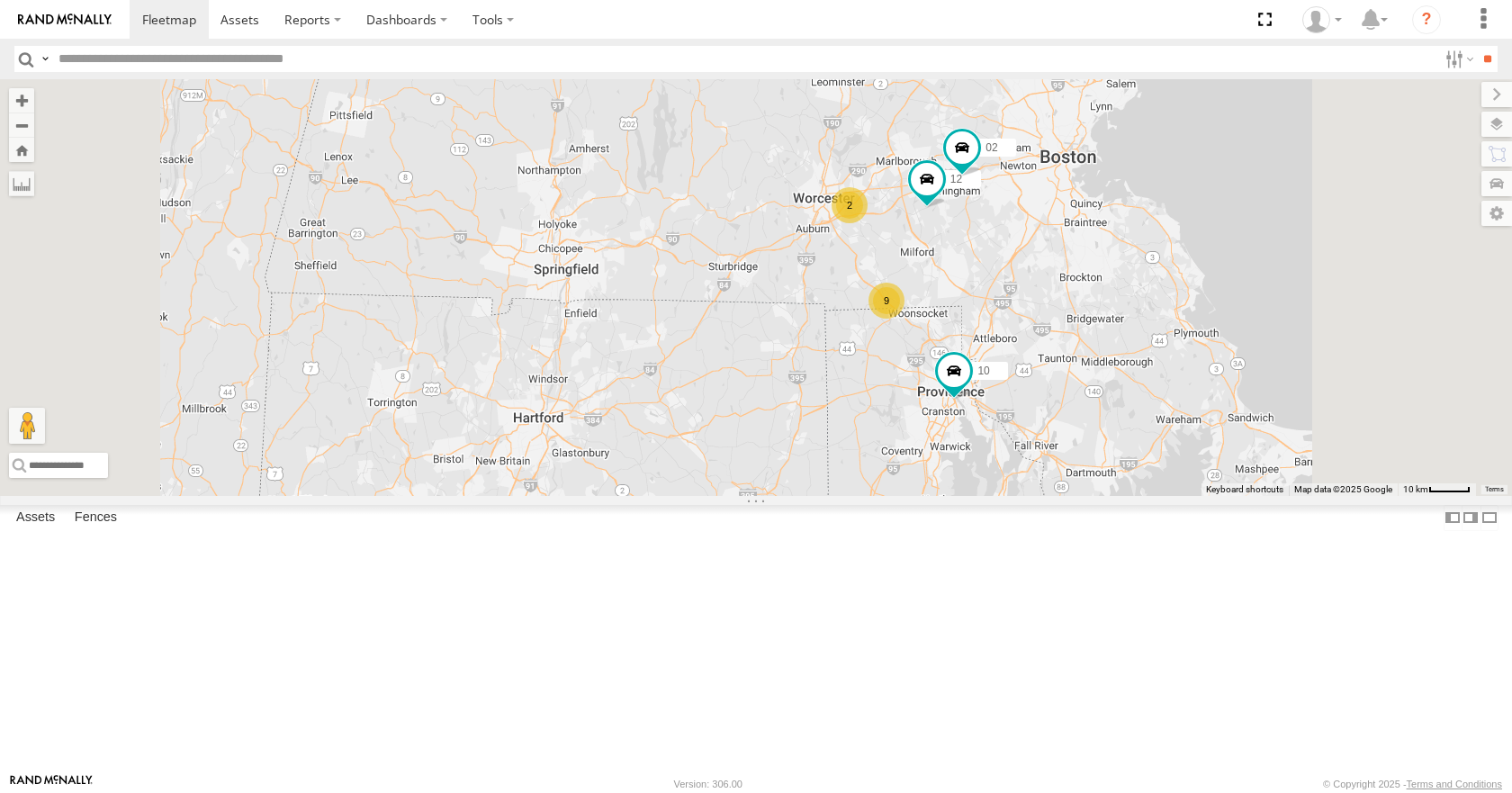
drag, startPoint x: 1033, startPoint y: 247, endPoint x: 990, endPoint y: 393, distance: 152.2
click at [990, 393] on div "35 08 11 03 10 9 12 2 02" at bounding box center [756, 287] width 1512 height 416
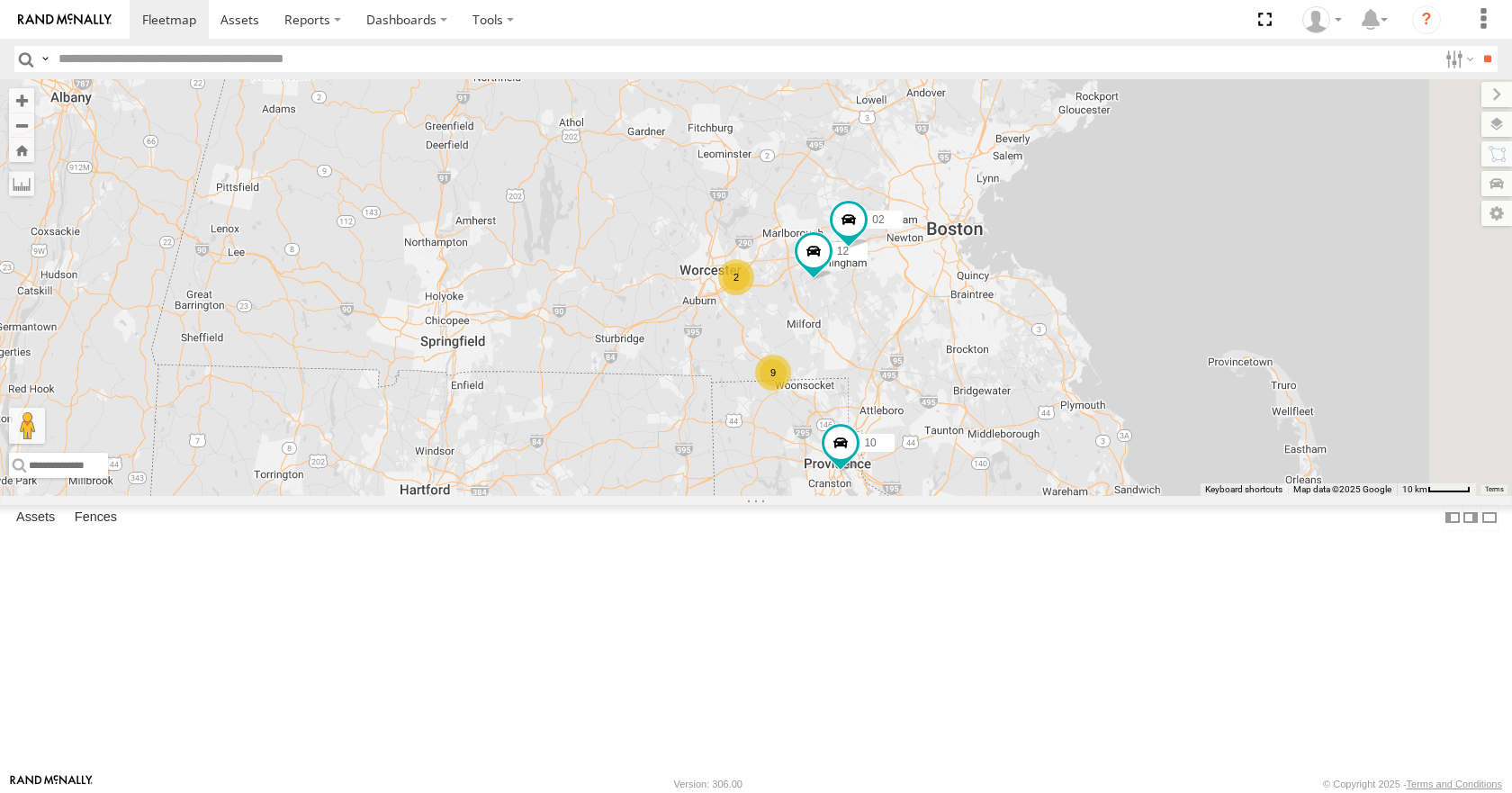
click at [1191, 438] on div "35 08 11 03 10 9 12 2 02" at bounding box center [756, 287] width 1512 height 416
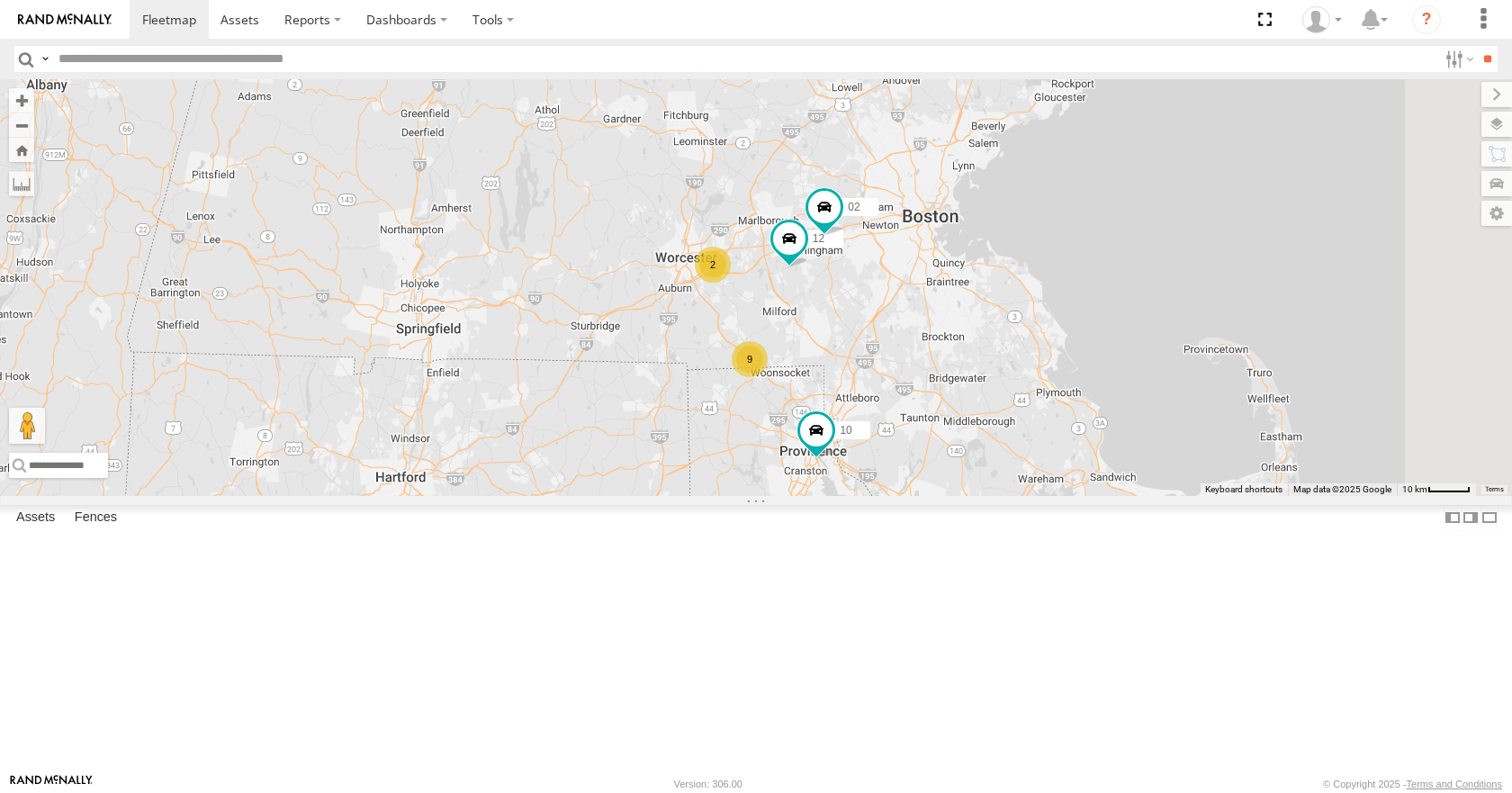
drag, startPoint x: 889, startPoint y: 540, endPoint x: 870, endPoint y: 522, distance: 26.2
click at [870, 495] on div "35 08 11 03 10 9 12 2 02" at bounding box center [756, 287] width 1512 height 416
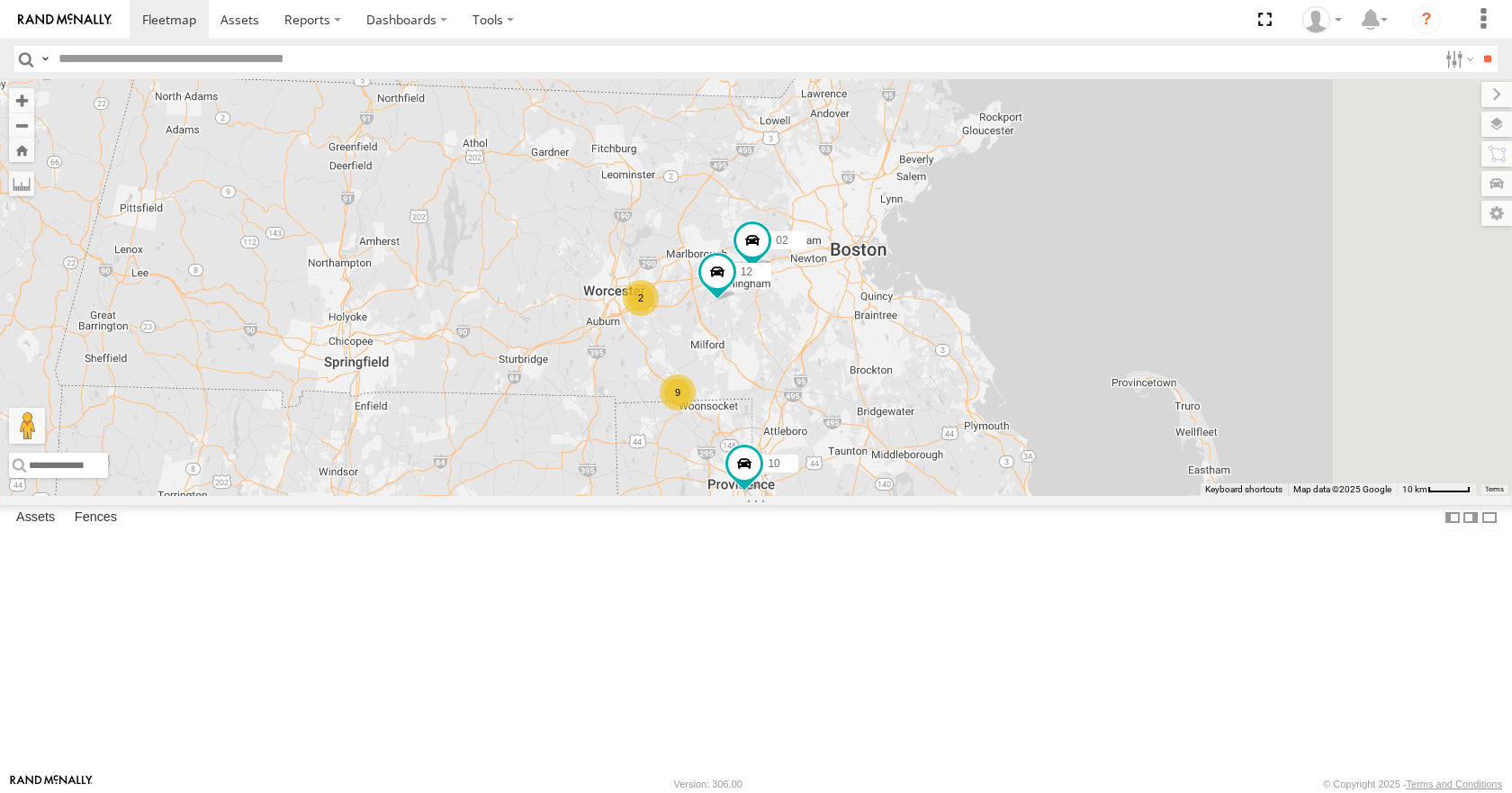
drag, startPoint x: 945, startPoint y: 324, endPoint x: 845, endPoint y: 372, distance: 110.9
click at [845, 372] on div "35 08 11 03 02 9 10 12 2" at bounding box center [756, 287] width 1512 height 416
drag, startPoint x: 856, startPoint y: 252, endPoint x: 850, endPoint y: 271, distance: 19.9
click at [850, 271] on div "35 08 11 03 02 9 10 12 2" at bounding box center [756, 287] width 1512 height 416
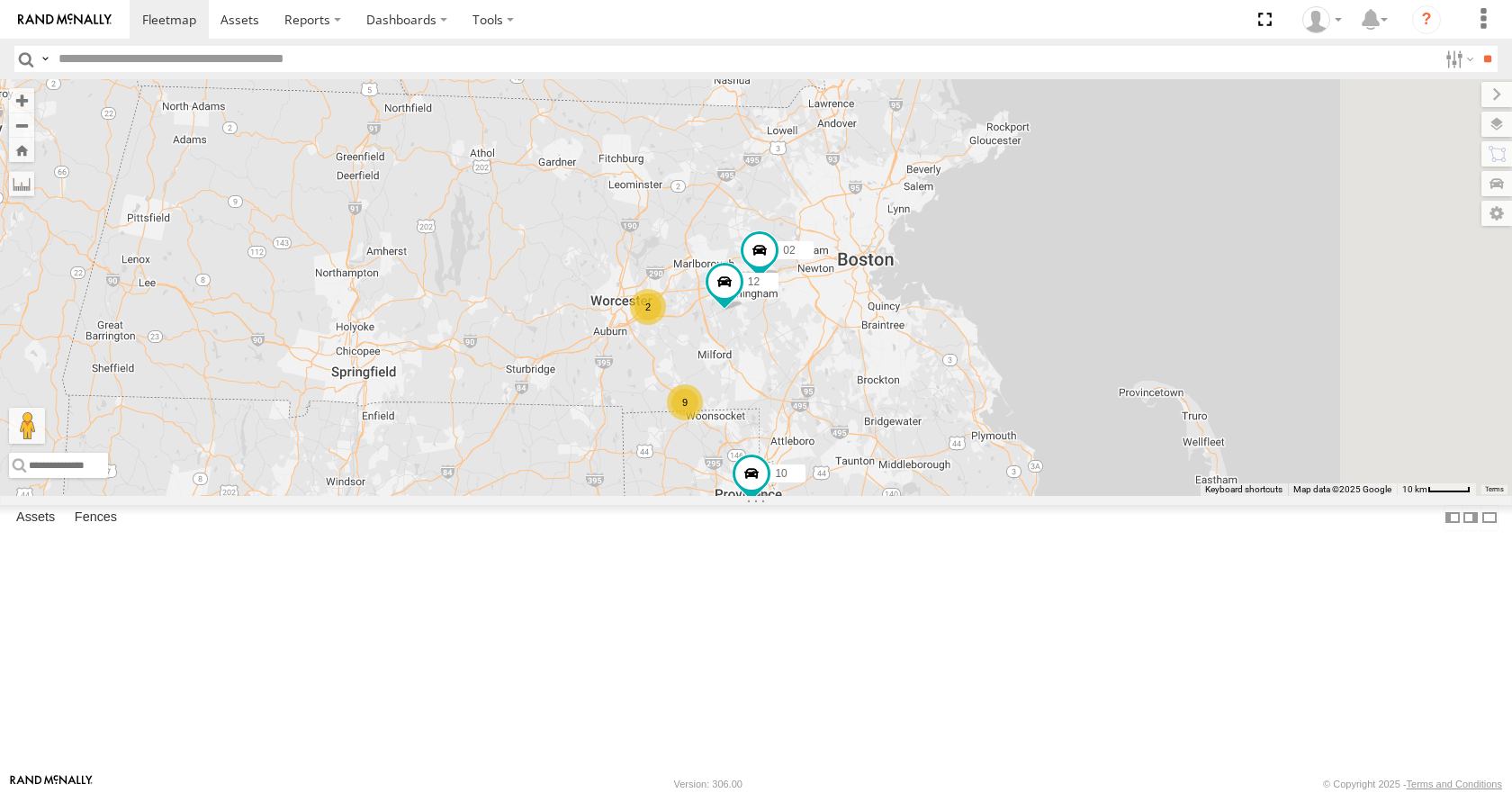
drag, startPoint x: 836, startPoint y: 265, endPoint x: 855, endPoint y: 254, distance: 22.0
click at [855, 254] on div "35 08 11 03 02 9 10 12 2" at bounding box center [756, 287] width 1512 height 416
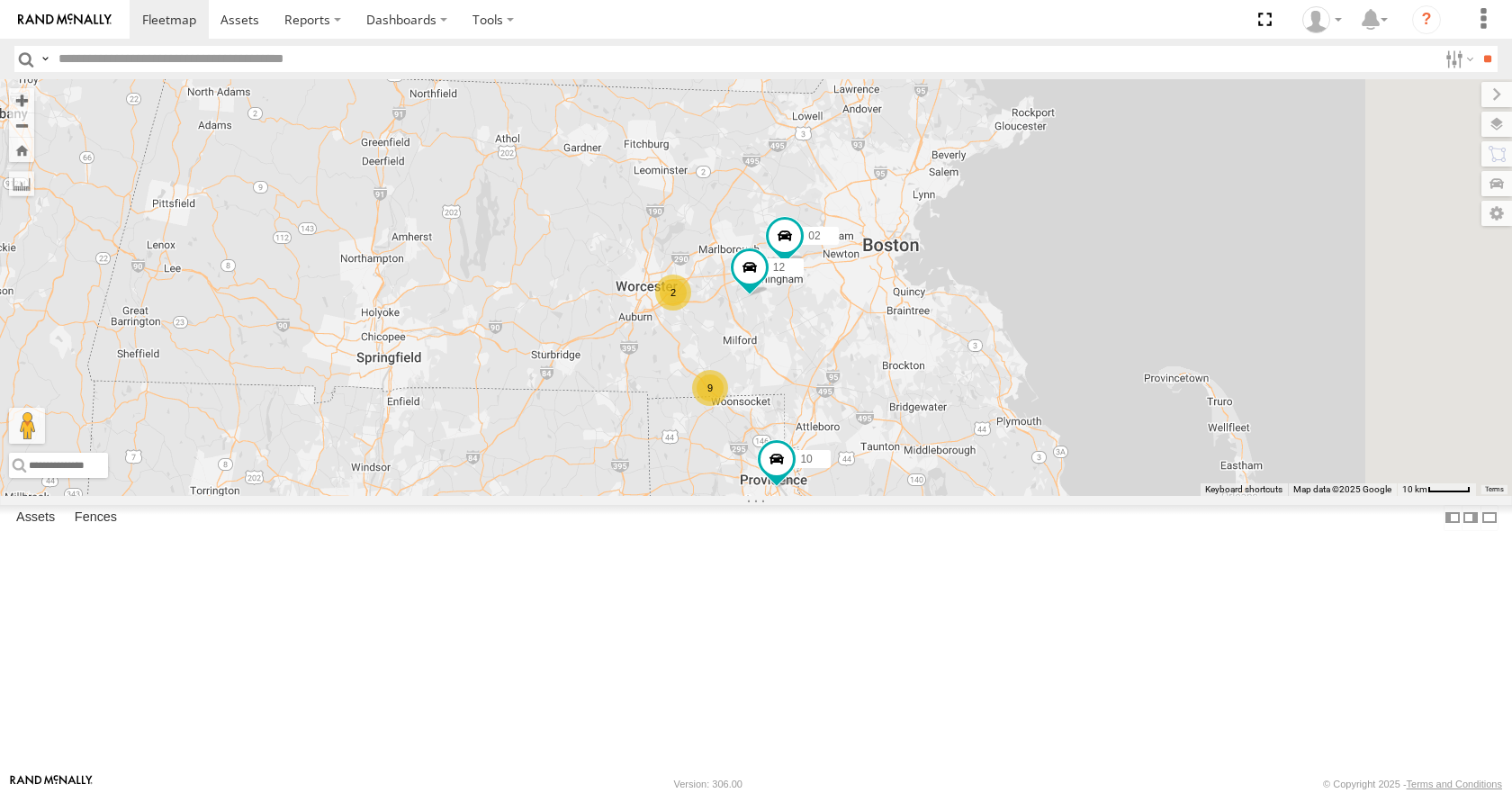
drag, startPoint x: 863, startPoint y: 227, endPoint x: 888, endPoint y: 212, distance: 29.2
click at [888, 212] on div "35 08 11 03 02 9 10 12 2" at bounding box center [756, 287] width 1512 height 416
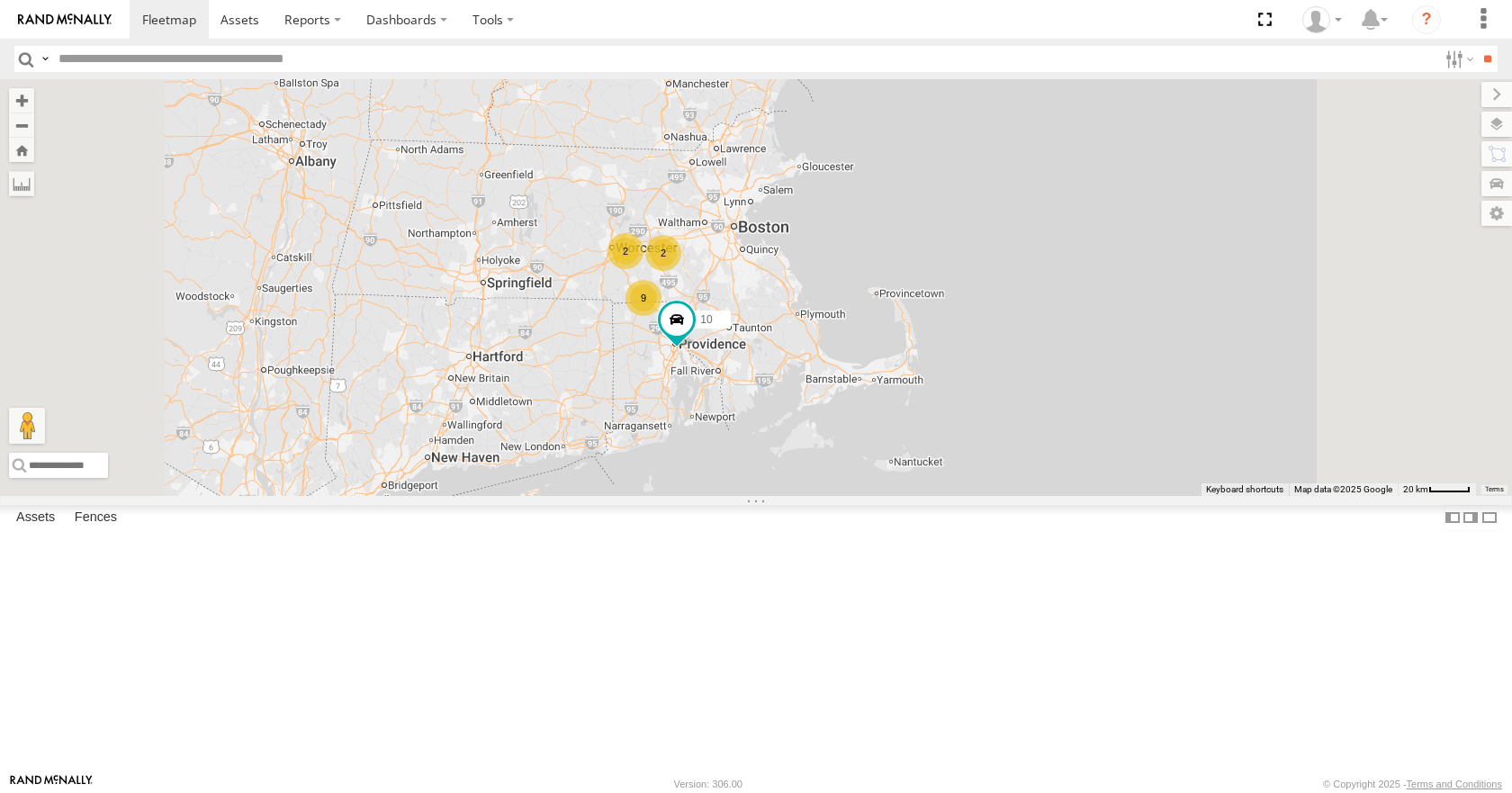
drag, startPoint x: 793, startPoint y: 388, endPoint x: 798, endPoint y: 365, distance: 23.5
click at [798, 365] on div "35 08 11 03 10 9 2 2" at bounding box center [756, 287] width 1512 height 416
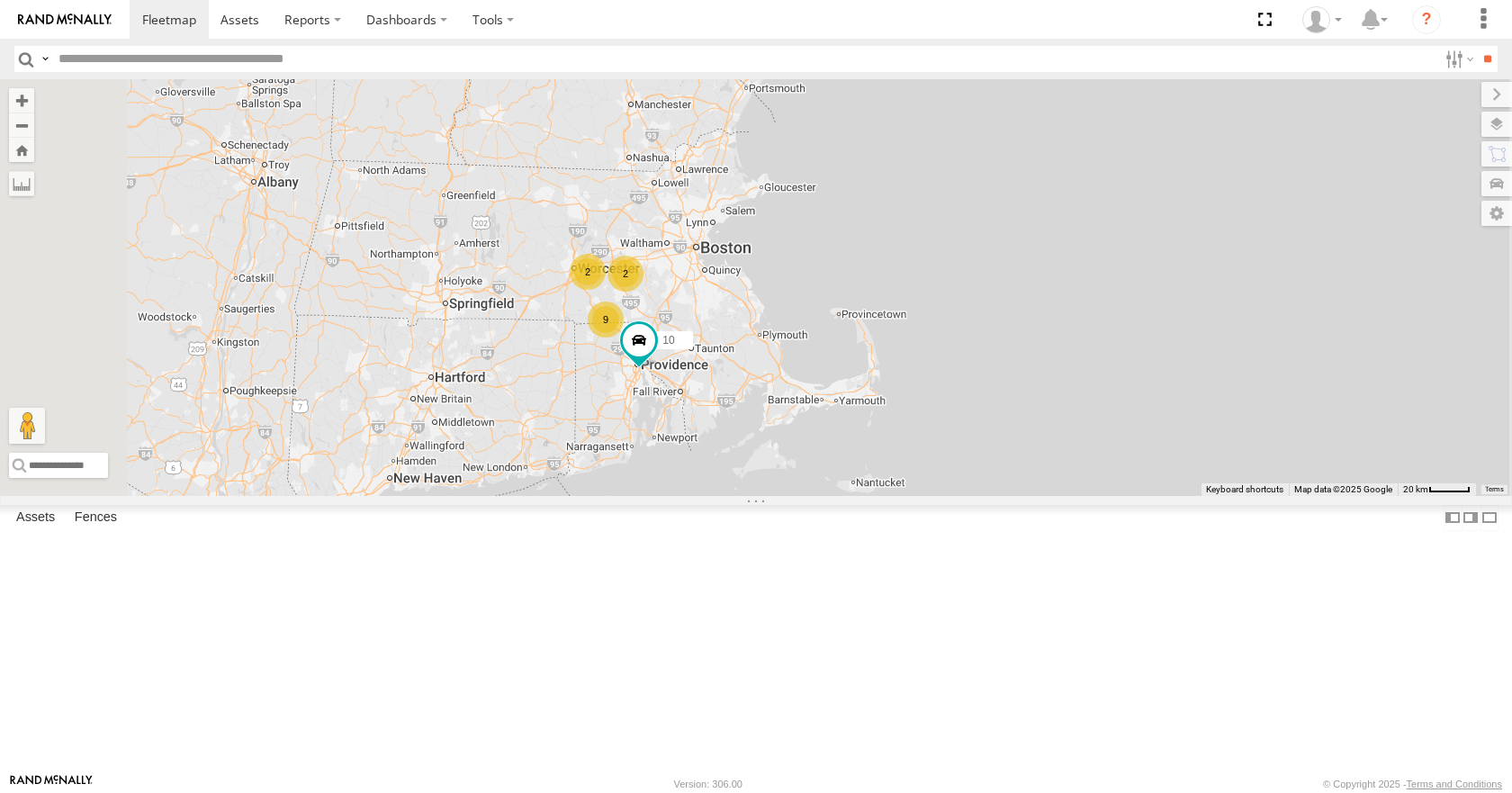
drag, startPoint x: 1076, startPoint y: 431, endPoint x: 1032, endPoint y: 455, distance: 50.1
click at [1032, 455] on div "35 08 11 03 10 9 2 2" at bounding box center [756, 287] width 1512 height 416
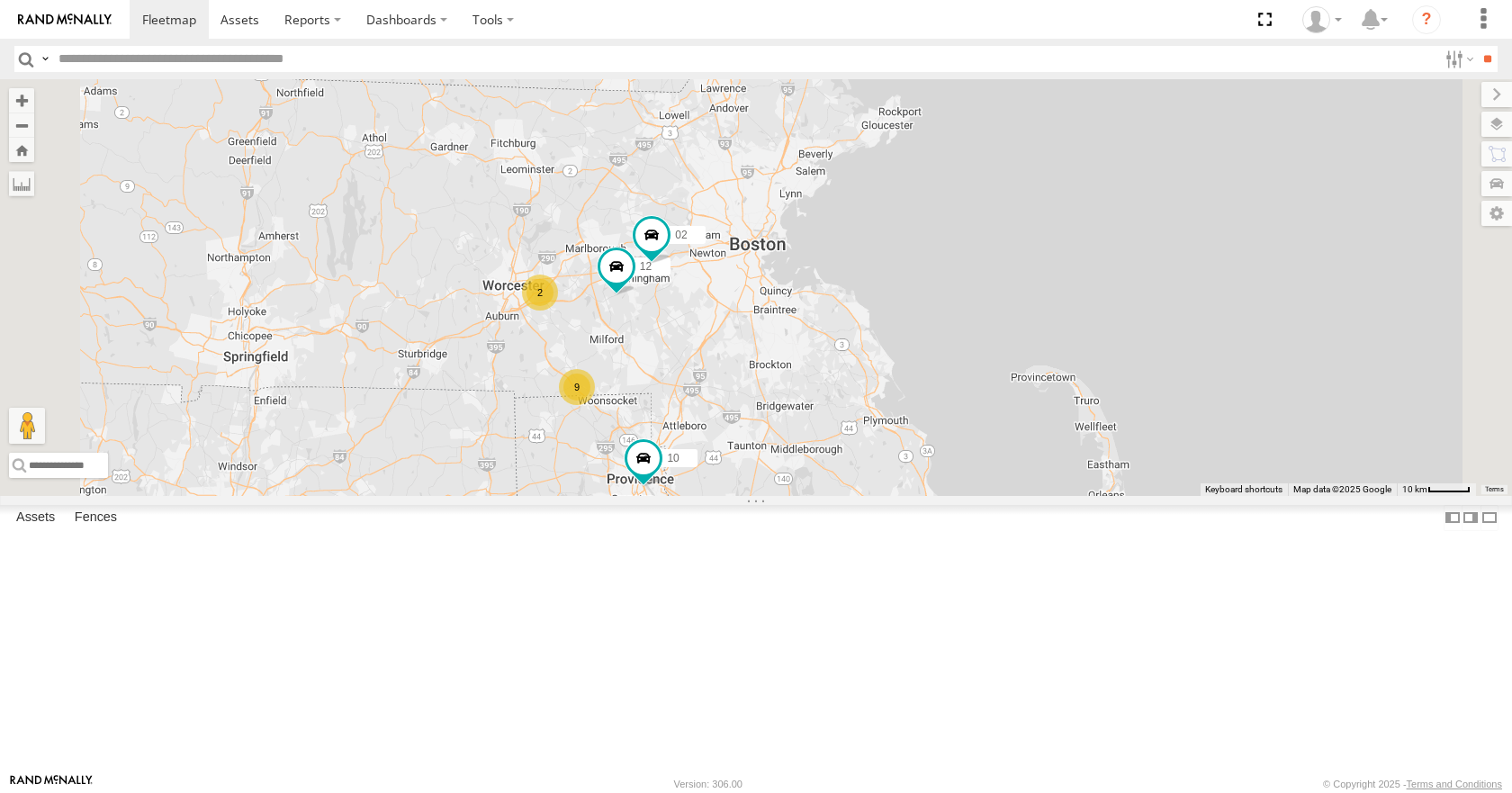
drag, startPoint x: 847, startPoint y: 449, endPoint x: 910, endPoint y: 486, distance: 73.1
click at [910, 486] on div "35 08 11 03 10 9 12 2 02" at bounding box center [756, 287] width 1512 height 416
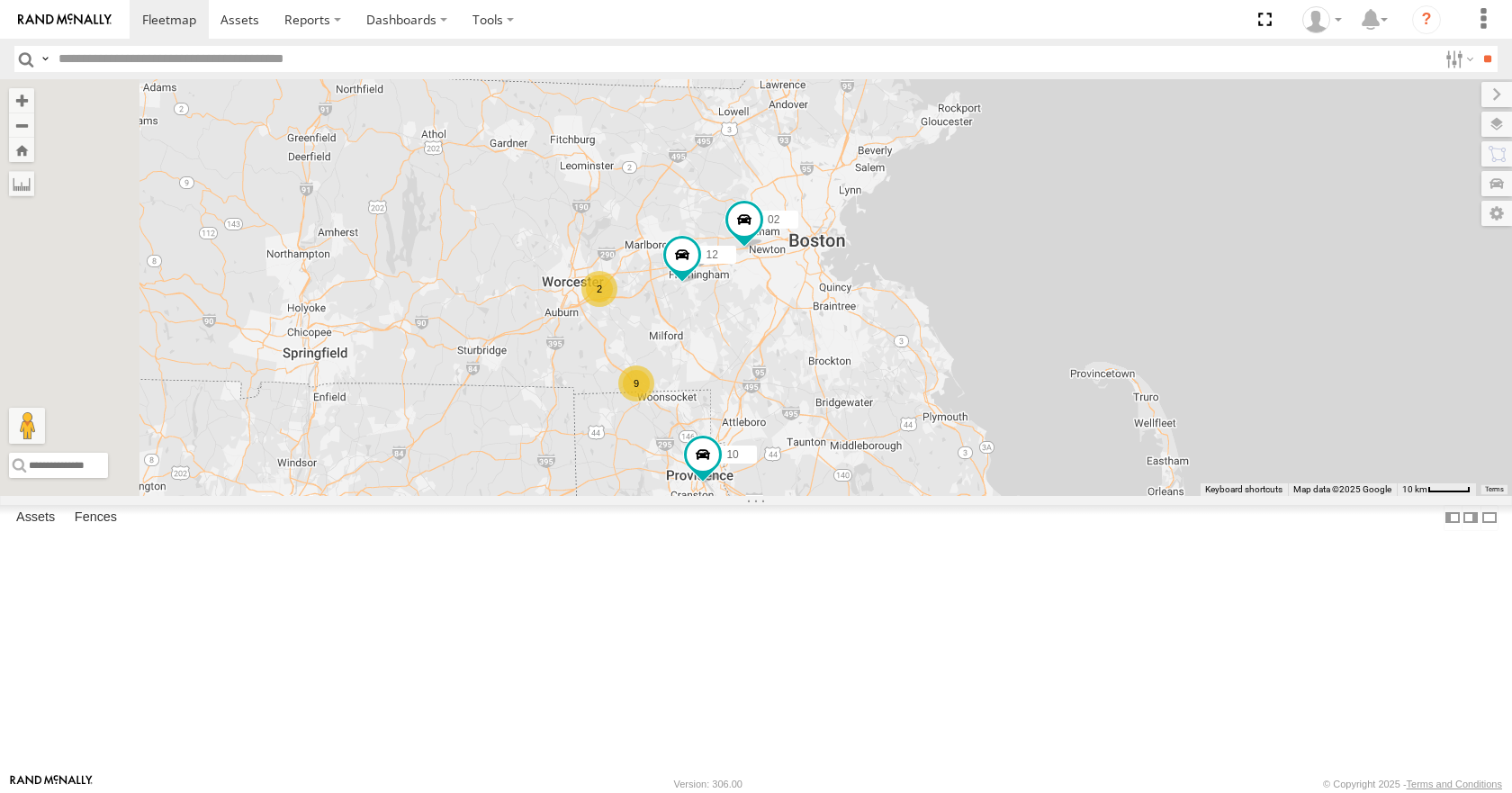
drag, startPoint x: 930, startPoint y: 333, endPoint x: 1035, endPoint y: 327, distance: 105.2
click at [1035, 327] on div "35 08 11 03 10 9 12 2 02" at bounding box center [756, 287] width 1512 height 416
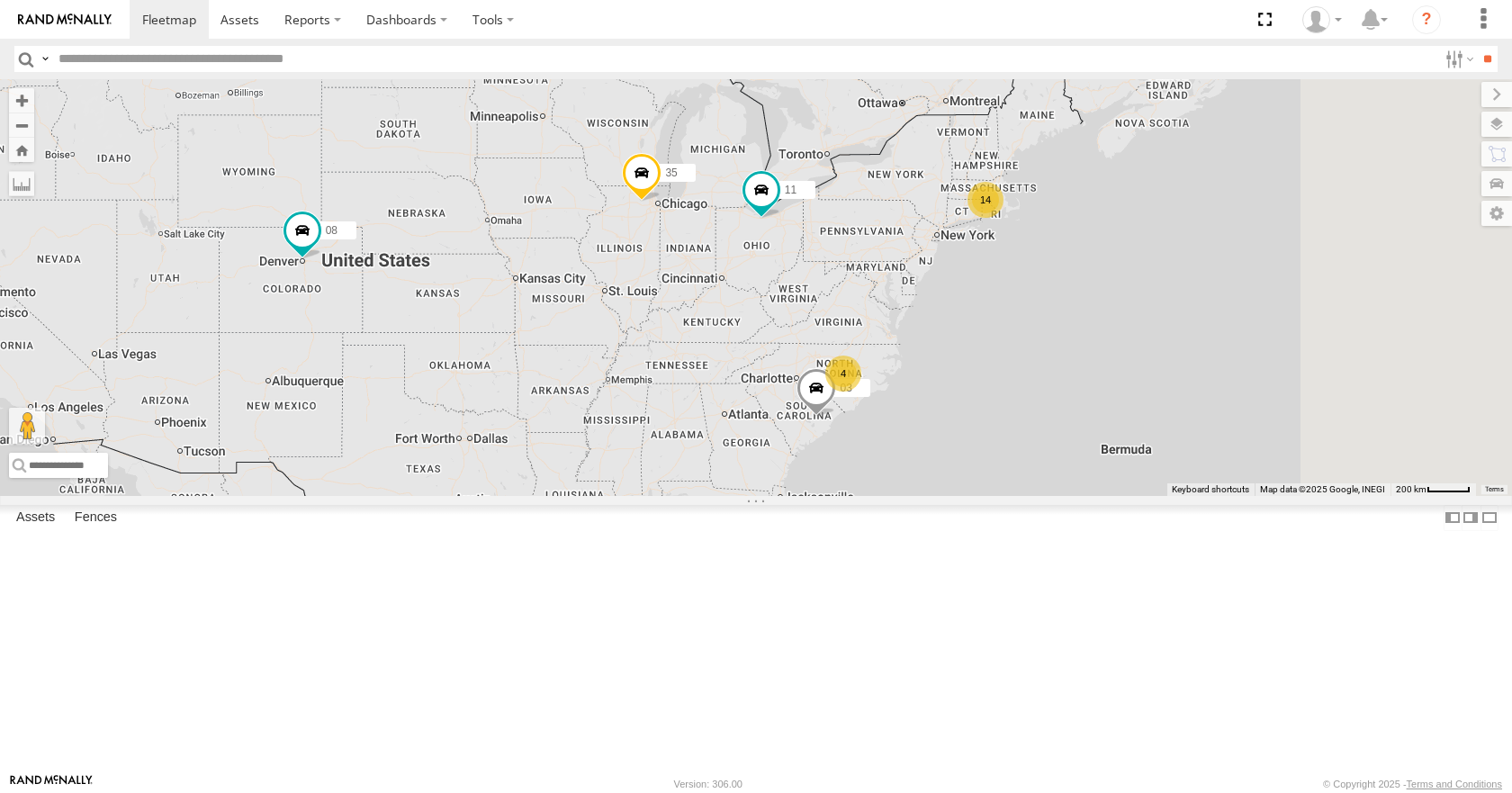
drag, startPoint x: 1271, startPoint y: 365, endPoint x: 1157, endPoint y: 383, distance: 115.4
click at [1157, 383] on div "14 35 4 08 11 03" at bounding box center [756, 287] width 1512 height 416
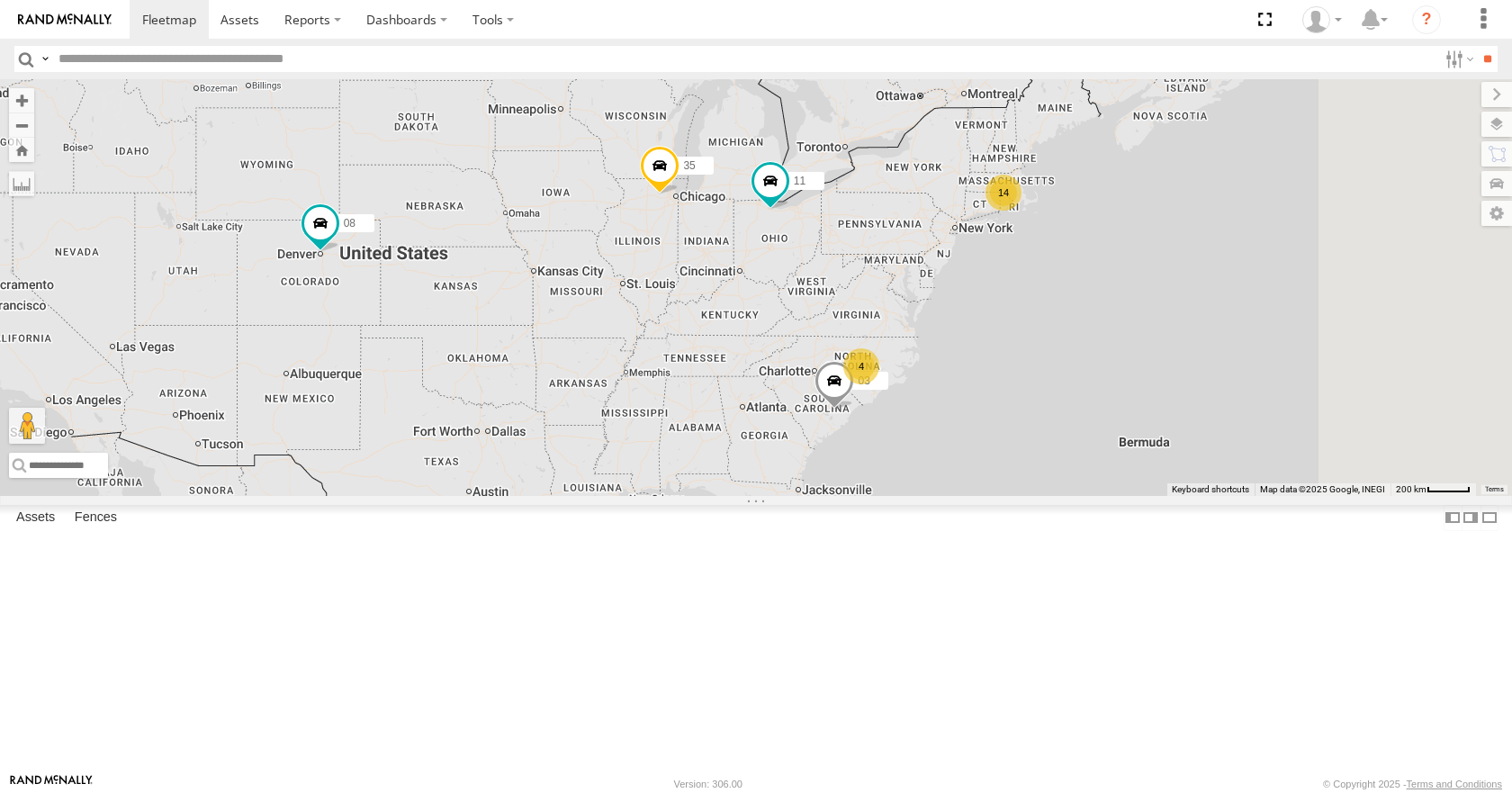
drag, startPoint x: 1199, startPoint y: 336, endPoint x: 1107, endPoint y: 346, distance: 92.5
click at [1107, 346] on div "35 08 11 03 14 4" at bounding box center [756, 287] width 1512 height 416
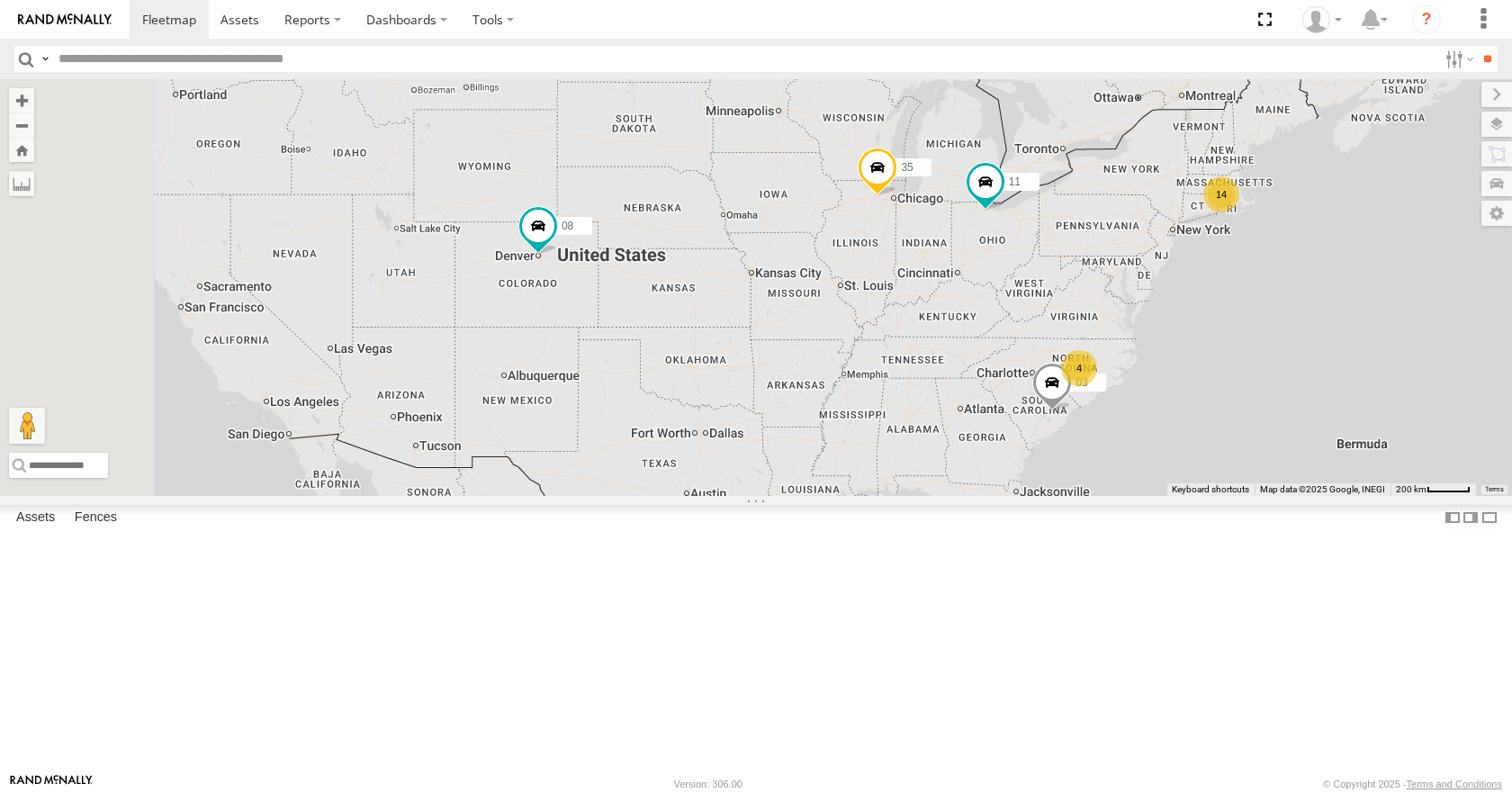
drag, startPoint x: 603, startPoint y: 403, endPoint x: 832, endPoint y: 407, distance: 229.0
click at [832, 407] on div "35 08 11 03 14 4" at bounding box center [756, 287] width 1512 height 416
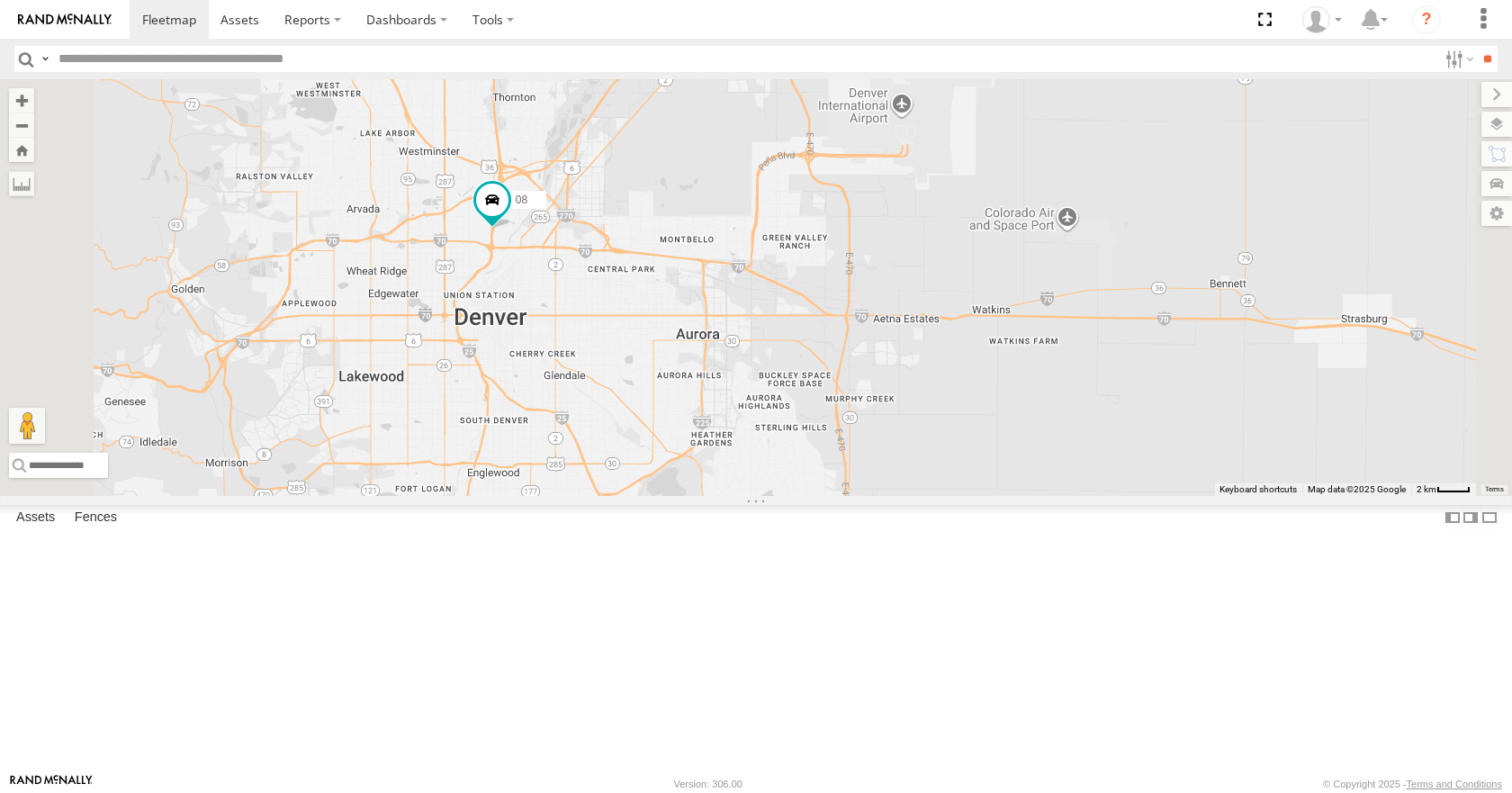
drag, startPoint x: 771, startPoint y: 274, endPoint x: 735, endPoint y: 476, distance: 205.2
click at [735, 476] on div "35 08 11 03" at bounding box center [756, 287] width 1512 height 416
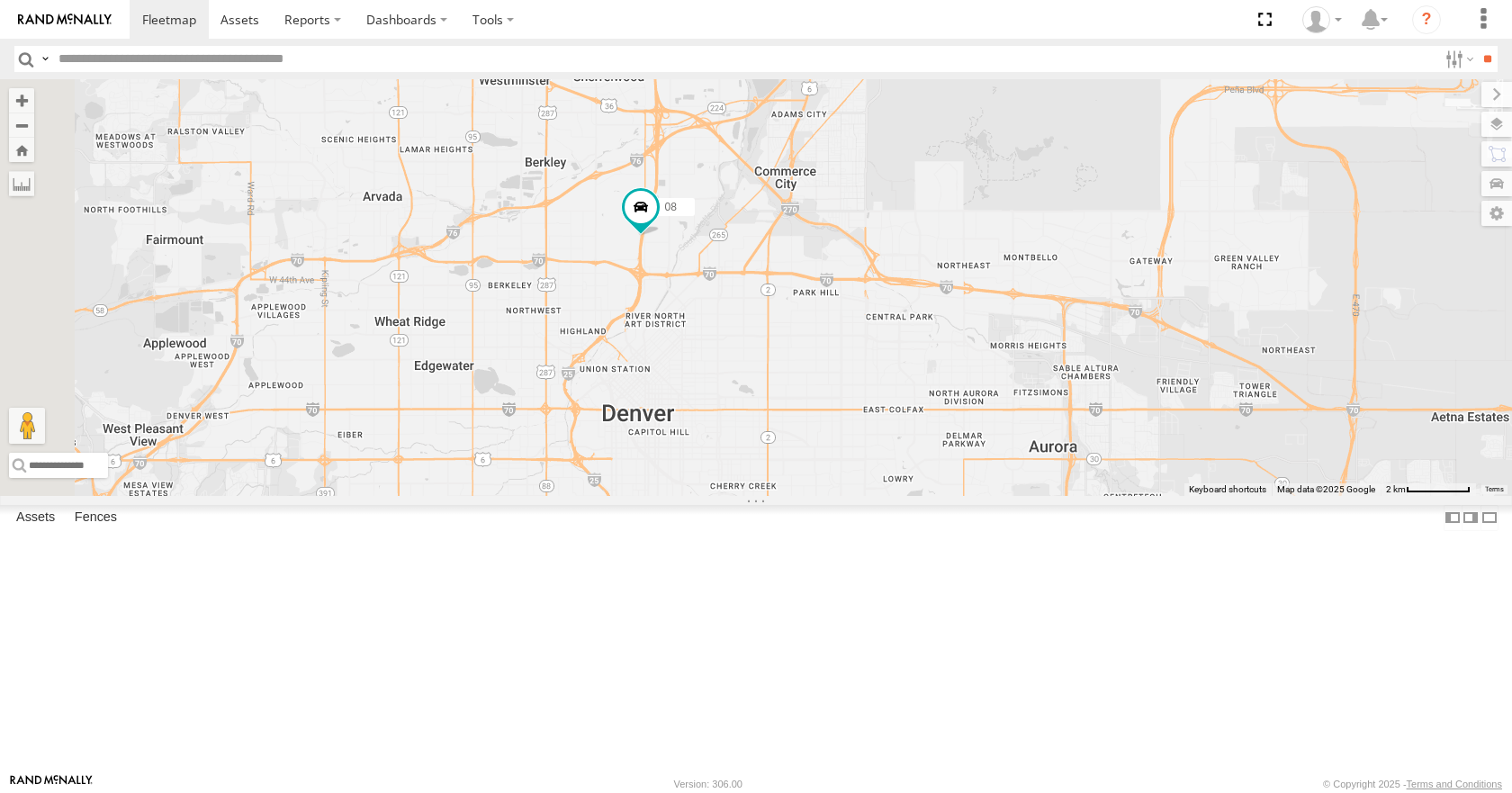
drag, startPoint x: 668, startPoint y: 339, endPoint x: 864, endPoint y: 434, distance: 217.8
click at [864, 434] on div "35 08 11 03" at bounding box center [756, 287] width 1512 height 416
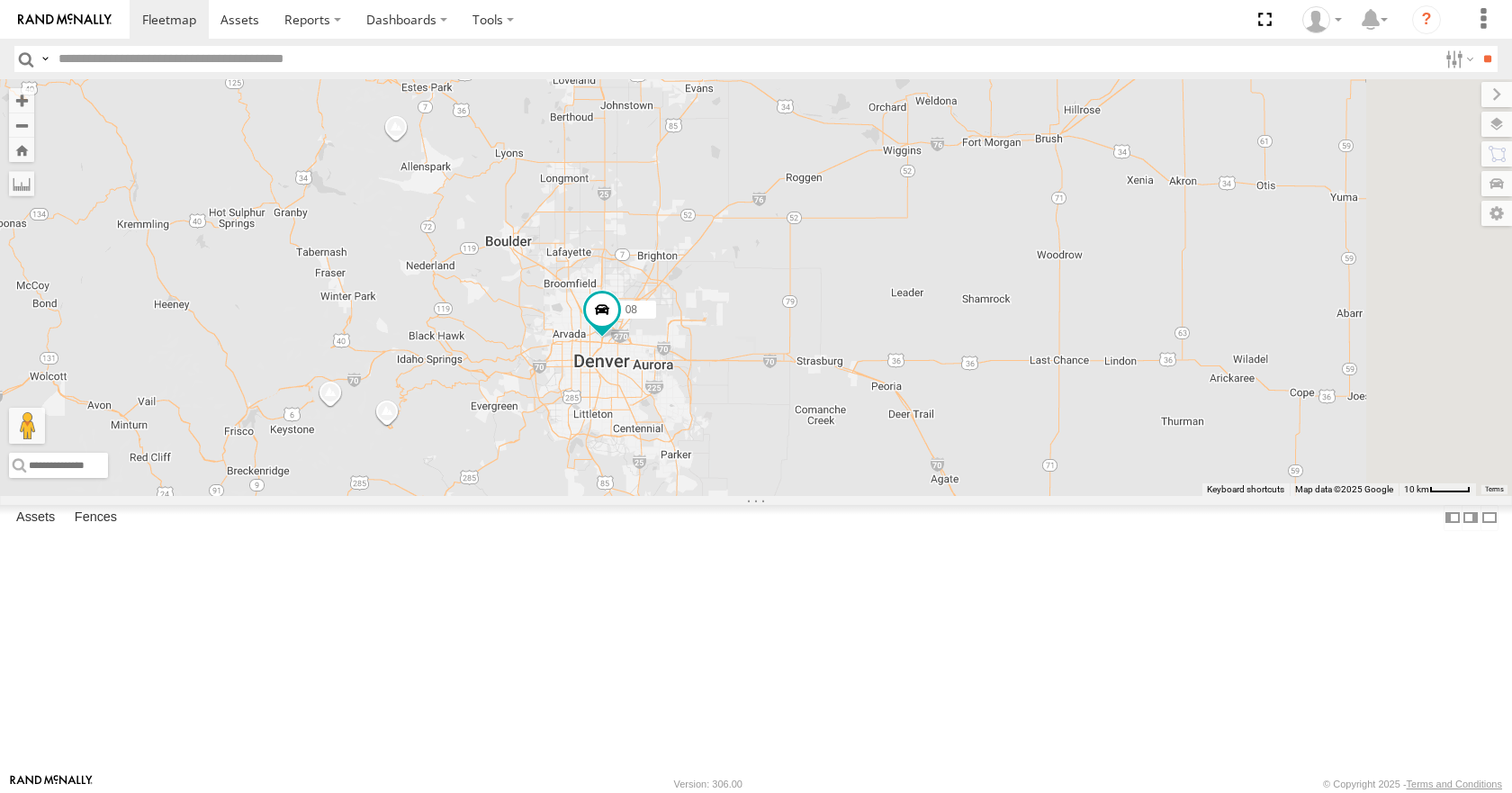
drag, startPoint x: 946, startPoint y: 440, endPoint x: 908, endPoint y: 425, distance: 40.9
click at [908, 425] on div "35 08 11 03" at bounding box center [756, 287] width 1512 height 416
